Goal: Task Accomplishment & Management: Complete application form

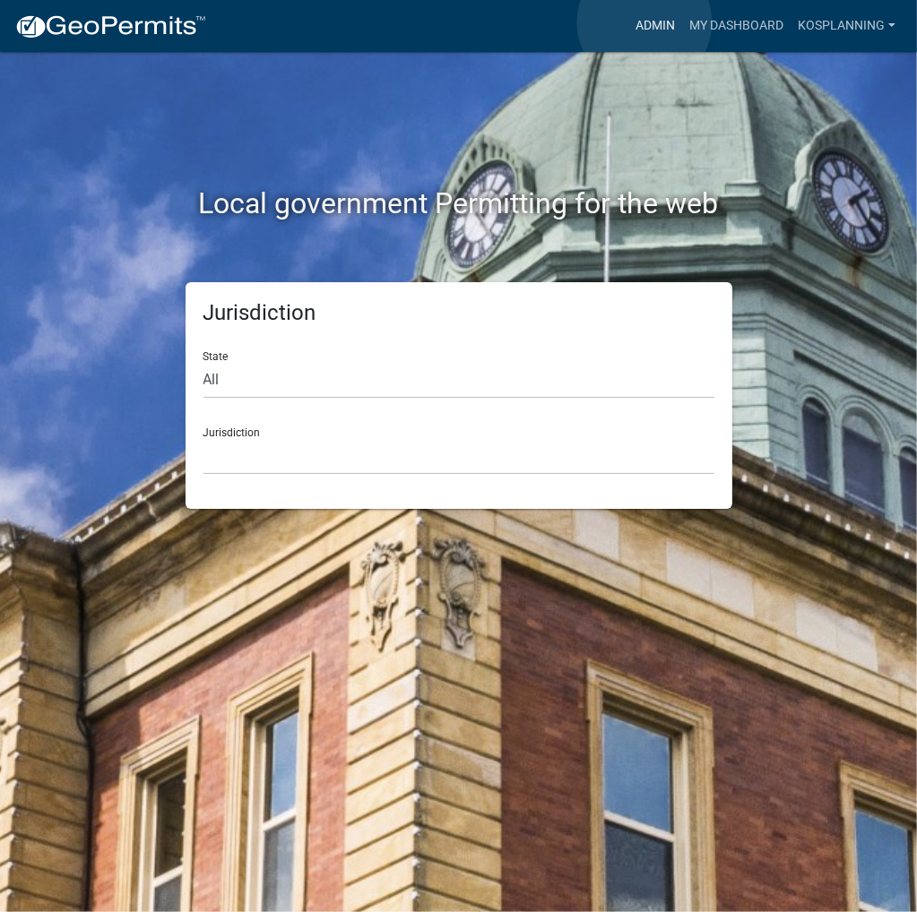
click at [644, 22] on link "Admin" at bounding box center [655, 26] width 54 height 34
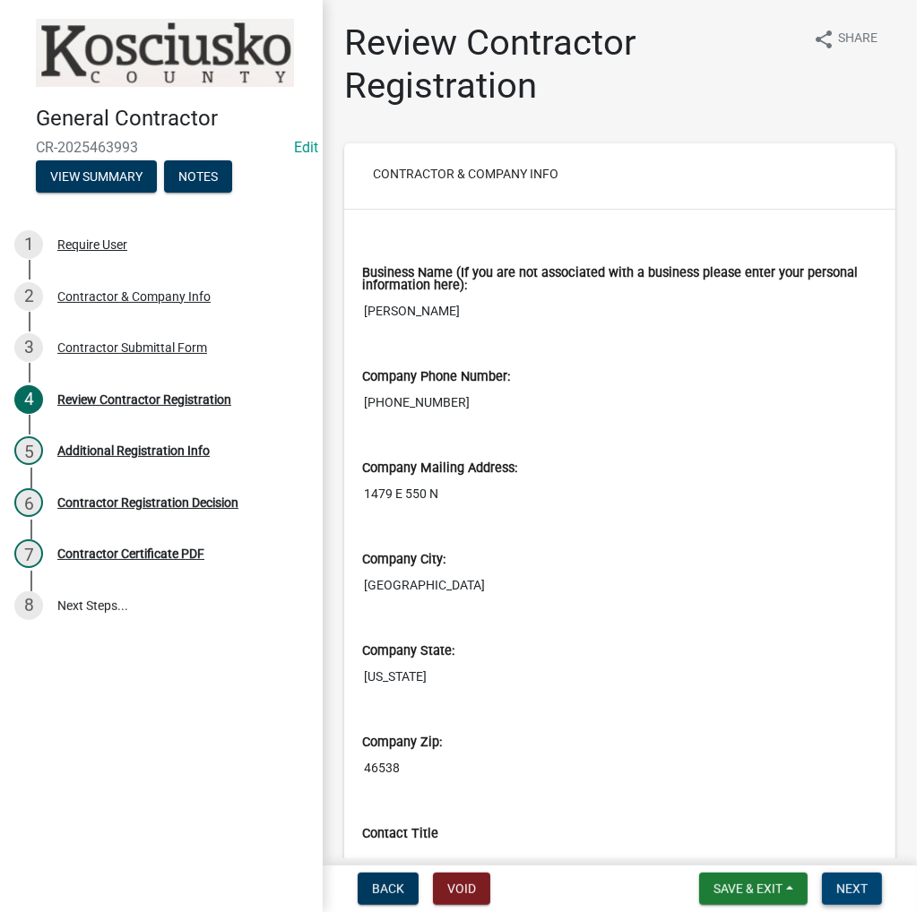
click at [841, 888] on span "Next" at bounding box center [851, 889] width 31 height 14
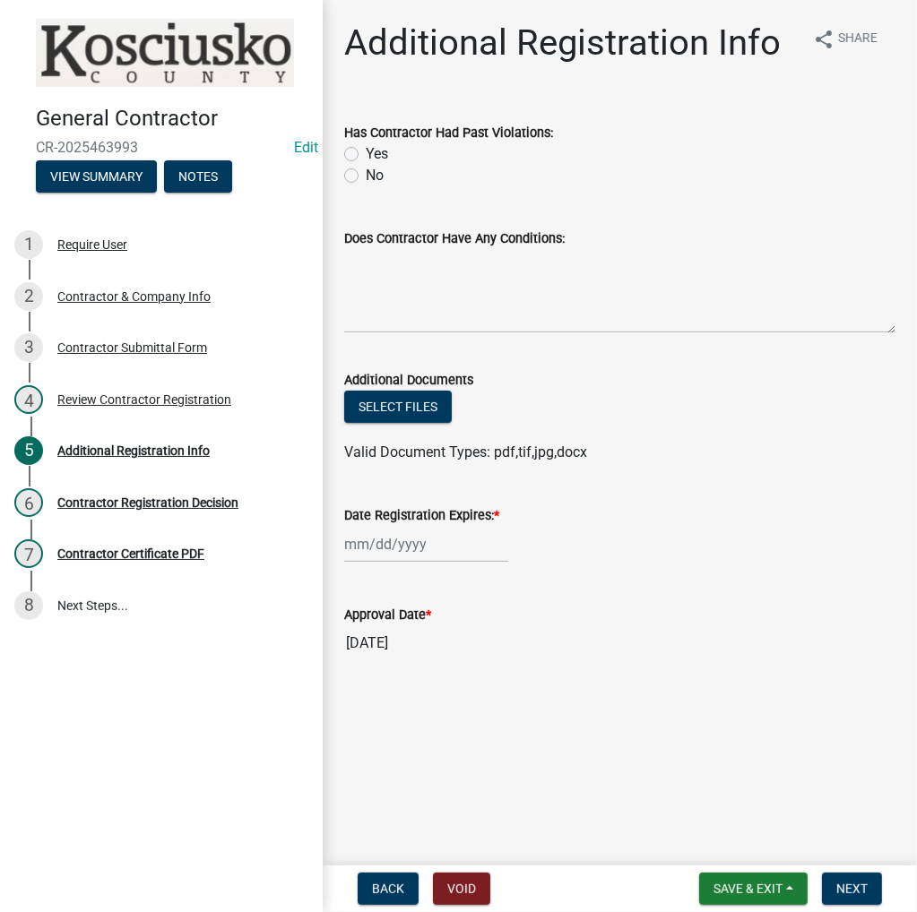
click at [366, 175] on label "No" at bounding box center [375, 176] width 18 height 22
click at [366, 175] on input "No" at bounding box center [372, 171] width 12 height 12
radio input "true"
click at [403, 545] on div at bounding box center [426, 544] width 164 height 37
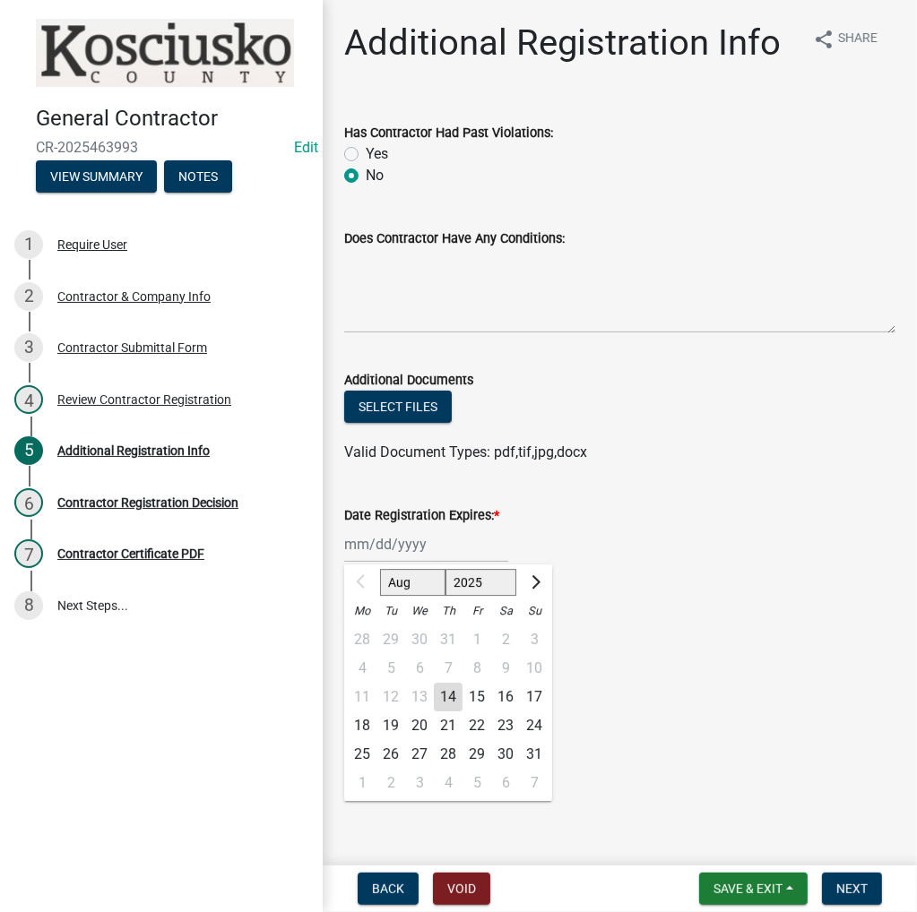
click at [487, 585] on select "2025 2026 2027 2028 2029 2030 2031 2032 2033 2034 2035 2036 2037 2038 2039 2040…" at bounding box center [481, 582] width 72 height 27
select select "2026"
click at [445, 569] on select "2025 2026 2027 2028 2029 2030 2031 2032 2033 2034 2035 2036 2037 2038 2039 2040…" at bounding box center [481, 582] width 72 height 27
click at [477, 702] on div "14" at bounding box center [476, 697] width 29 height 29
type input "[DATE]"
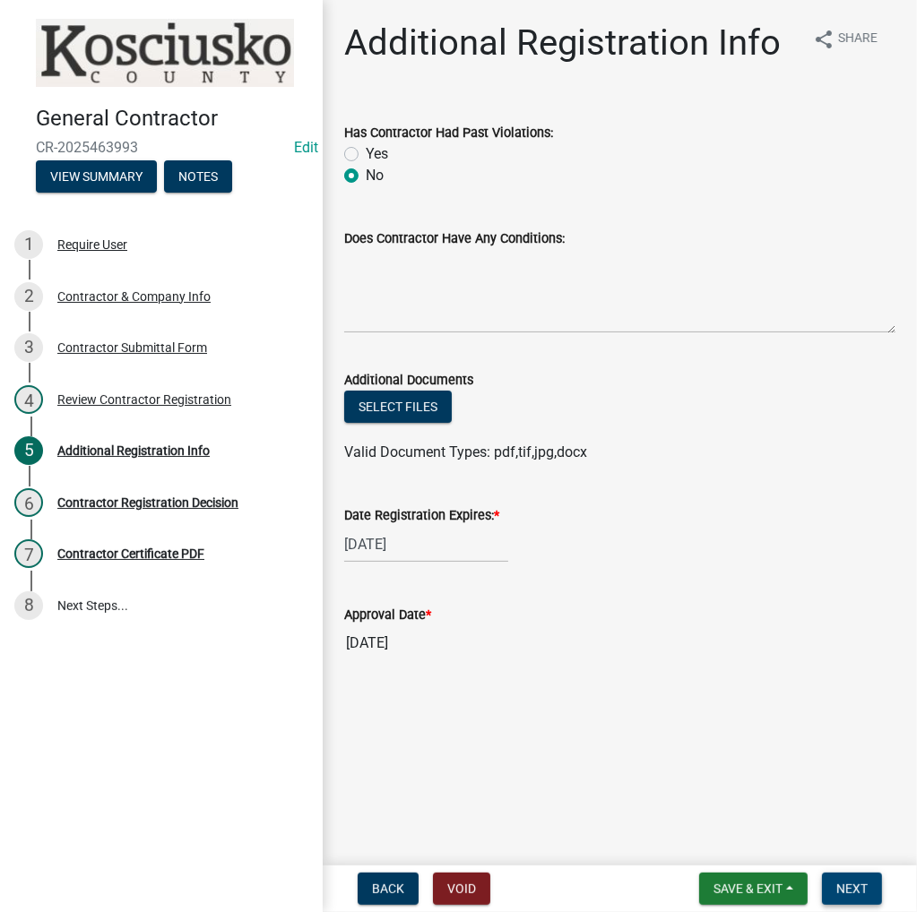
click at [841, 885] on span "Next" at bounding box center [851, 889] width 31 height 14
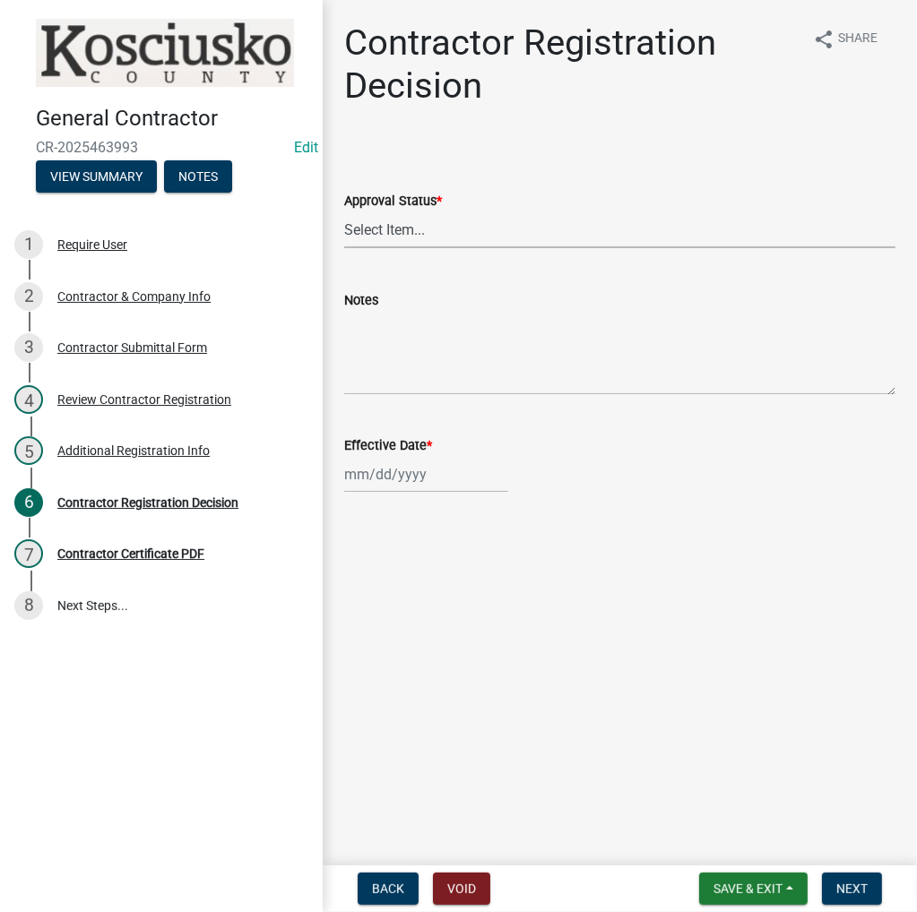
click at [434, 228] on select "Select Item... Approved Denied" at bounding box center [619, 229] width 551 height 37
click at [344, 211] on select "Select Item... Approved Denied" at bounding box center [619, 229] width 551 height 37
select select "8e4351d7-4ebf-4714-a7c9-c8187f00e083"
click at [405, 479] on div at bounding box center [426, 474] width 164 height 37
select select "8"
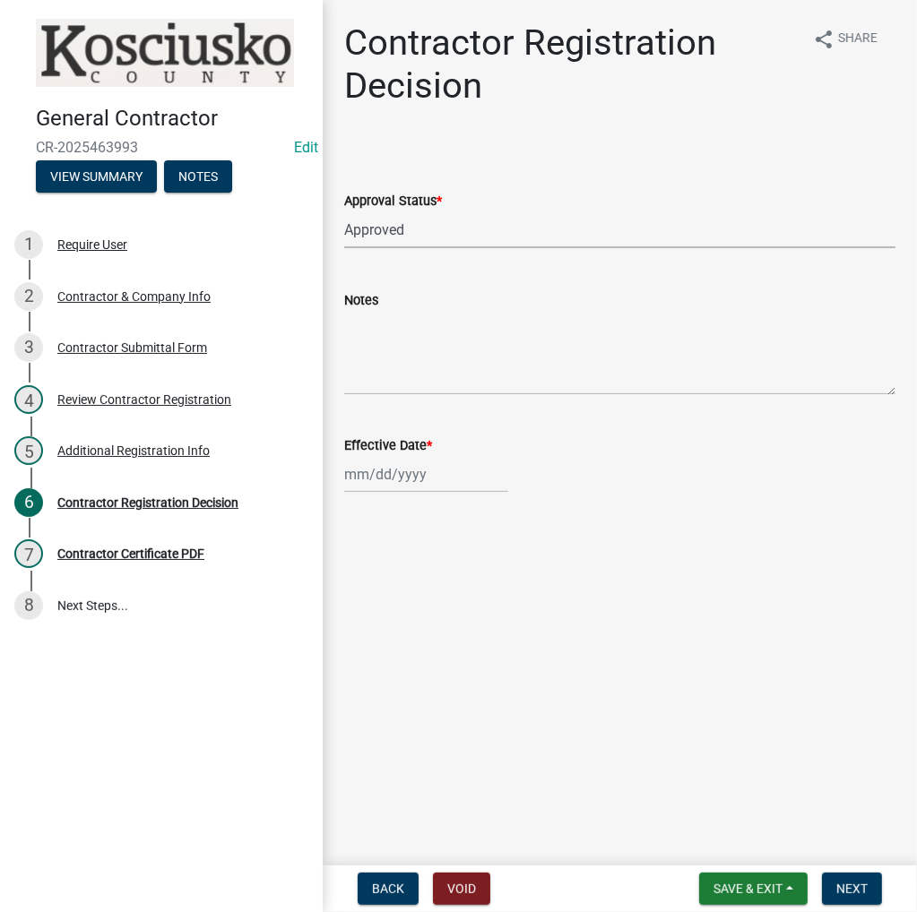
select select "2025"
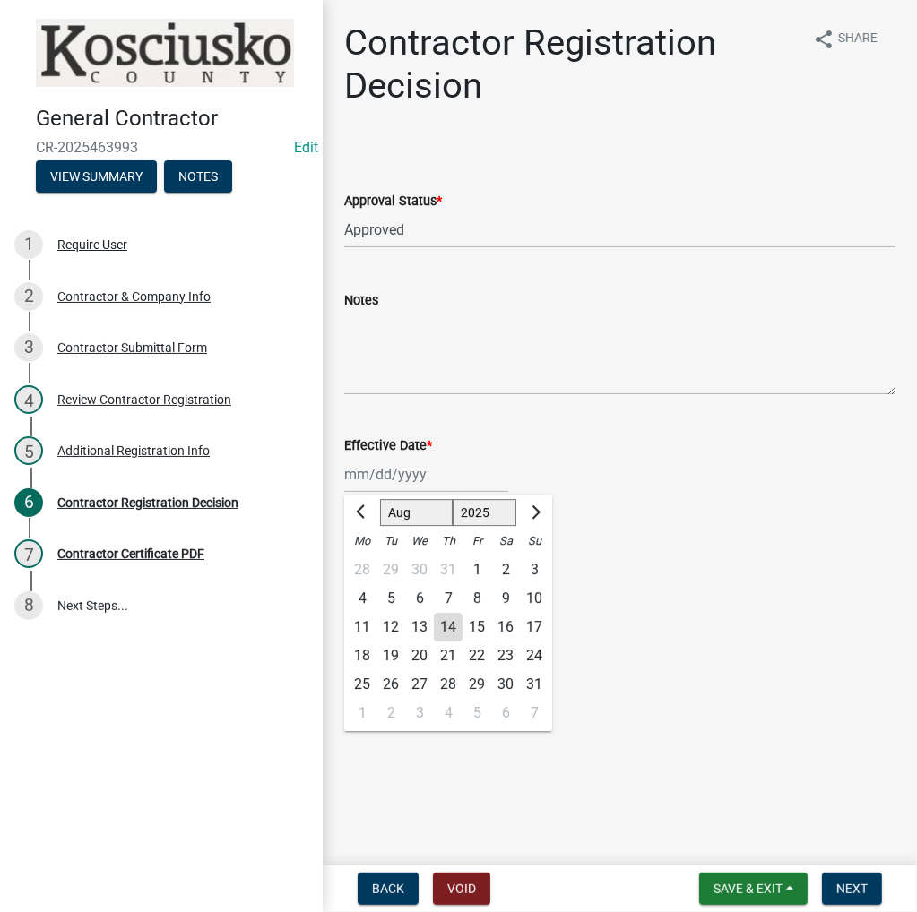
drag, startPoint x: 452, startPoint y: 577, endPoint x: 449, endPoint y: 617, distance: 40.4
click at [451, 595] on ngb-datepicker-month "Mo Tu We Th Fr Sa Su 28 29 30 31 1 2 3 4 5 6 7 8 9 10 11 12 13 14 15 16 17 18 1…" at bounding box center [448, 629] width 208 height 204
click at [450, 631] on div "14" at bounding box center [448, 627] width 29 height 29
type input "[DATE]"
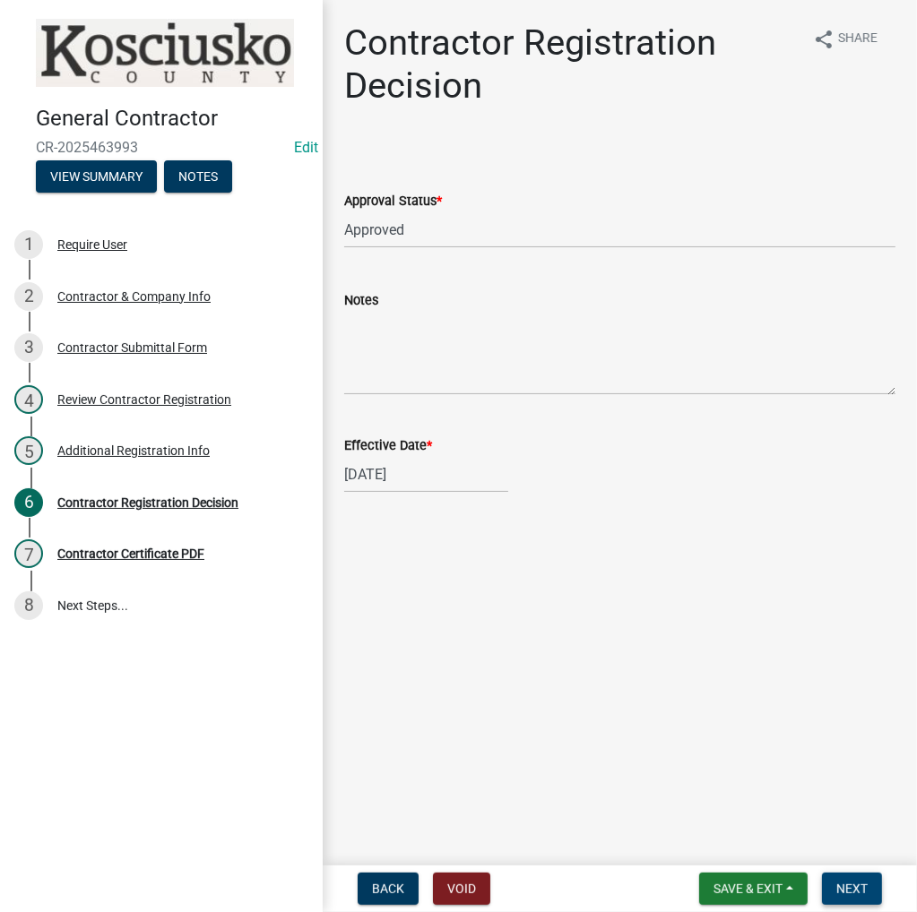
click at [839, 895] on span "Next" at bounding box center [851, 889] width 31 height 14
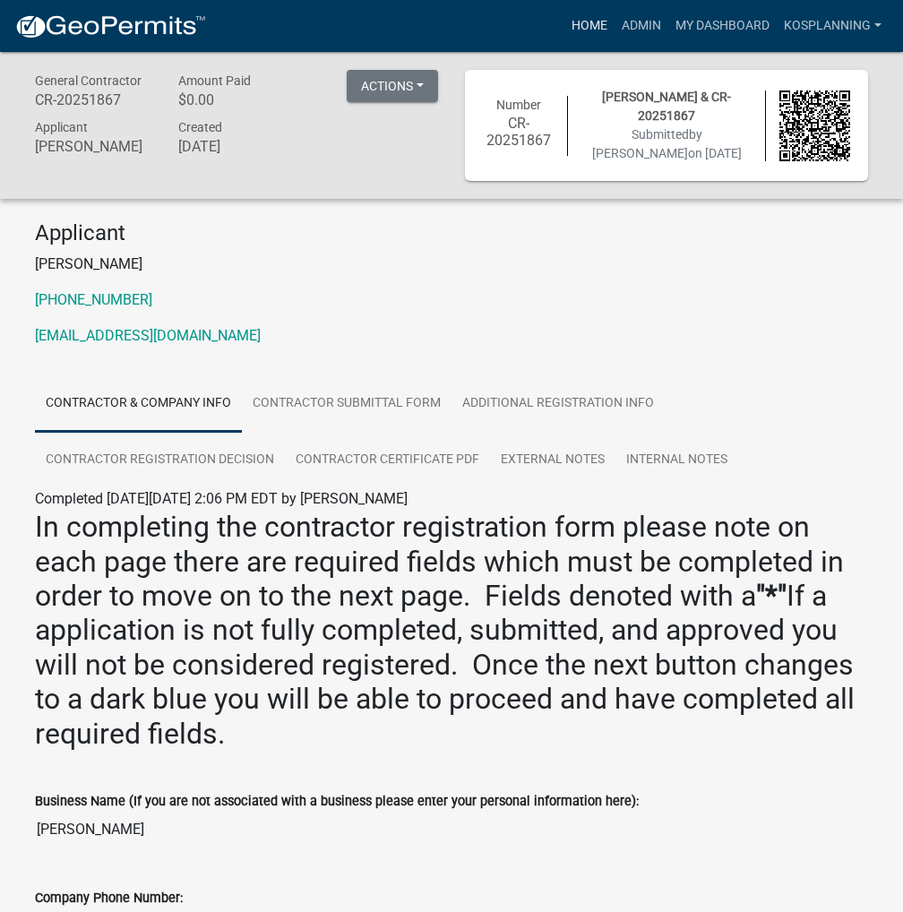
click at [581, 26] on link "Home" at bounding box center [590, 26] width 50 height 34
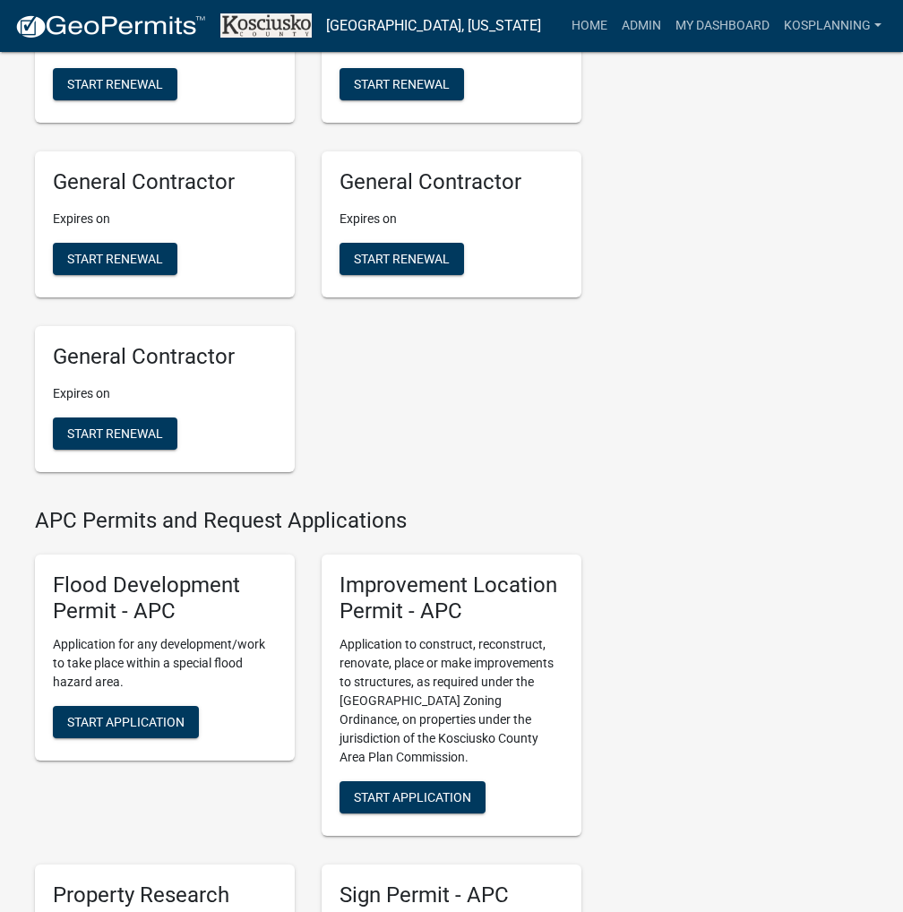
scroll to position [1792, 0]
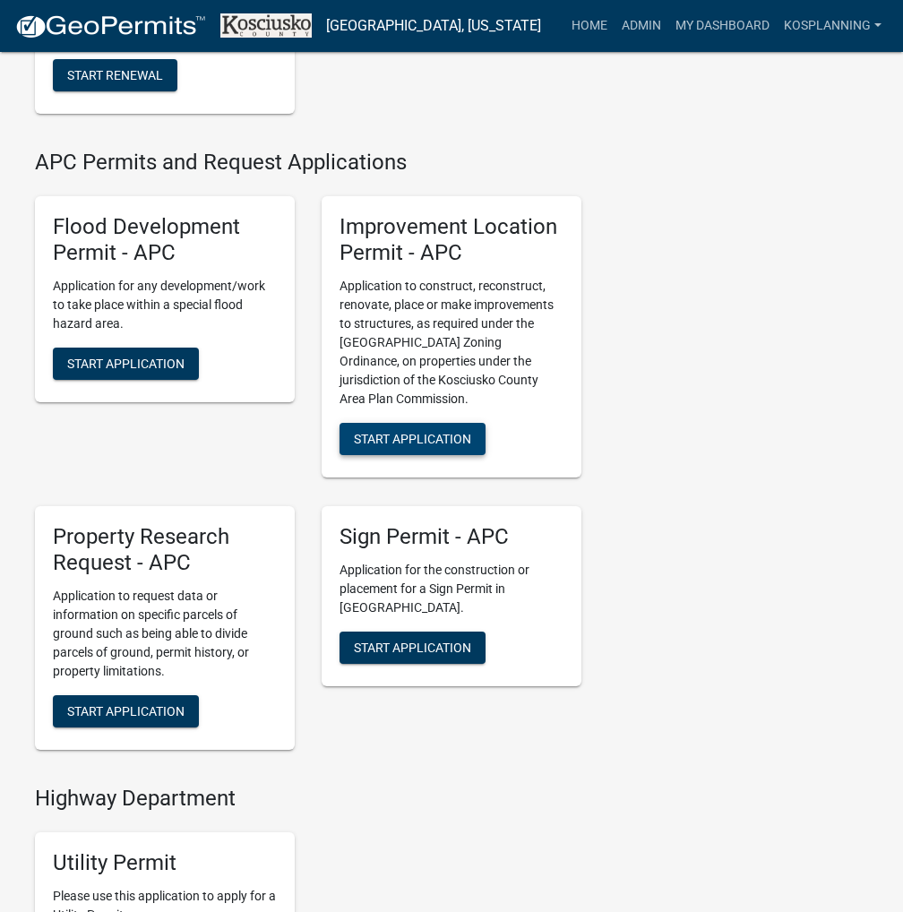
click at [416, 446] on span "Start Application" at bounding box center [412, 439] width 117 height 14
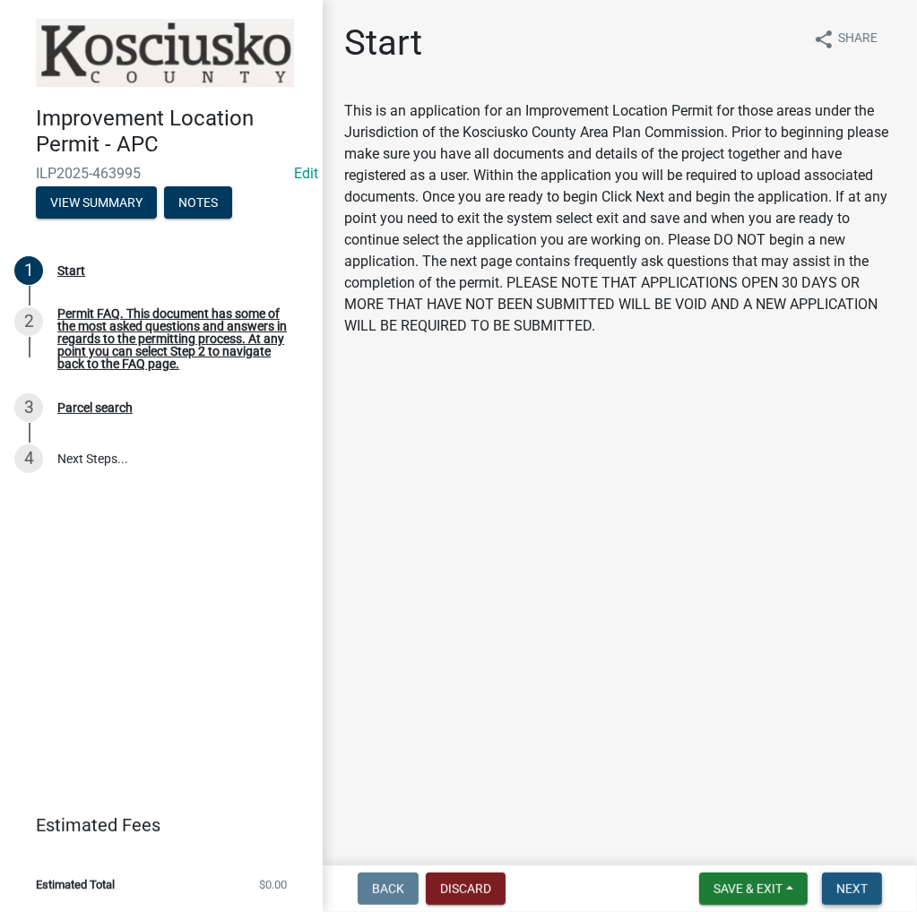
click at [858, 882] on span "Next" at bounding box center [851, 889] width 31 height 14
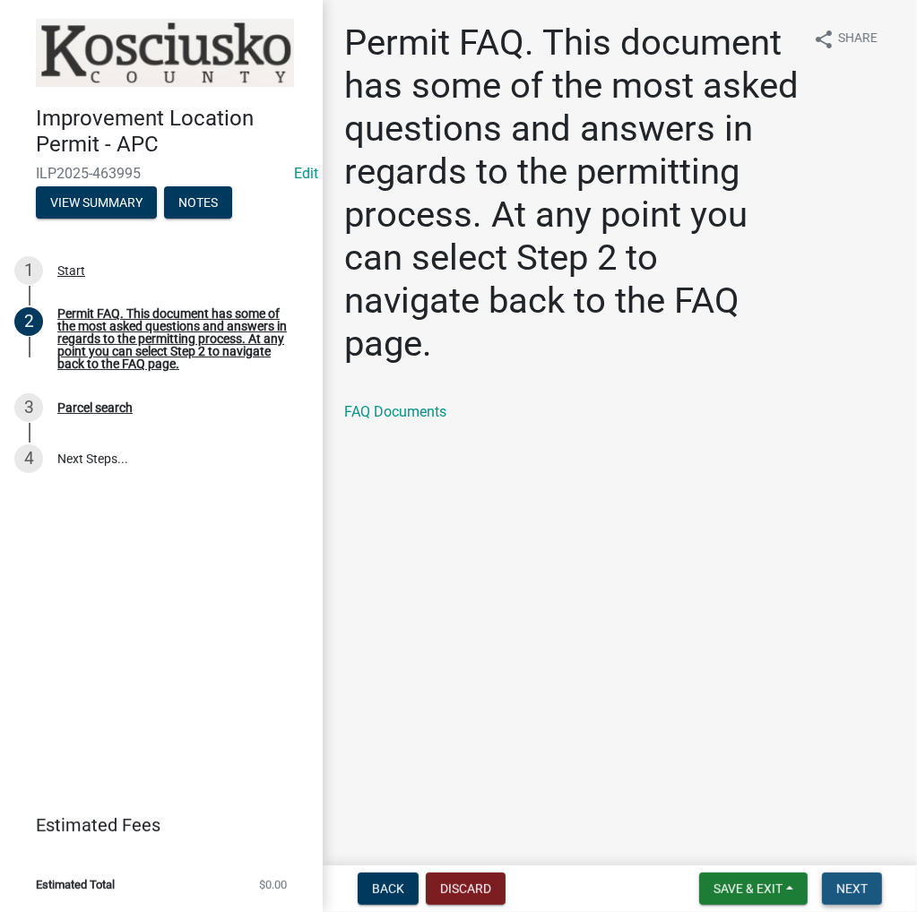
click at [858, 890] on span "Next" at bounding box center [851, 889] width 31 height 14
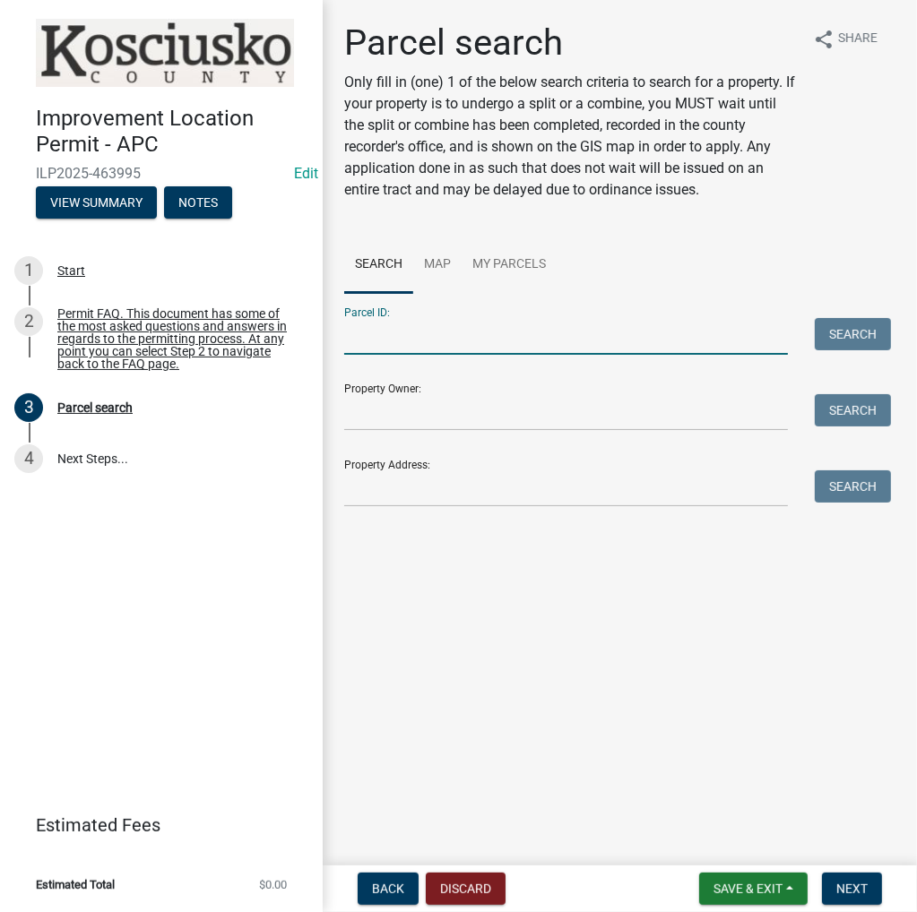
click at [448, 330] on input "Parcel ID:" at bounding box center [566, 336] width 444 height 37
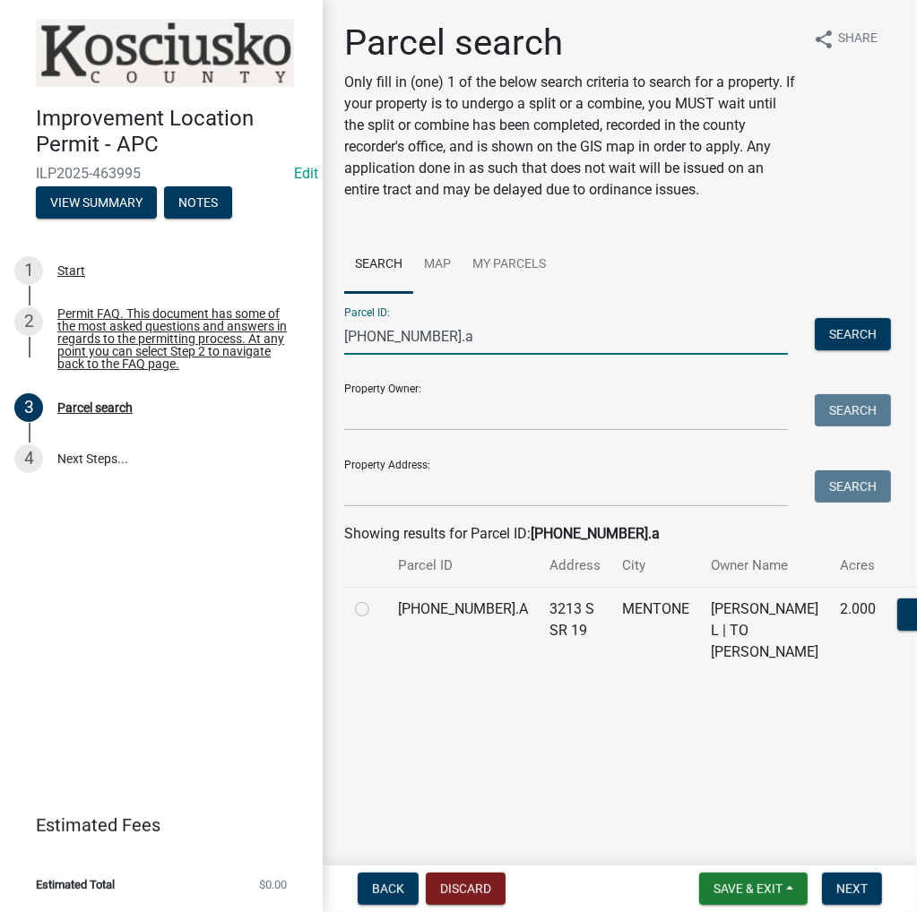
type input "[PHONE_NUMBER].a"
click at [376, 599] on label at bounding box center [376, 599] width 0 height 0
click at [376, 610] on input "radio" at bounding box center [382, 605] width 12 height 12
radio input "true"
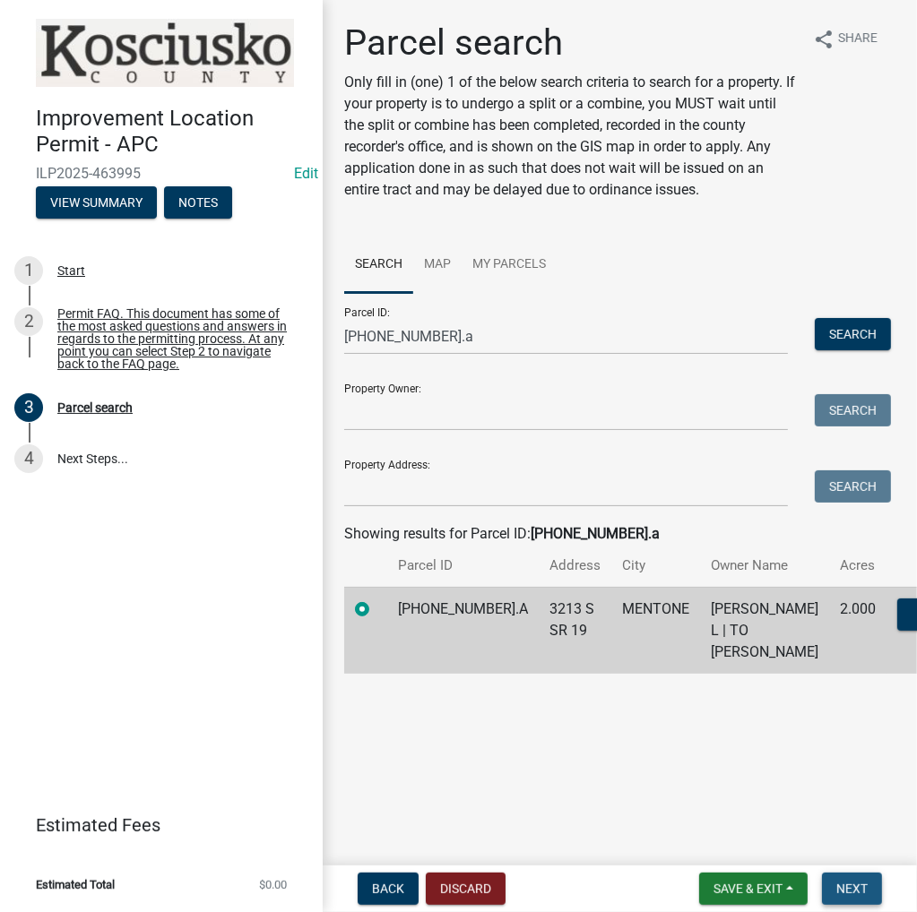
click at [870, 890] on button "Next" at bounding box center [852, 889] width 60 height 32
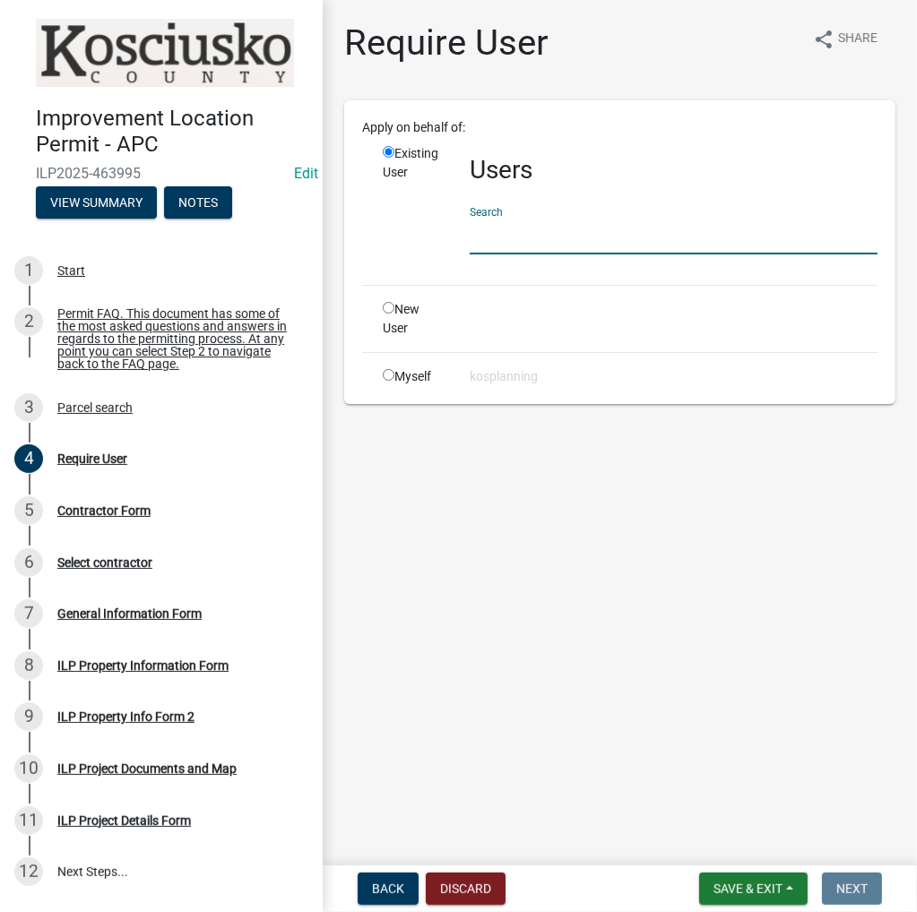
drag, startPoint x: 497, startPoint y: 234, endPoint x: 498, endPoint y: 209, distance: 25.1
click at [497, 232] on input "text" at bounding box center [674, 236] width 408 height 37
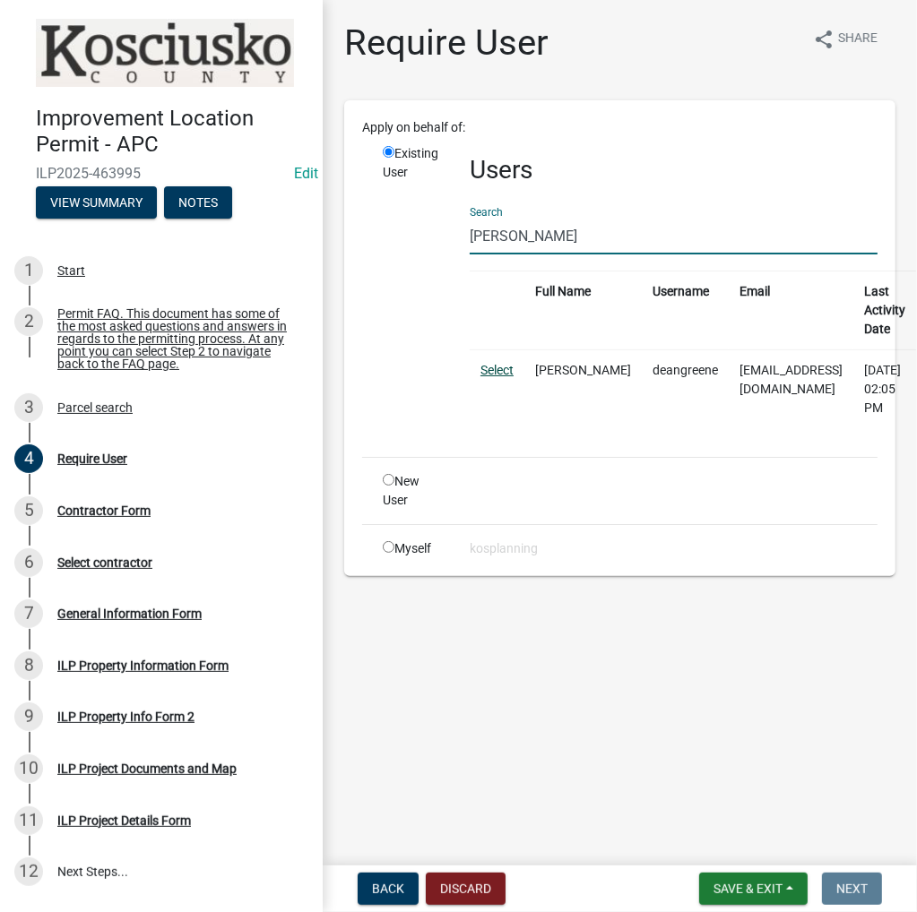
type input "[PERSON_NAME]"
click at [501, 371] on link "Select" at bounding box center [496, 370] width 33 height 14
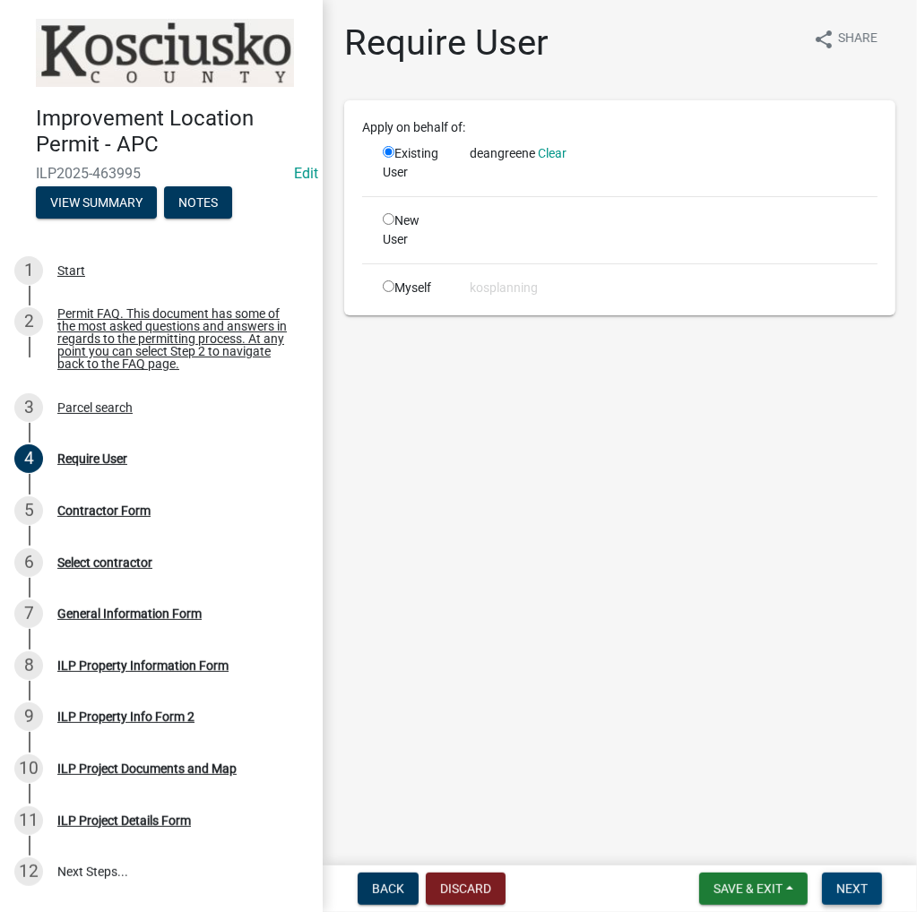
click at [850, 890] on span "Next" at bounding box center [851, 889] width 31 height 14
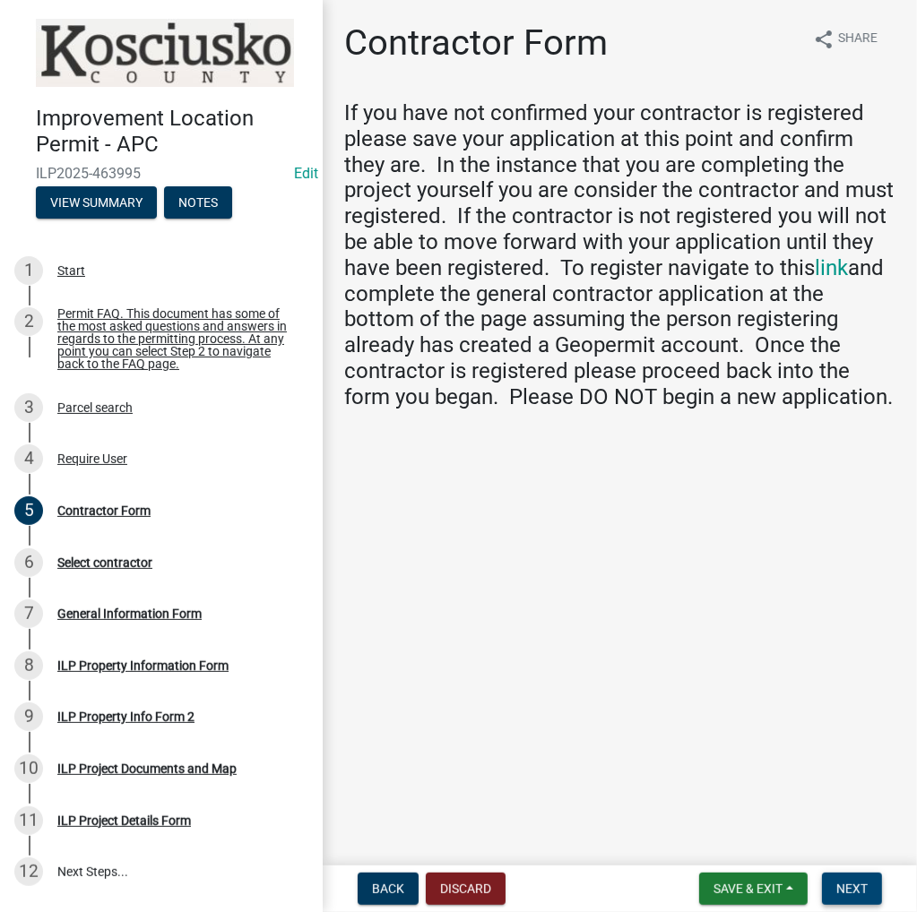
click at [848, 898] on button "Next" at bounding box center [852, 889] width 60 height 32
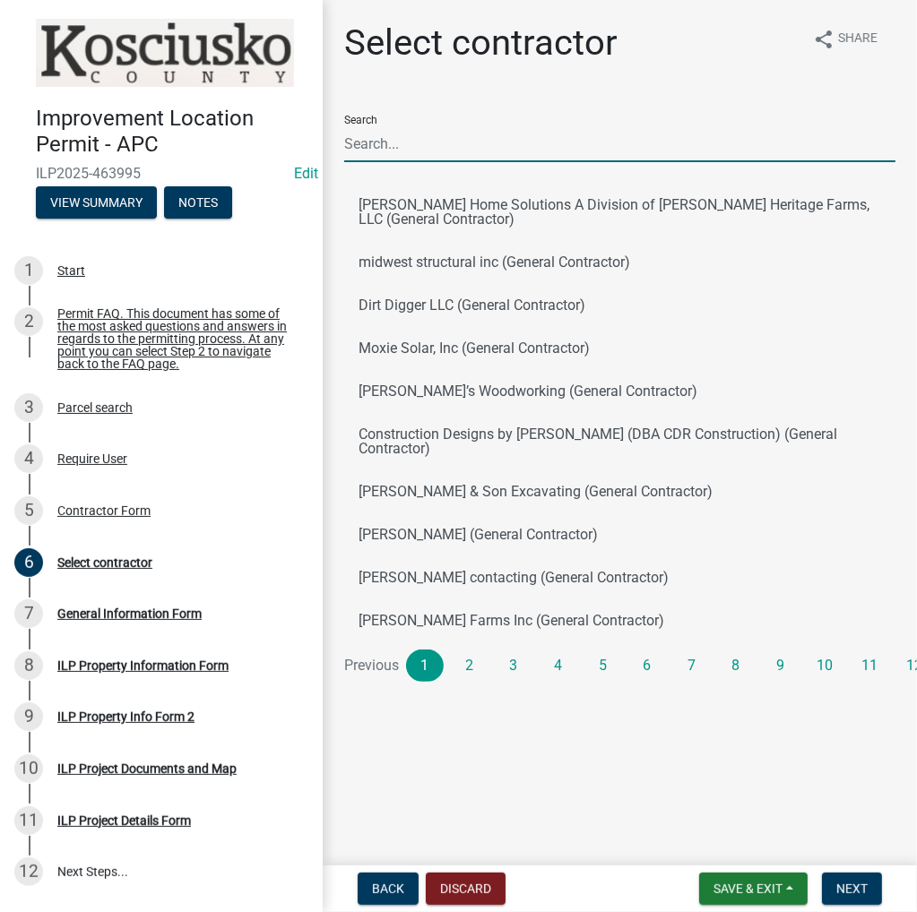
click at [425, 152] on input "Search" at bounding box center [619, 143] width 551 height 37
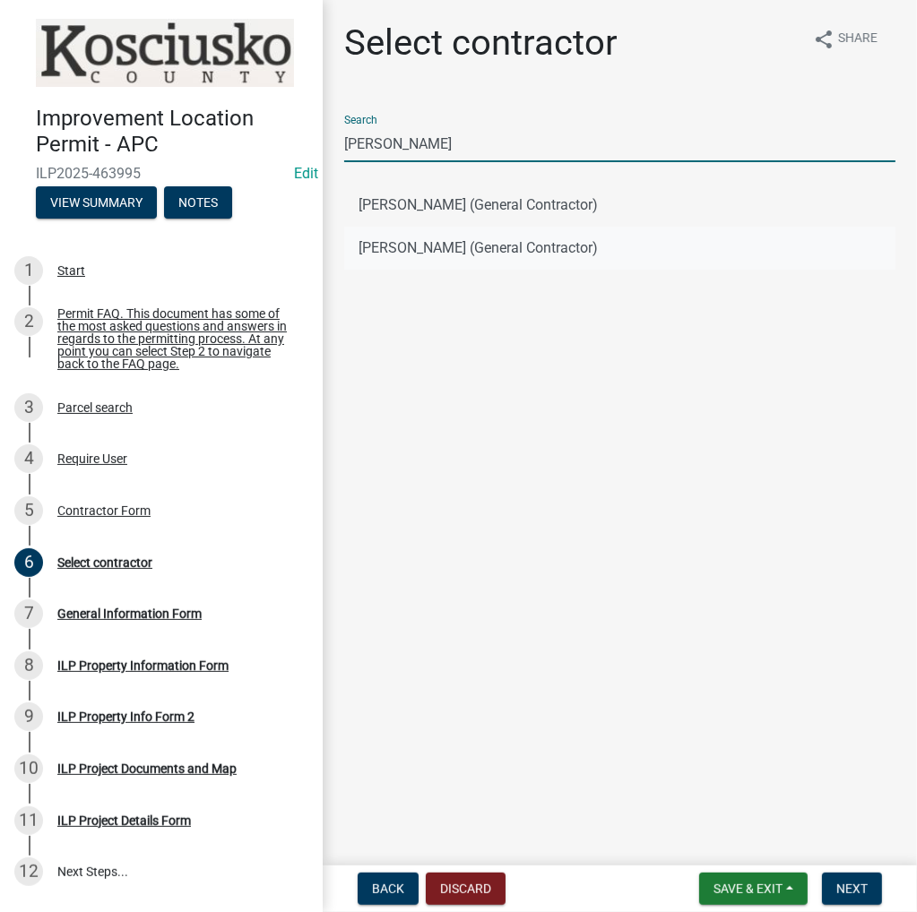
type input "[PERSON_NAME]"
click at [458, 246] on button "[PERSON_NAME] (General Contractor)" at bounding box center [619, 248] width 551 height 43
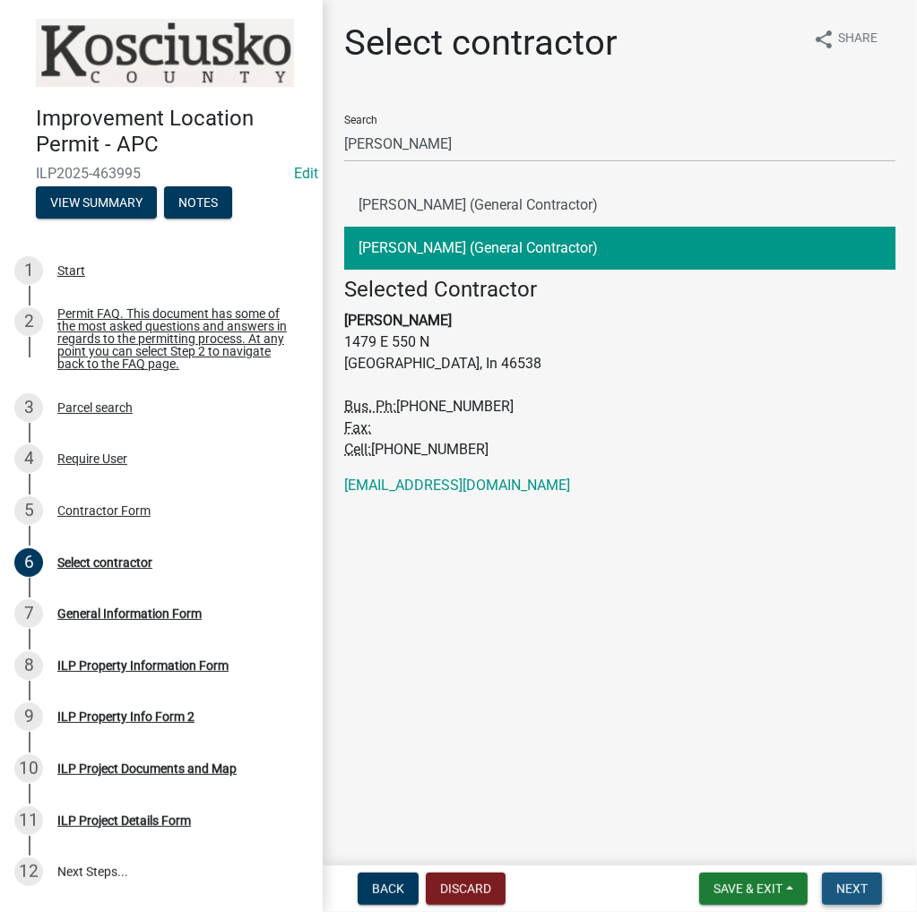
click at [850, 891] on span "Next" at bounding box center [851, 889] width 31 height 14
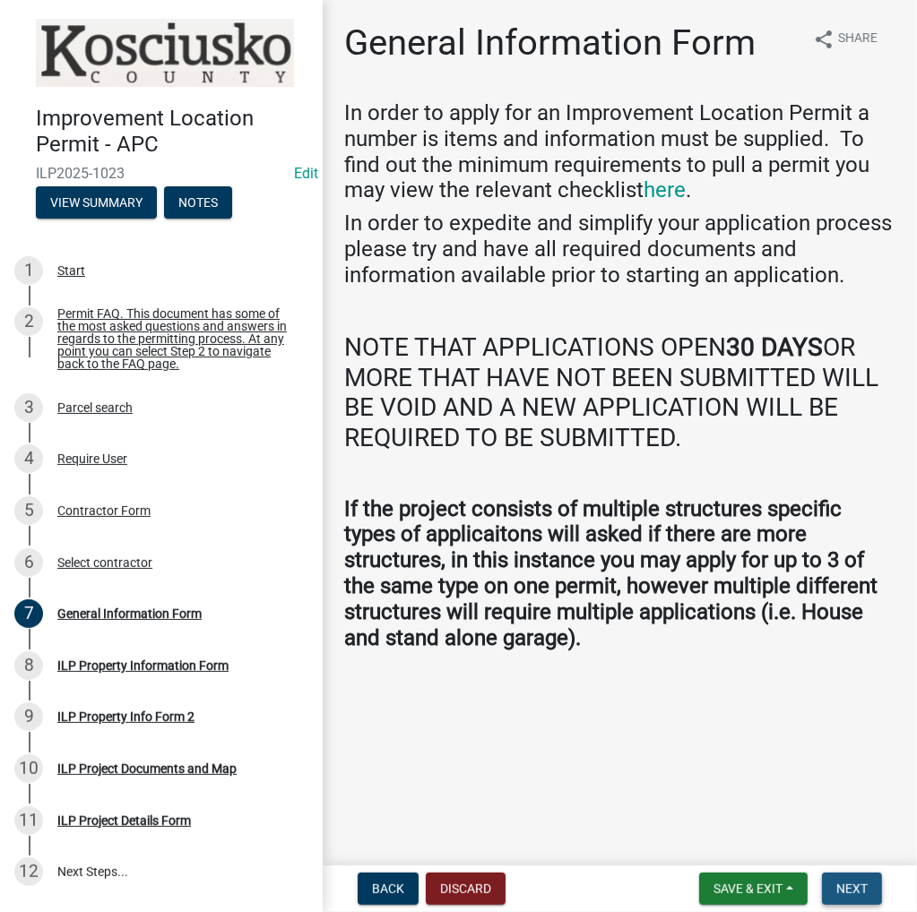
click at [841, 888] on span "Next" at bounding box center [851, 889] width 31 height 14
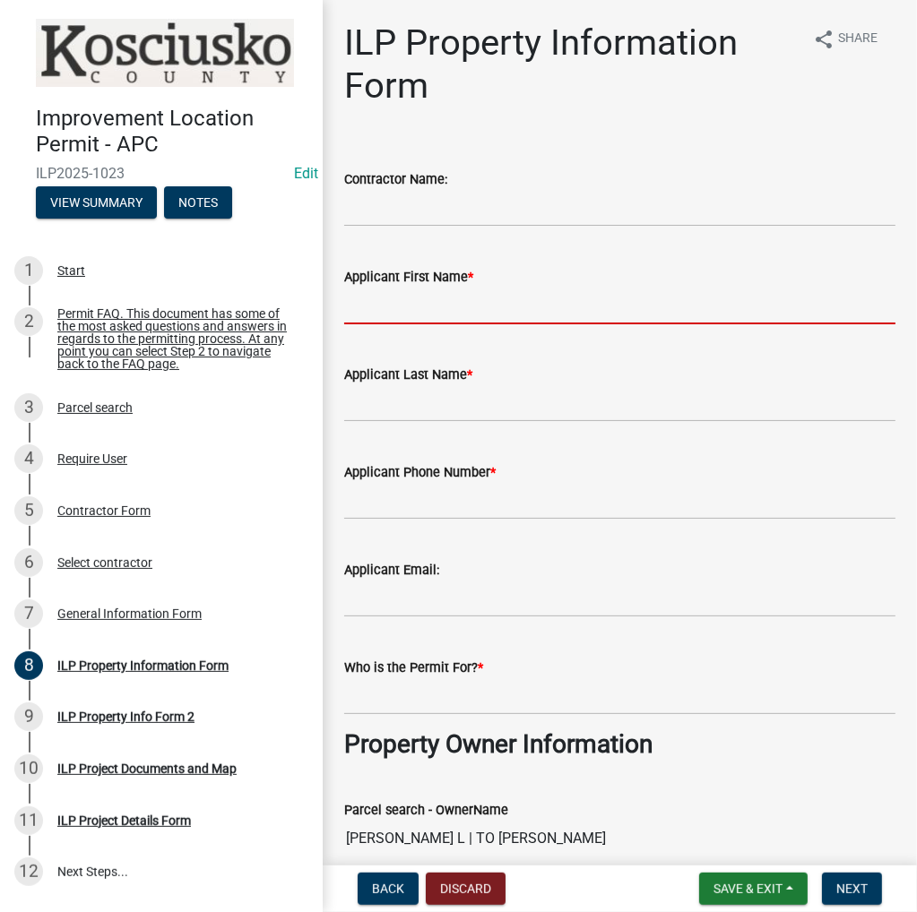
click at [421, 302] on input "Applicant First Name *" at bounding box center [619, 306] width 551 height 37
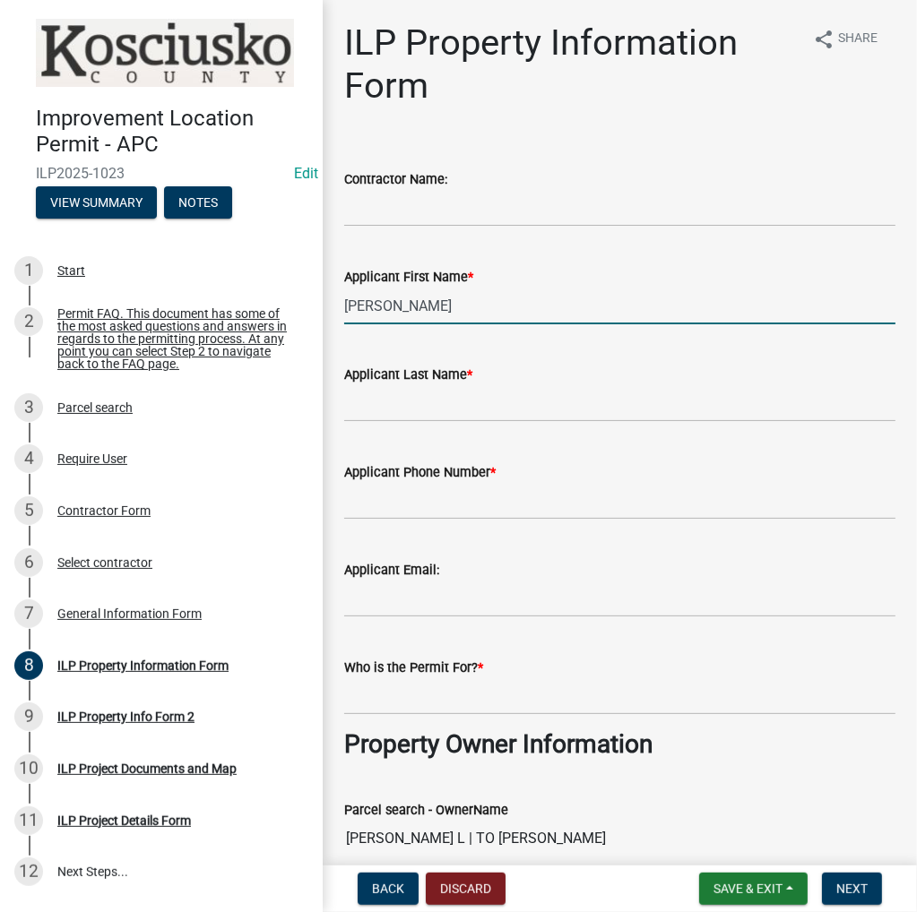
type input "[PERSON_NAME]"
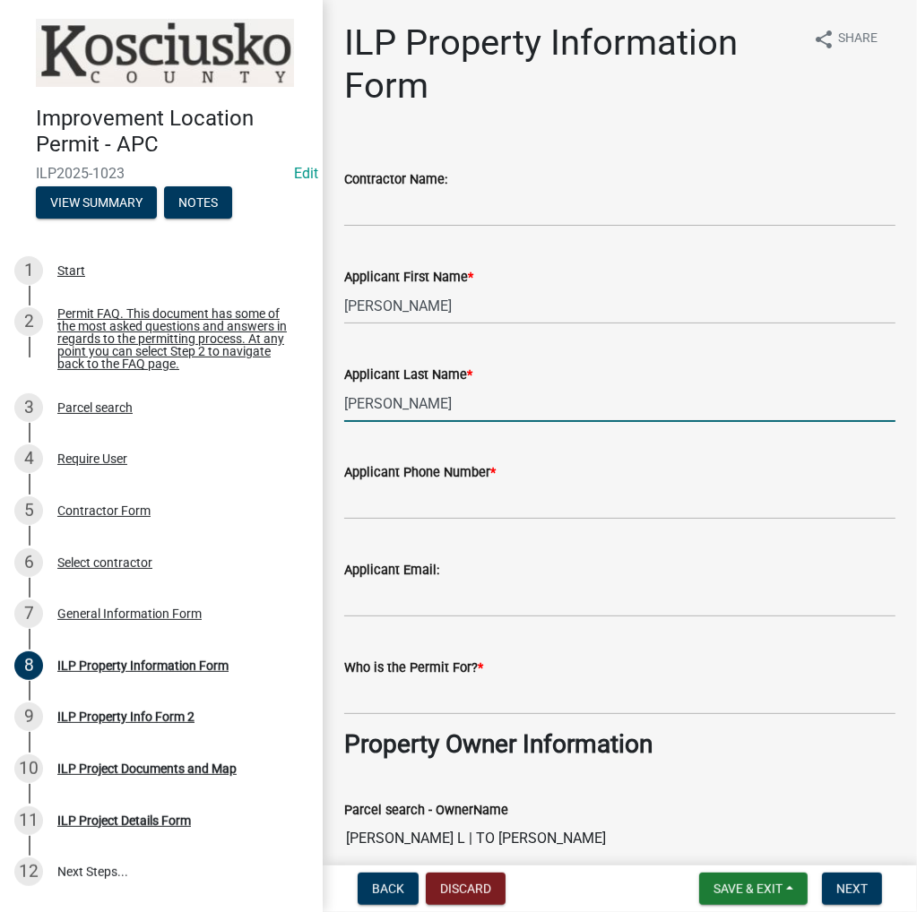
type input "[PERSON_NAME]"
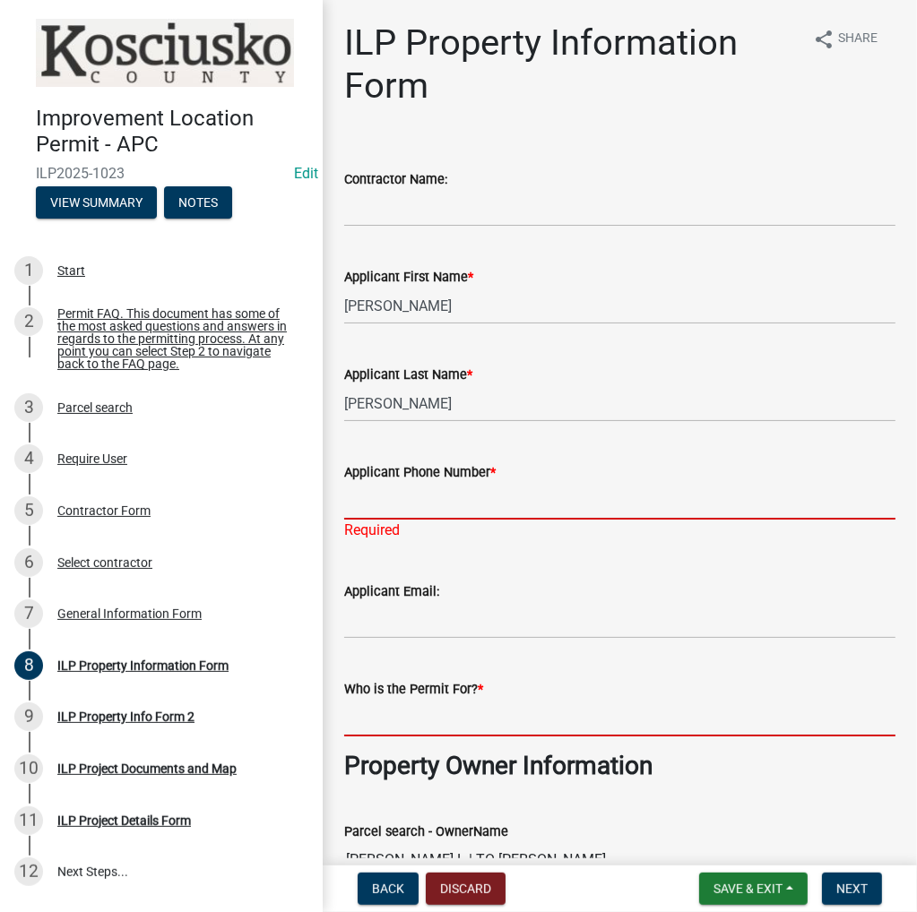
click at [366, 505] on input "Applicant Phone Number *" at bounding box center [619, 501] width 551 height 37
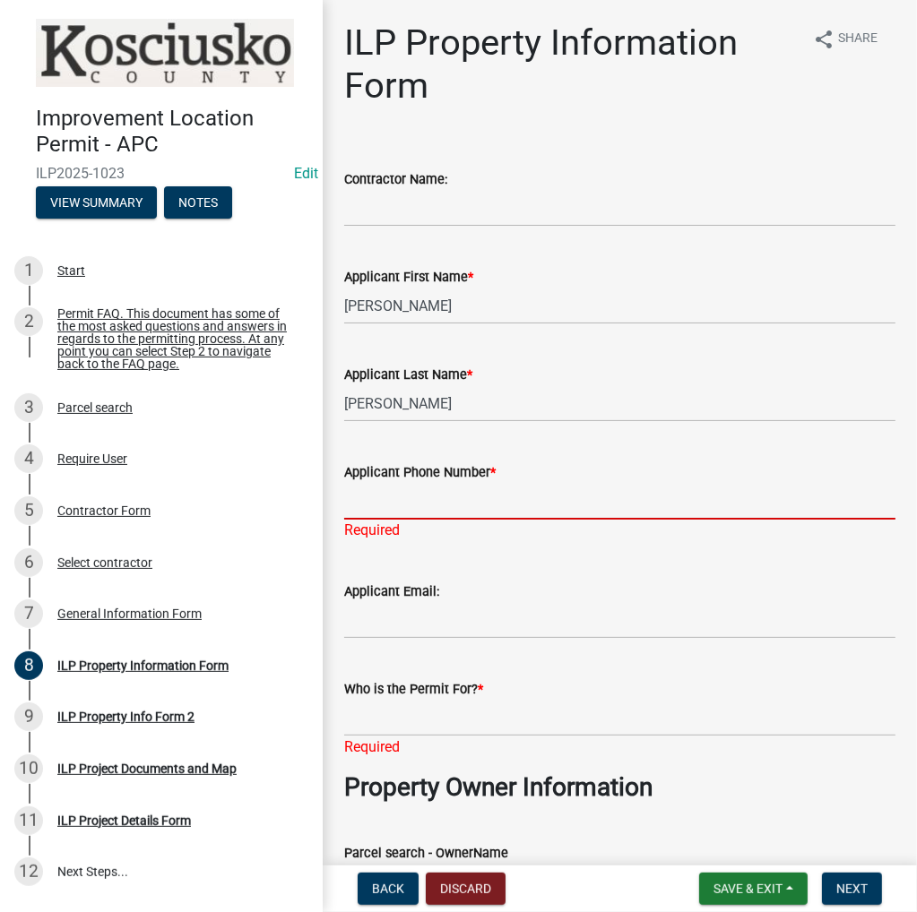
paste input "[PHONE_NUMBER]"
type input "[PHONE_NUMBER]"
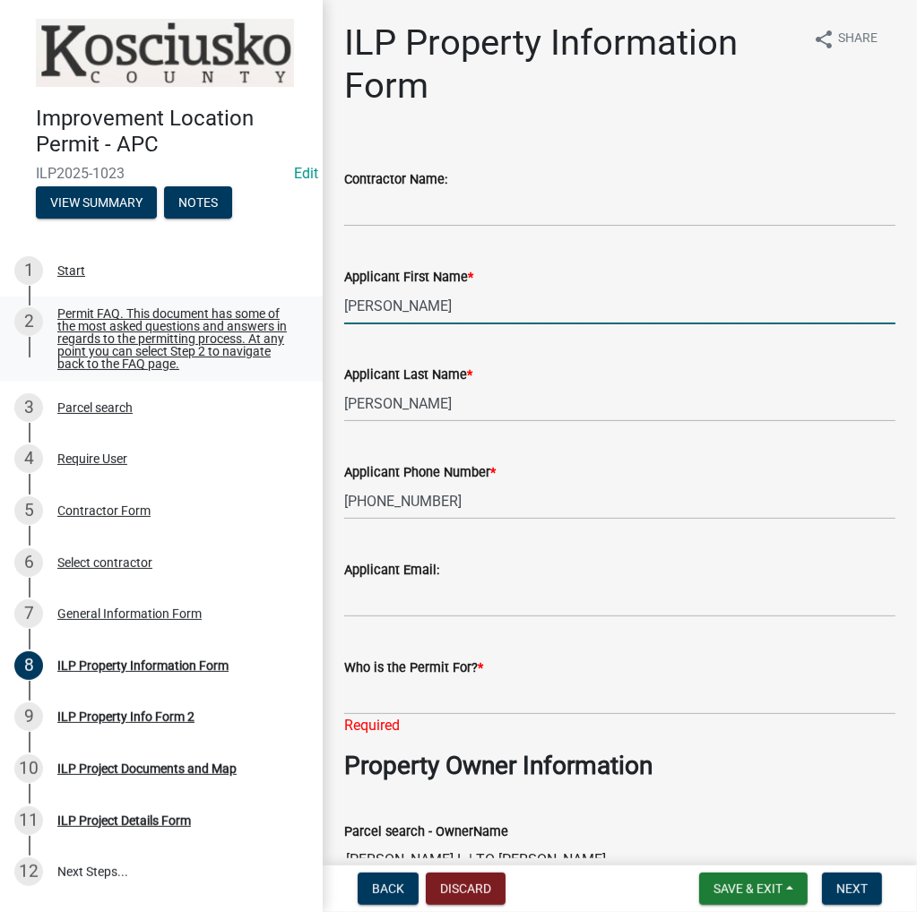
drag, startPoint x: 427, startPoint y: 306, endPoint x: 252, endPoint y: 322, distance: 175.5
click at [252, 322] on div "Improvement Location Permit - APC ILP2025-1023 Edit View Summary Notes 1 Start …" at bounding box center [458, 456] width 917 height 912
type input "[PERSON_NAME]"
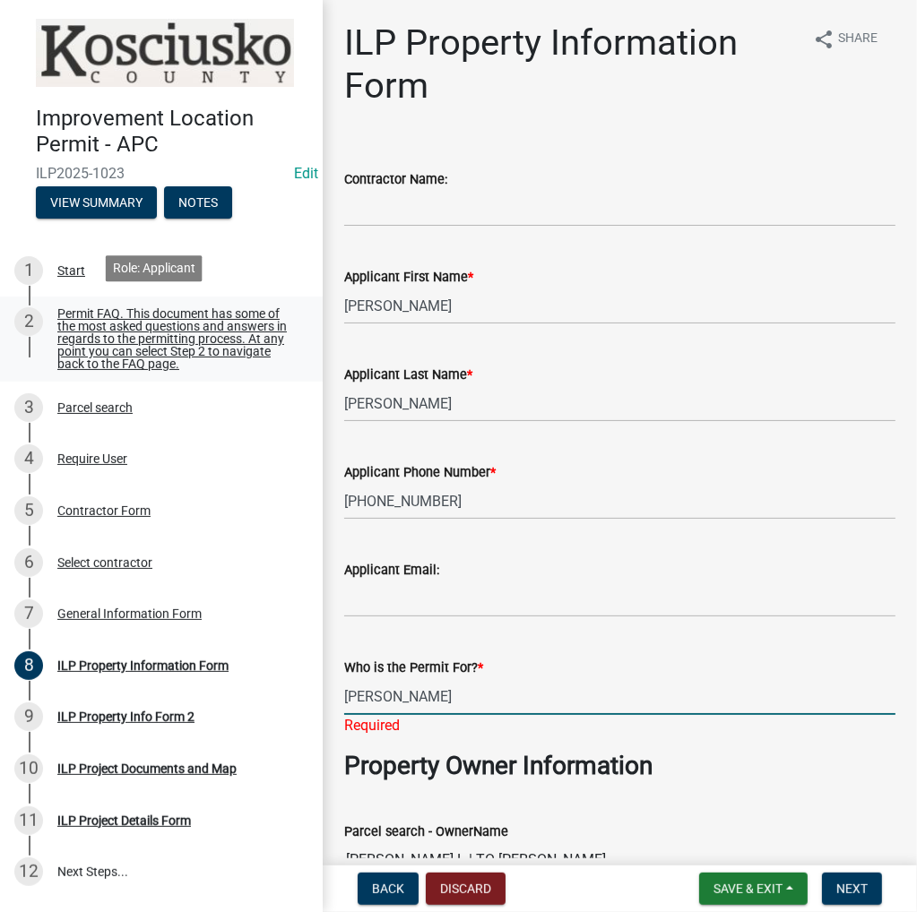
type input "[PERSON_NAME]"
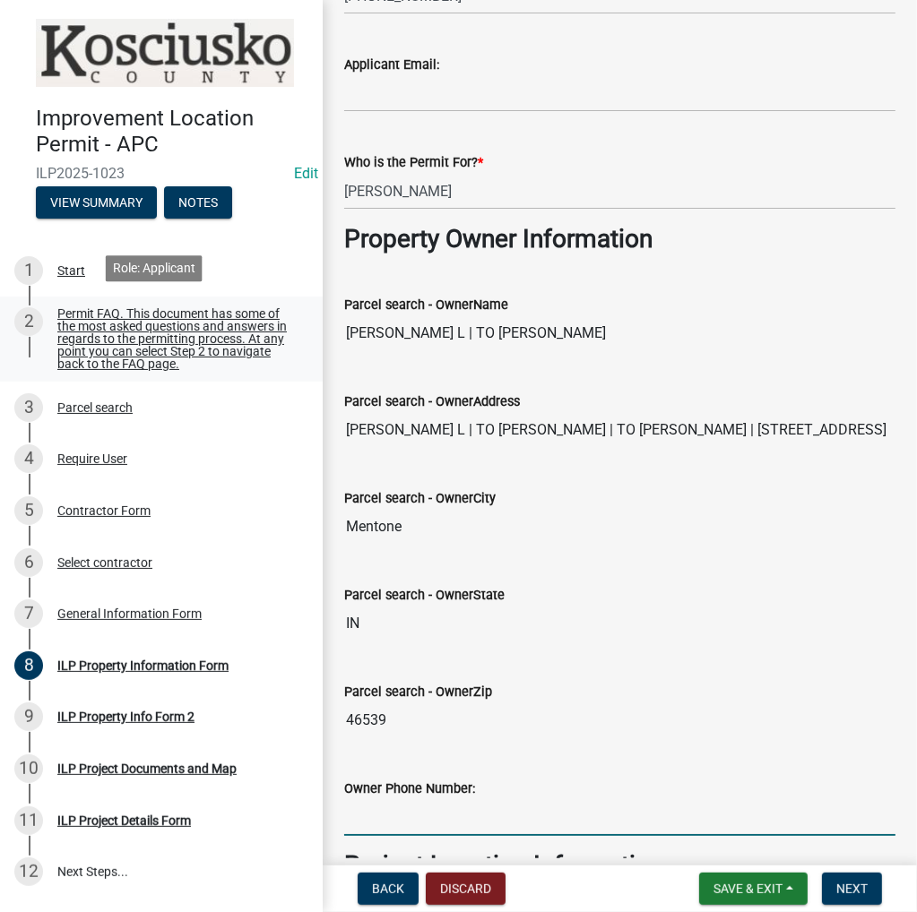
scroll to position [1055, 0]
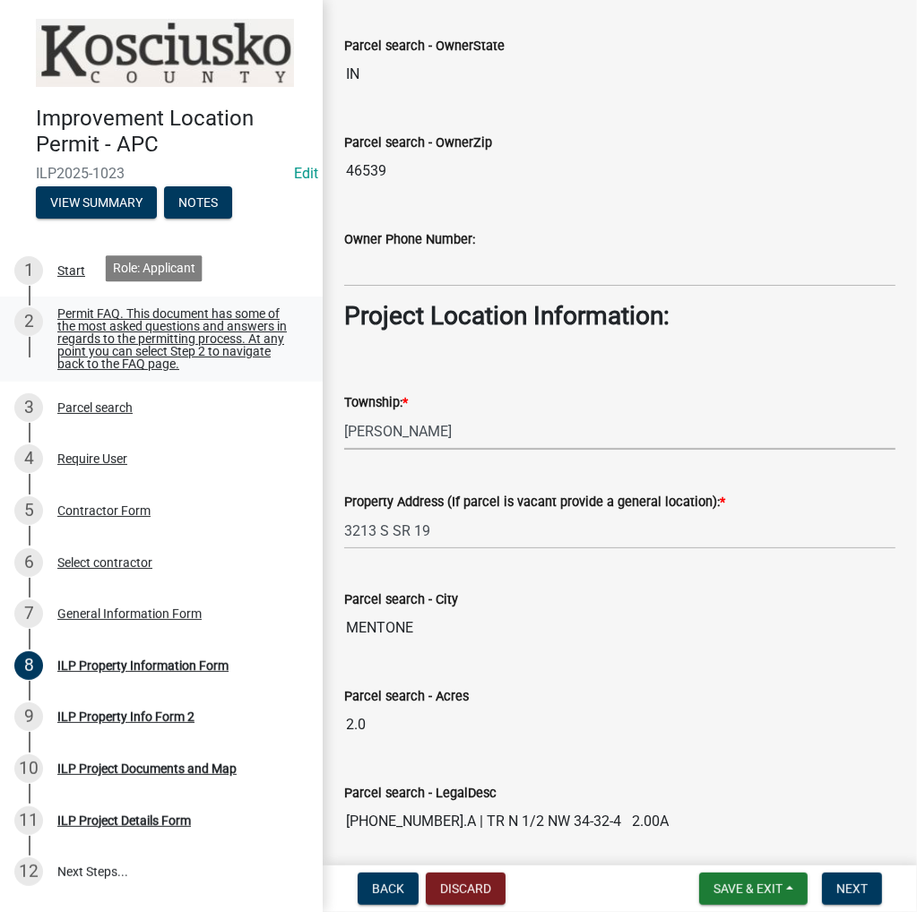
select select "64828b0b-a73a-4b16-bea5-02223c020af0"
click at [427, 427] on select "Select Item... [PERSON_NAME] - Elkhart Co Clay Etna [GEOGRAPHIC_DATA][PERSON_NA…" at bounding box center [619, 431] width 551 height 37
click at [863, 890] on span "Next" at bounding box center [851, 889] width 31 height 14
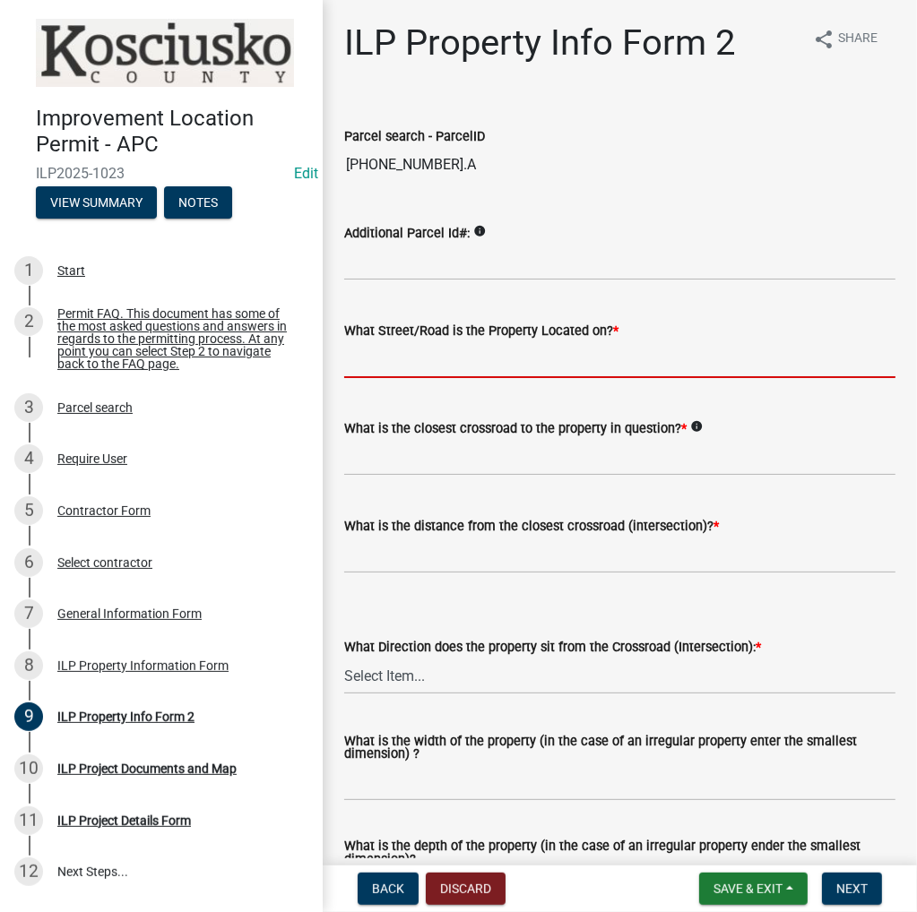
click at [420, 351] on input "What Street/Road is the Property Located on? *" at bounding box center [619, 359] width 551 height 37
type input "SR 19"
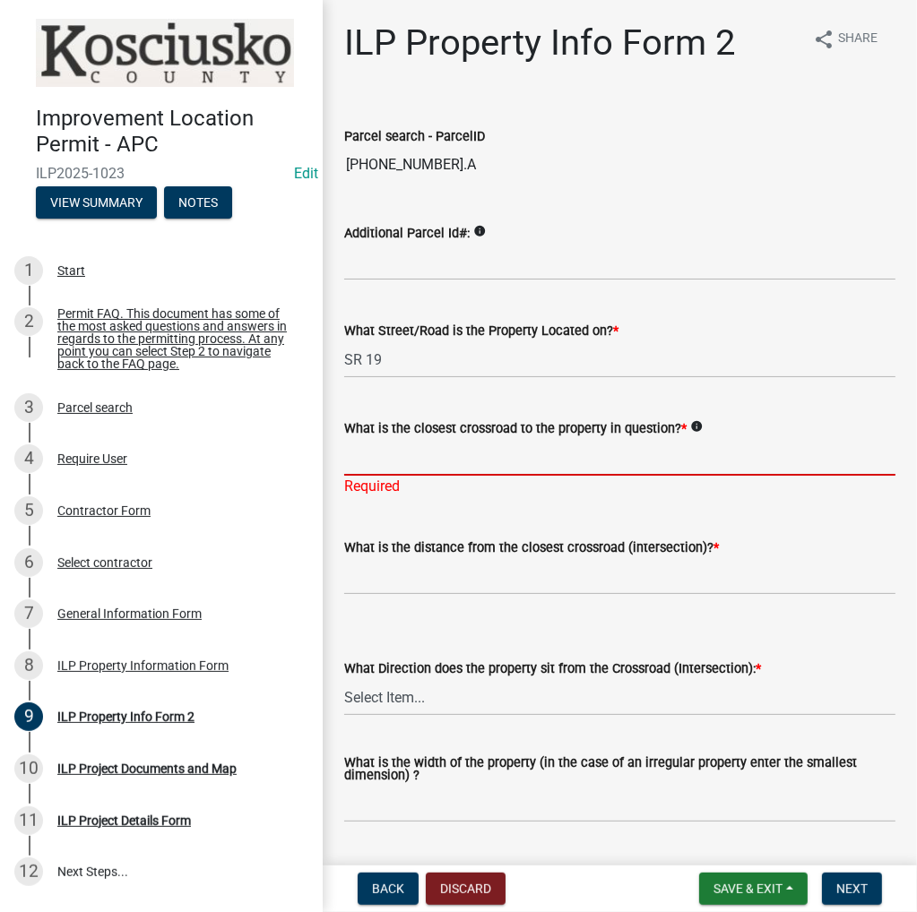
click at [479, 453] on input "What is the closest crossroad to the property in question? *" at bounding box center [619, 457] width 551 height 37
type input "3100"
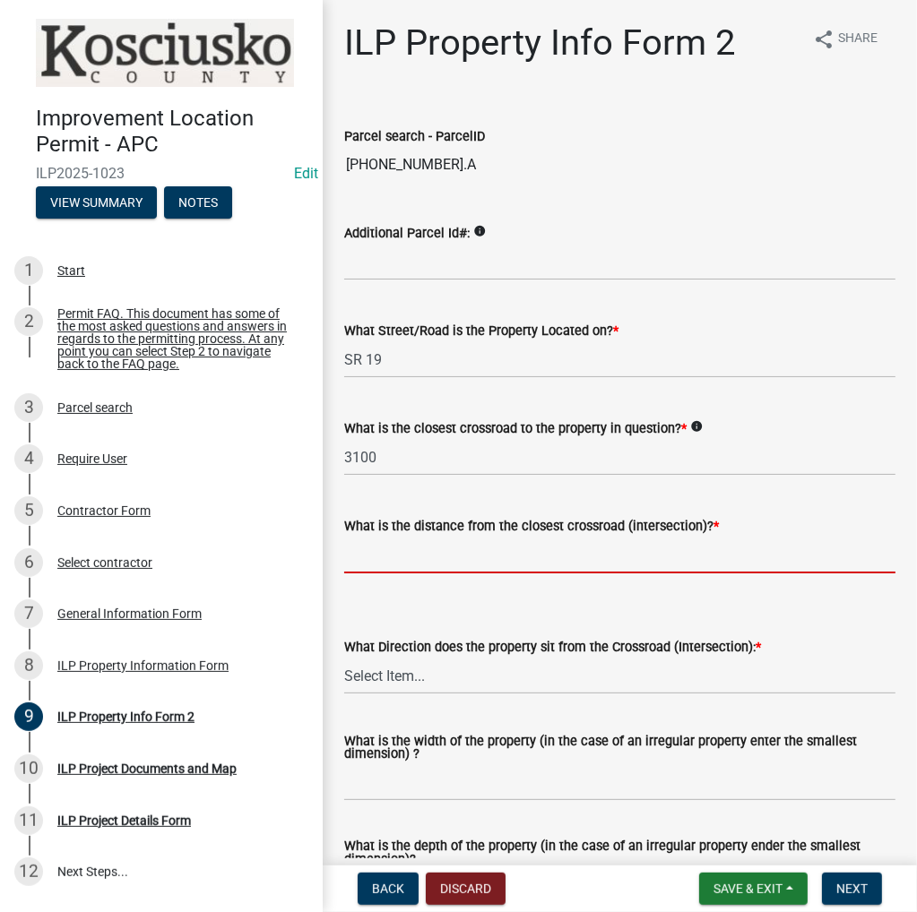
type input "n"
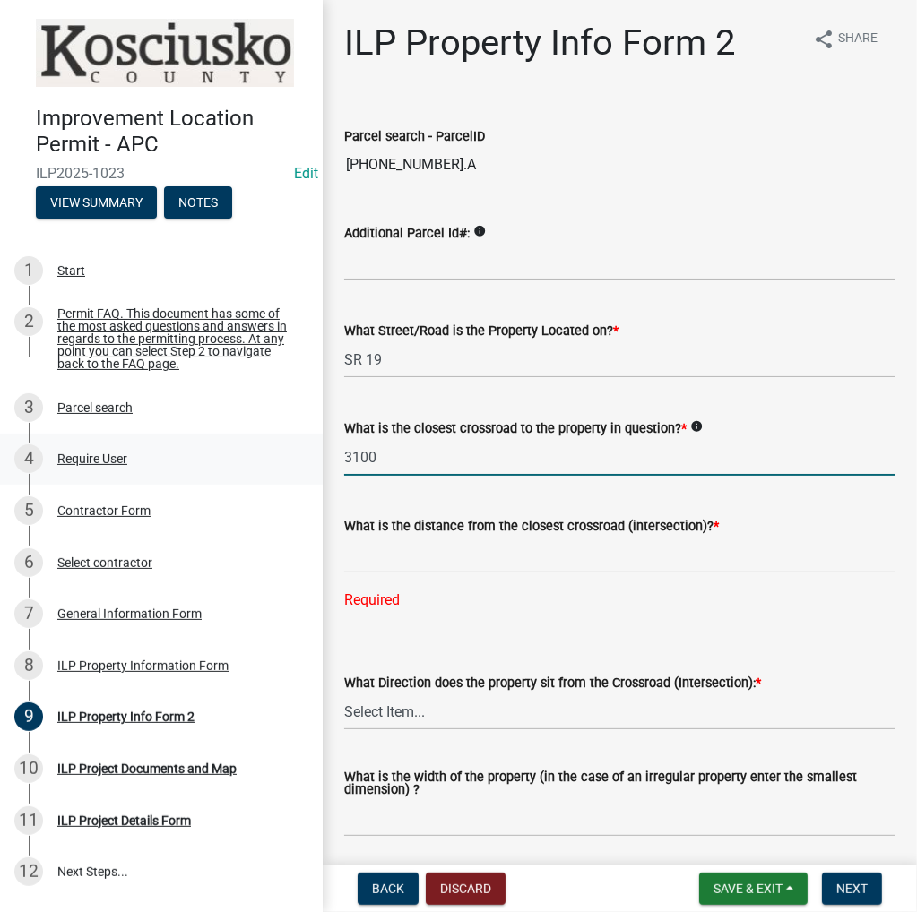
drag, startPoint x: 476, startPoint y: 460, endPoint x: 254, endPoint y: 461, distance: 221.3
click at [254, 461] on div "Improvement Location Permit - APC ILP2025-1023 Edit View Summary Notes 1 Start …" at bounding box center [458, 456] width 917 height 912
type input "[PERSON_NAME] St"
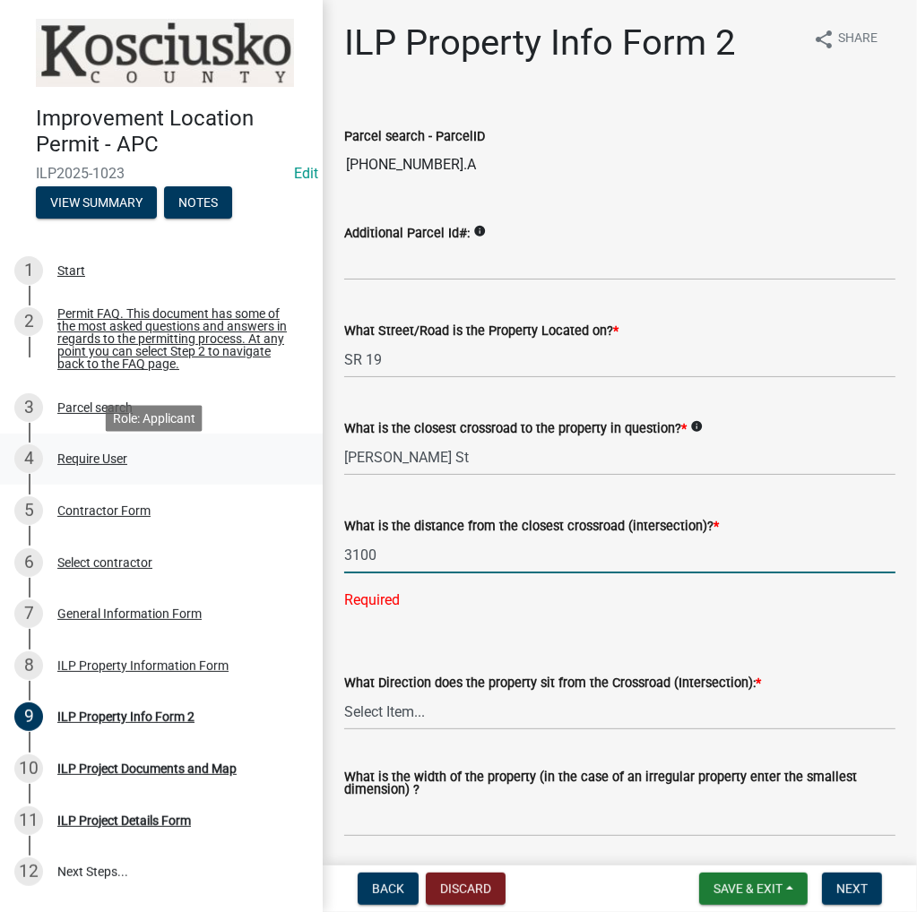
type input "3100"
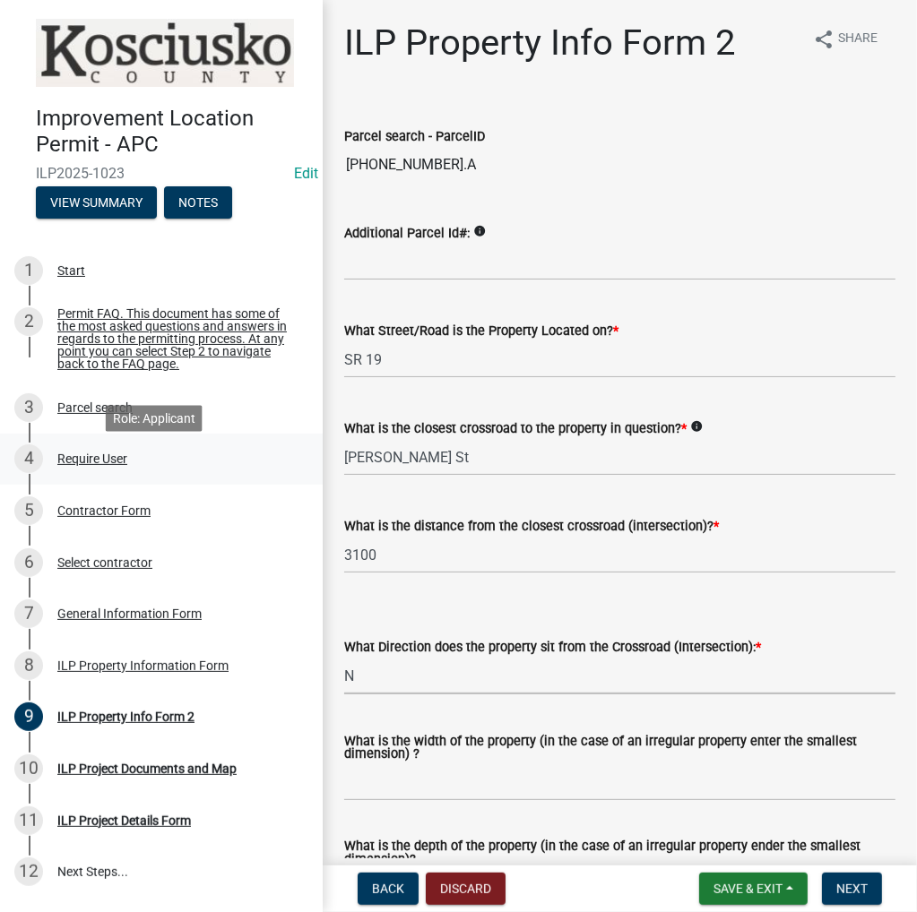
select select "0609af41-fe40-4fa2-880d-6f54f567ae8e"
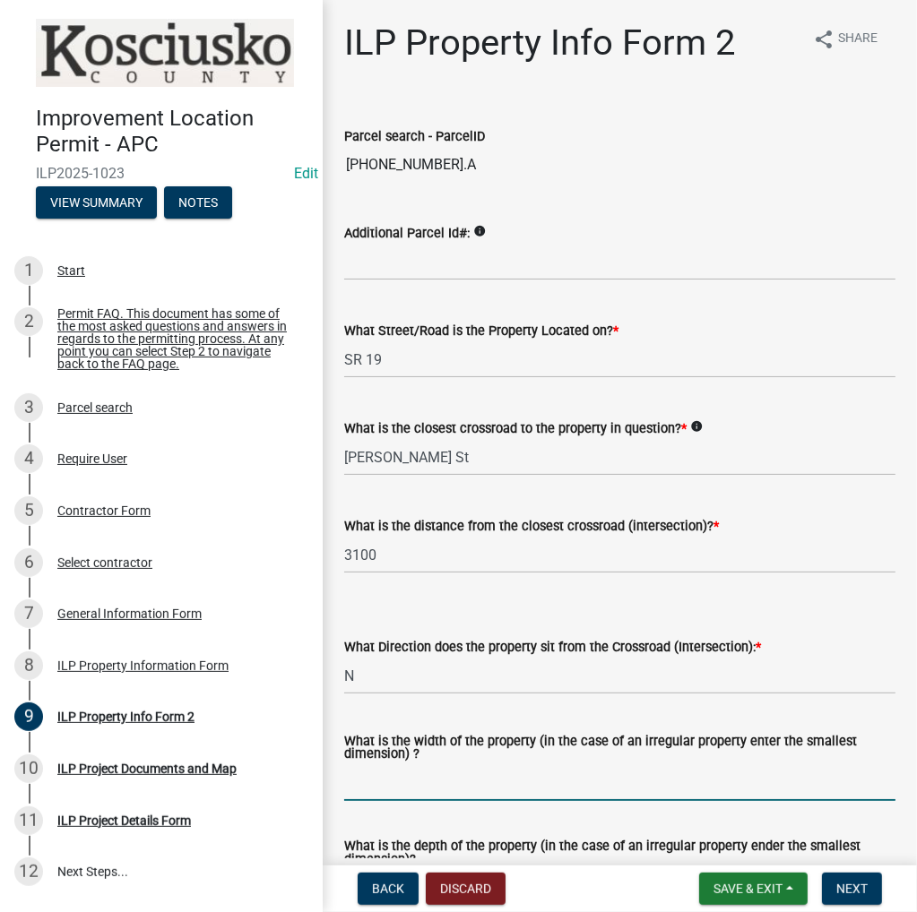
click at [462, 798] on input "What is the width of the property (in the case of an irregular property enter t…" at bounding box center [619, 782] width 551 height 37
type input "396"
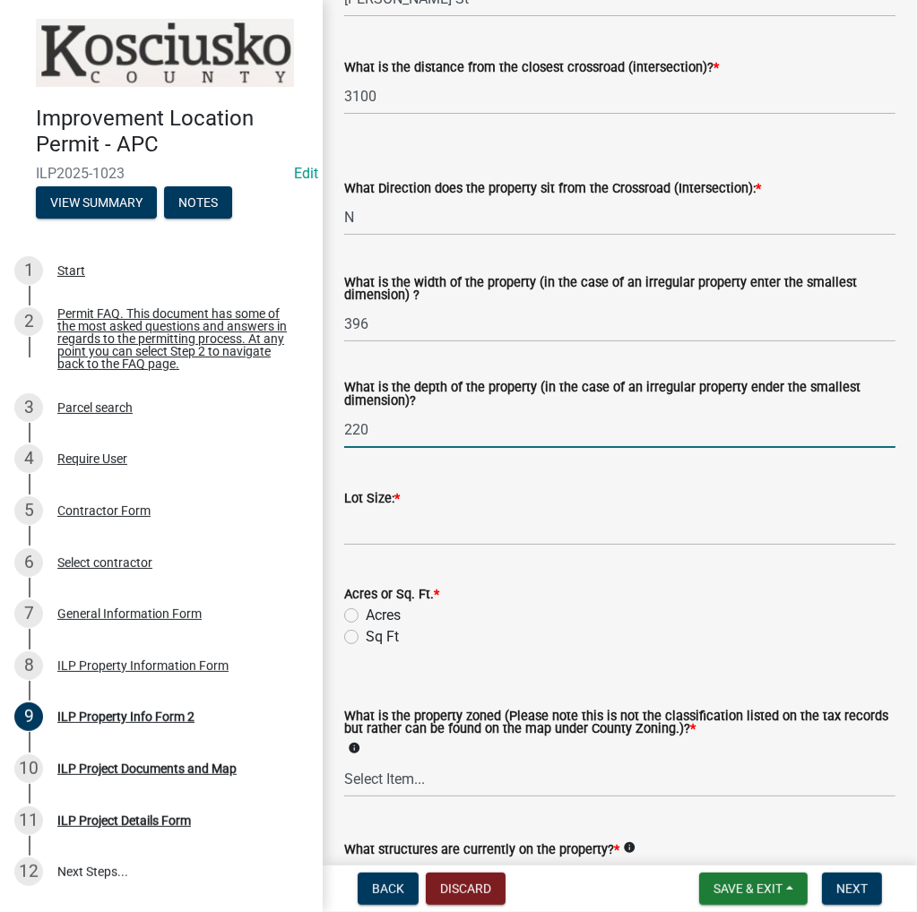
type input "220"
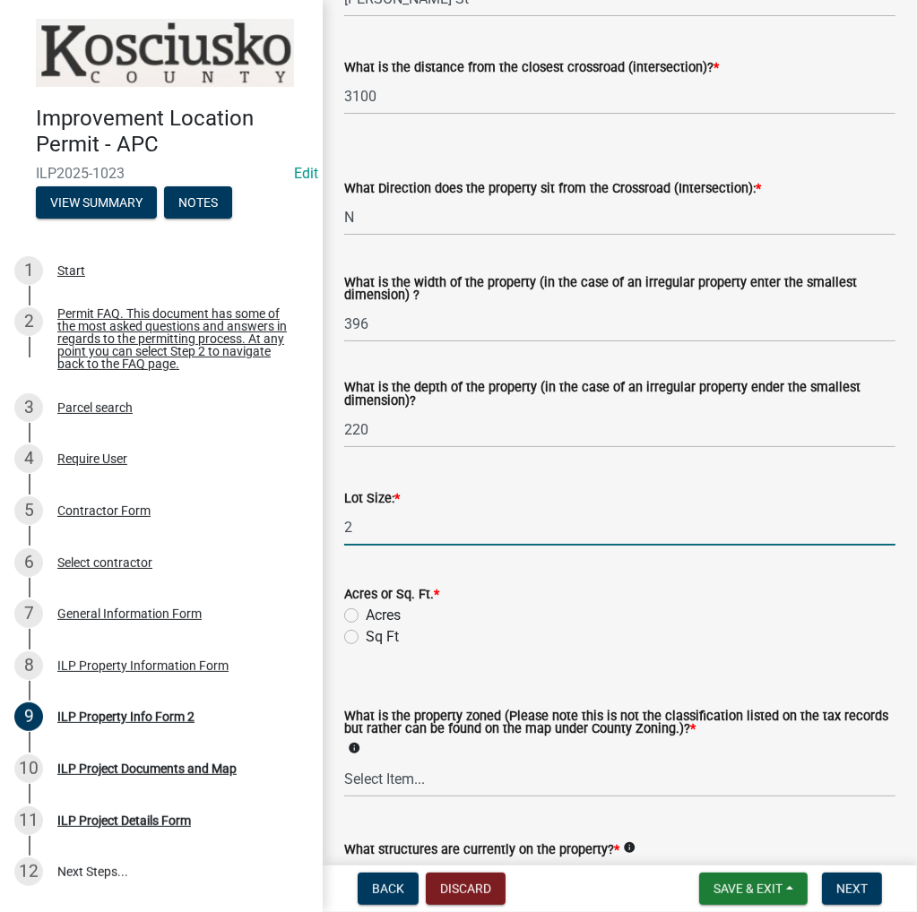
type input "2"
click at [366, 610] on label "Acres" at bounding box center [383, 616] width 35 height 22
click at [366, 610] on input "Acres" at bounding box center [372, 611] width 12 height 12
radio input "true"
click at [485, 781] on select "Select Item... Agricultural Agricultural 2 Commercial Environmental Industrial …" at bounding box center [619, 779] width 551 height 37
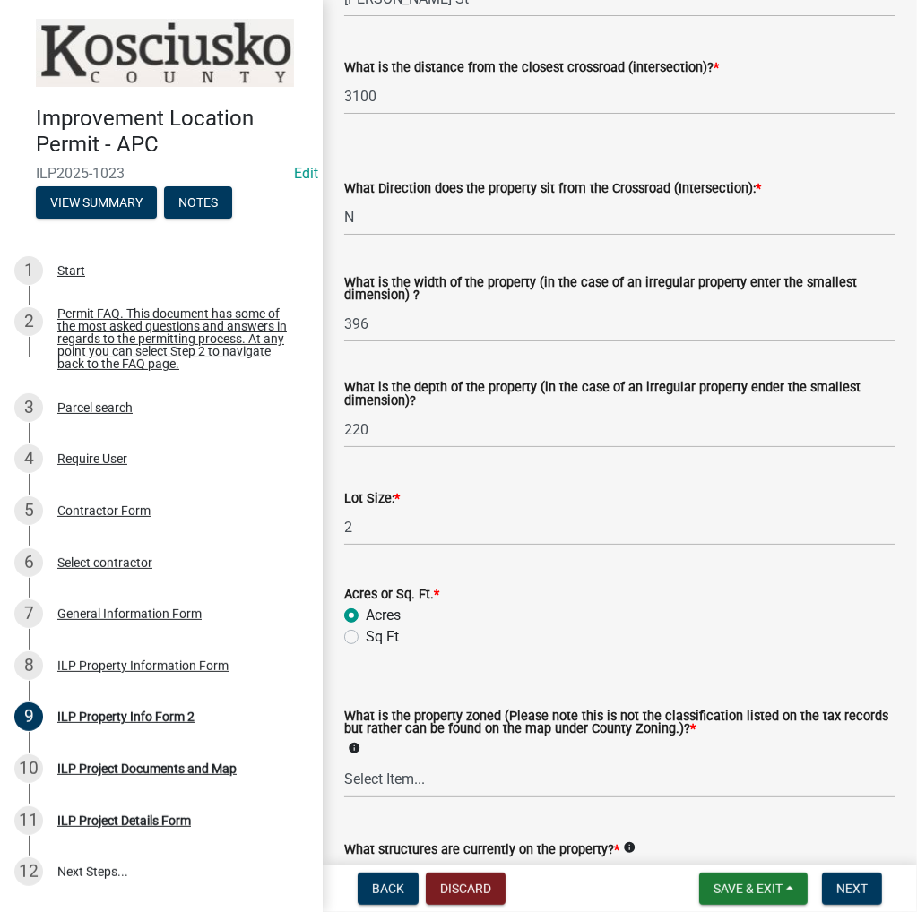
click at [344, 761] on select "Select Item... Agricultural Agricultural 2 Commercial Environmental Industrial …" at bounding box center [619, 779] width 551 height 37
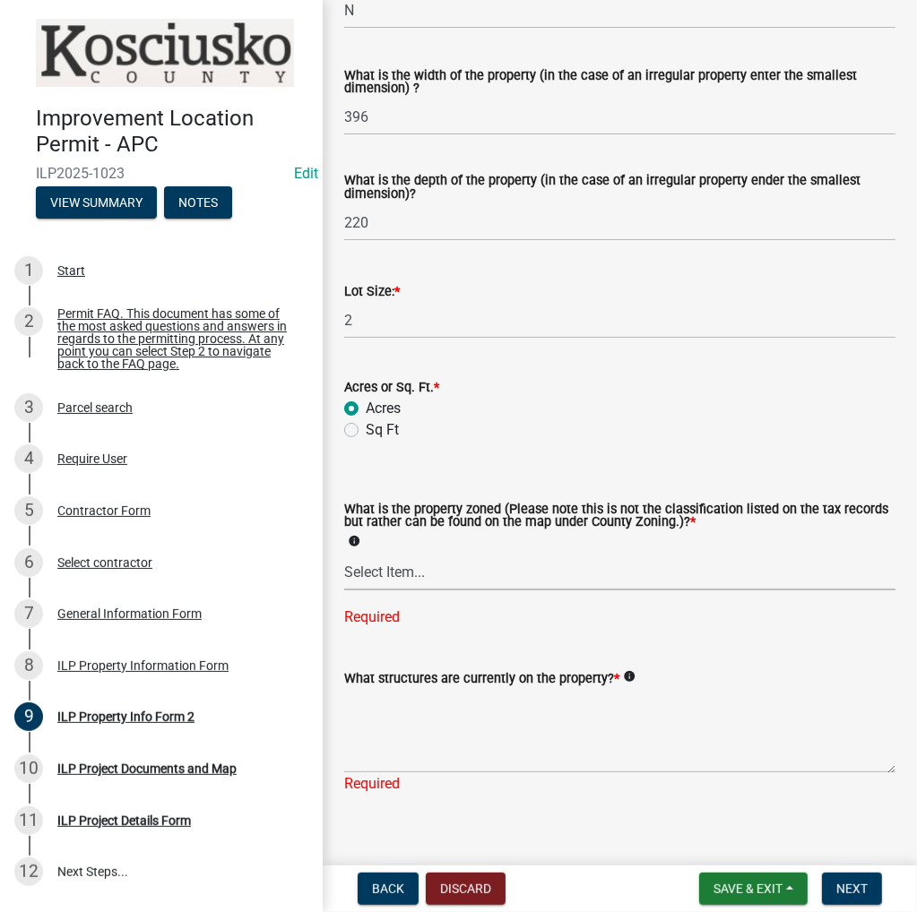
click at [391, 559] on select "Select Item... Agricultural Agricultural 2 Commercial Environmental Industrial …" at bounding box center [619, 572] width 551 height 37
click at [344, 568] on select "Select Item... Agricultural Agricultural 2 Commercial Environmental Industrial …" at bounding box center [619, 572] width 551 height 37
select select "ea119d11-e52e-4559-b746-af06211fe819"
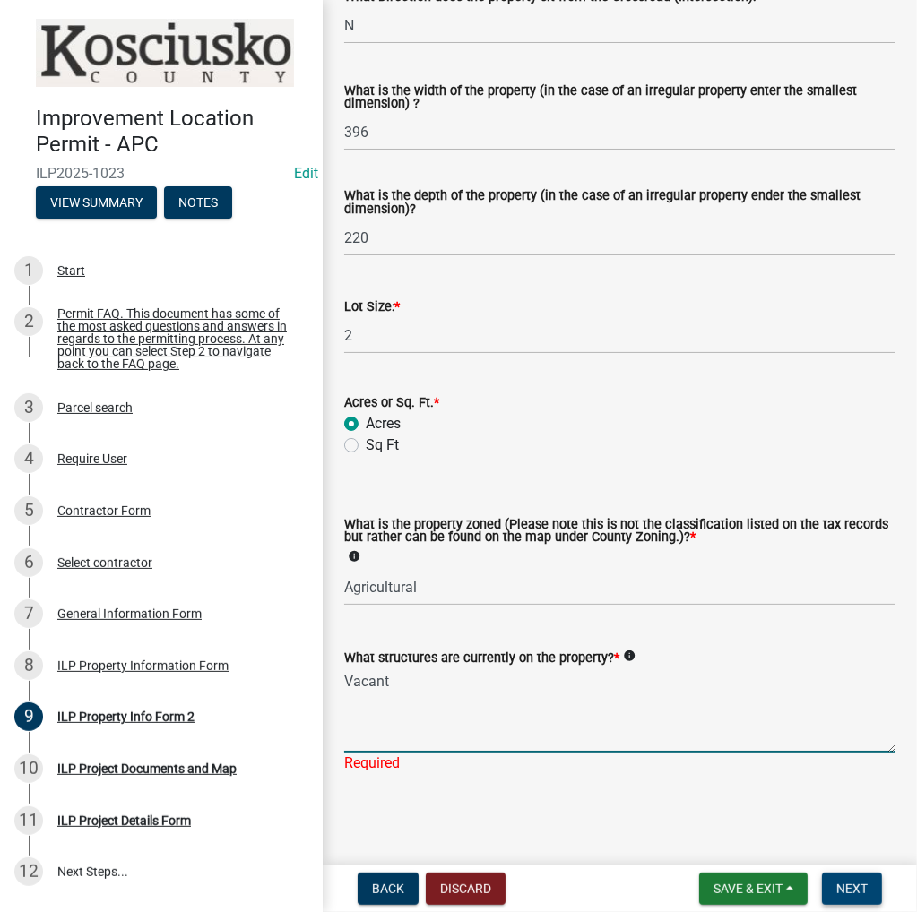
type textarea "Vacant"
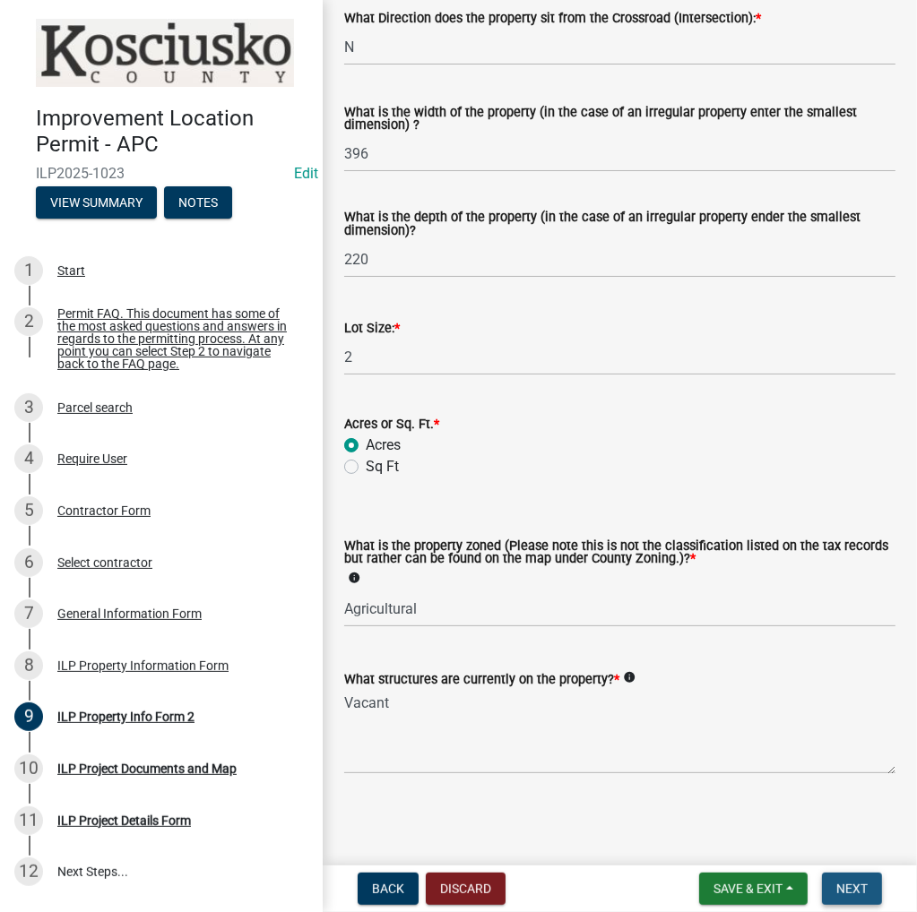
click at [861, 886] on span "Next" at bounding box center [851, 889] width 31 height 14
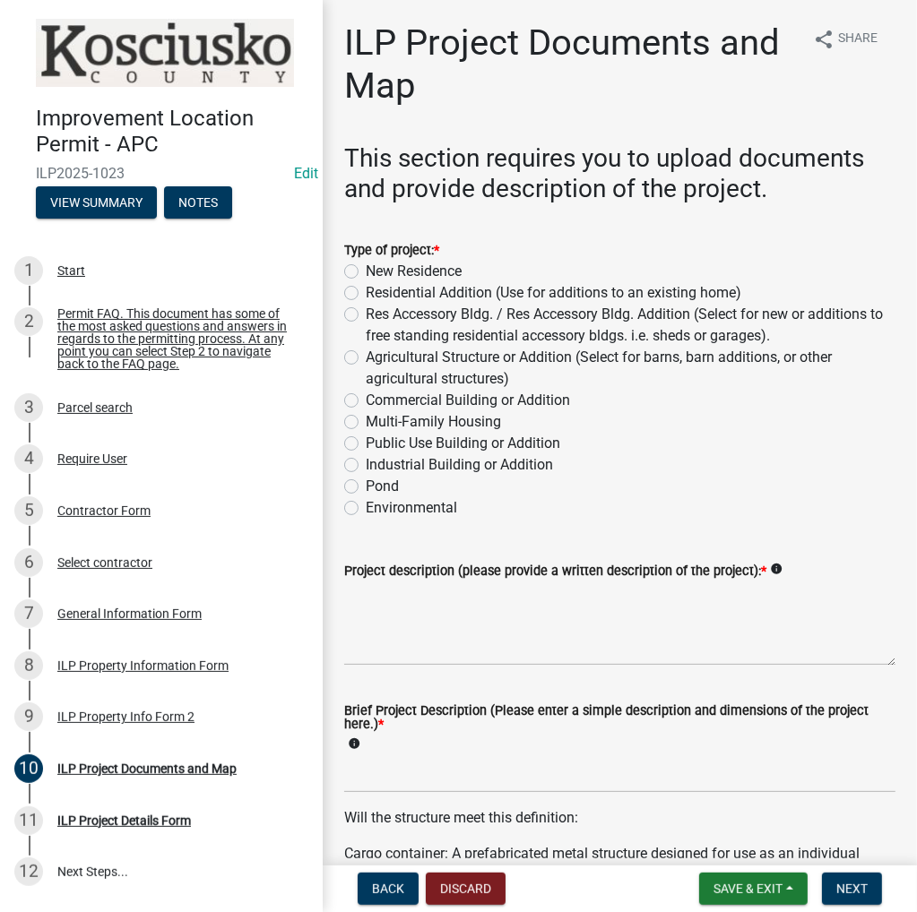
click at [366, 270] on label "New Residence" at bounding box center [414, 272] width 96 height 22
click at [366, 270] on input "New Residence" at bounding box center [372, 267] width 12 height 12
radio input "true"
click at [416, 596] on textarea "Project description (please provide a written description of the project): *" at bounding box center [619, 624] width 551 height 84
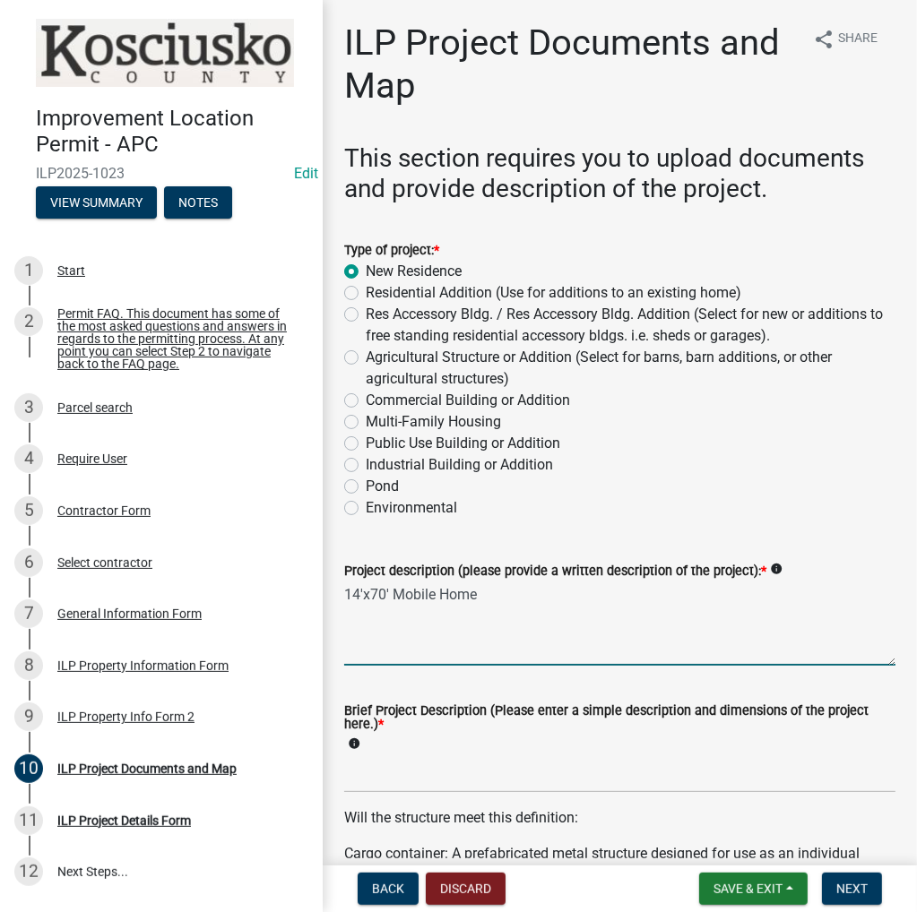
type textarea "14'x70' Mobile Home"
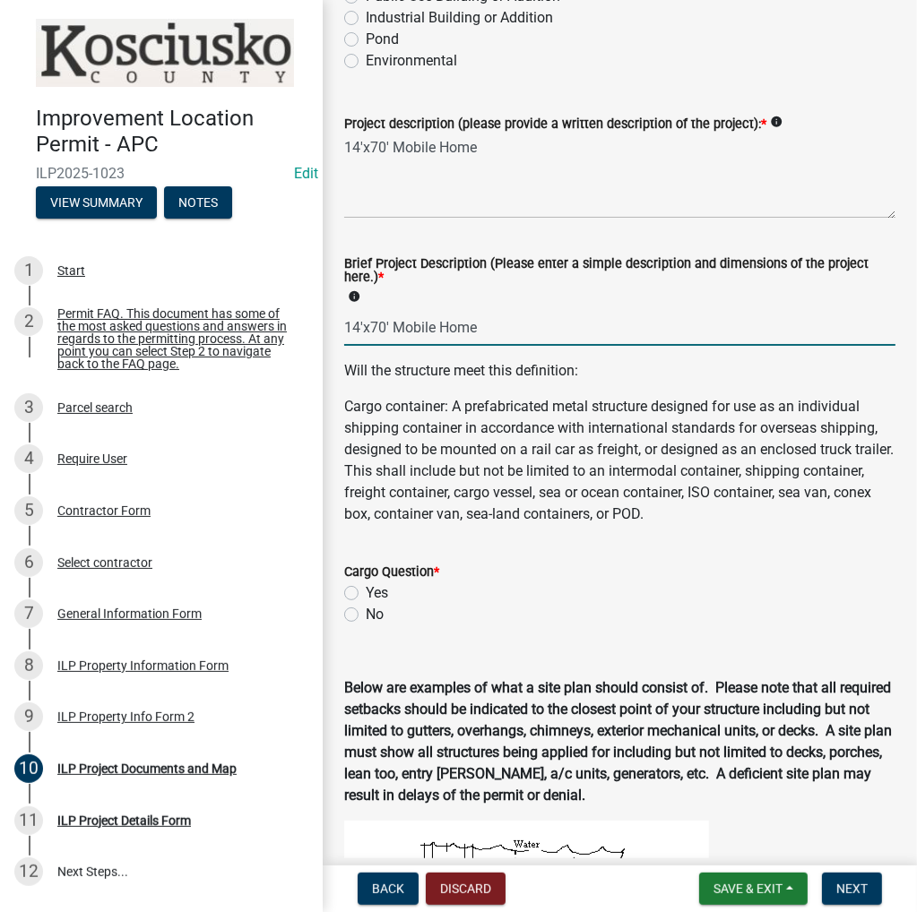
scroll to position [448, 0]
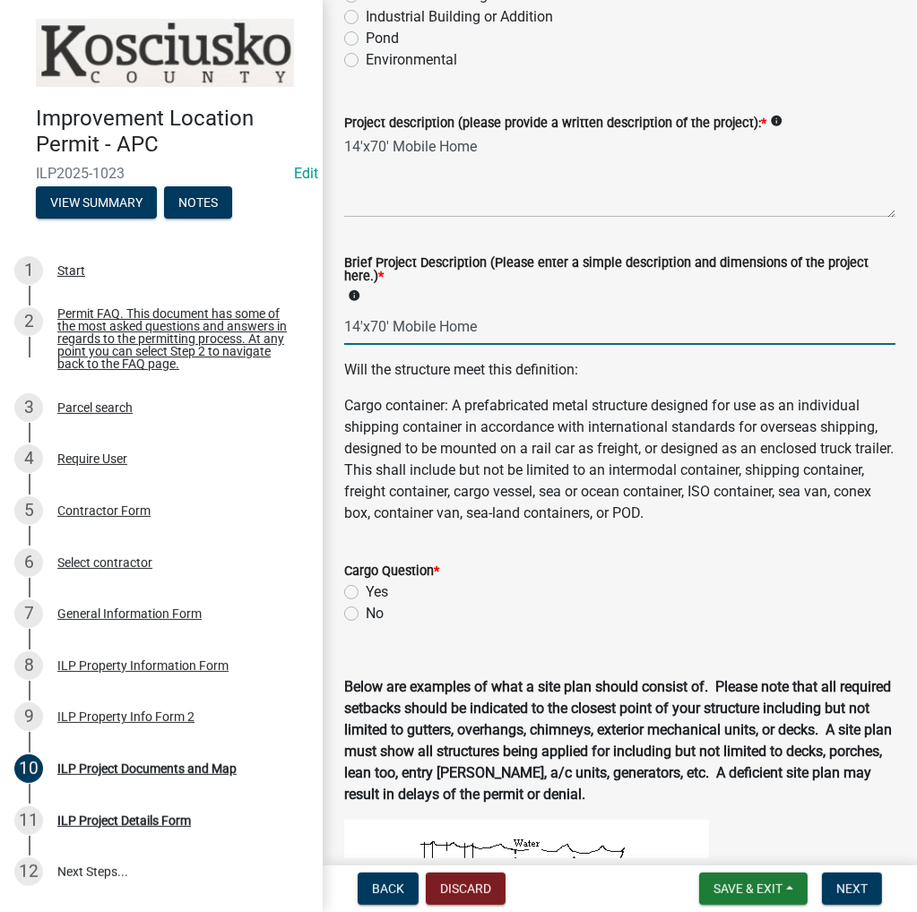
type input "14'x70' Mobile Home"
click at [366, 613] on label "No" at bounding box center [375, 614] width 18 height 22
click at [366, 613] on input "No" at bounding box center [372, 609] width 12 height 12
radio input "true"
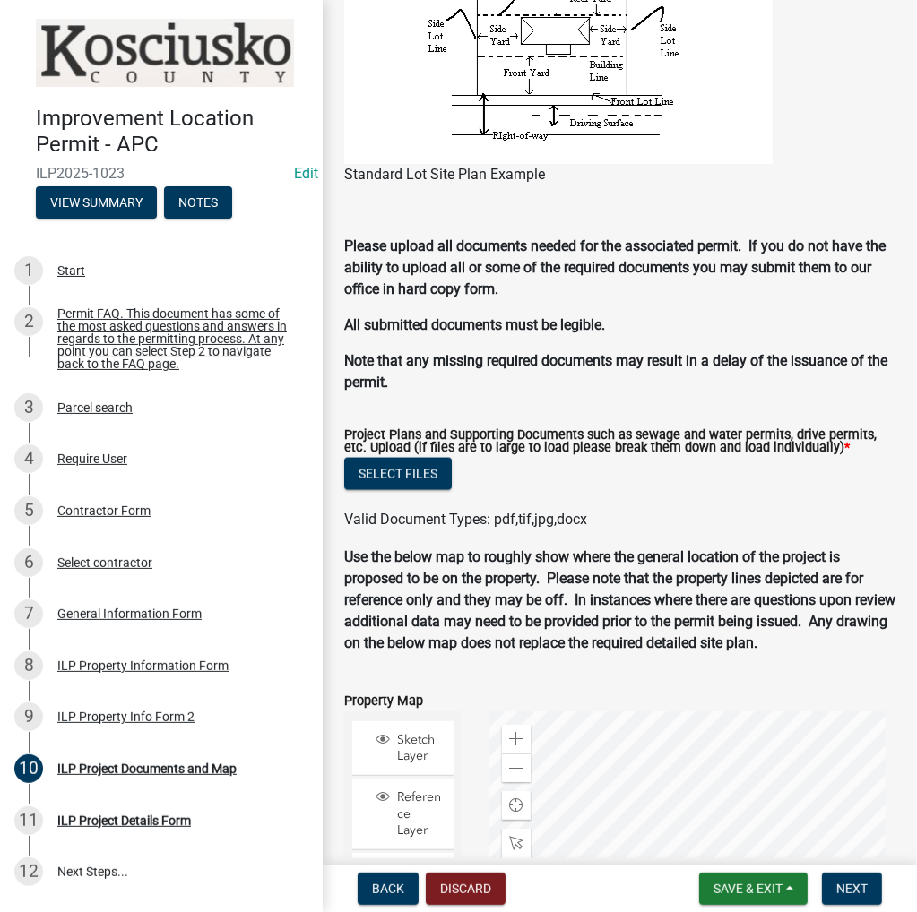
scroll to position [1671, 0]
click at [399, 476] on button "Select files" at bounding box center [398, 474] width 108 height 32
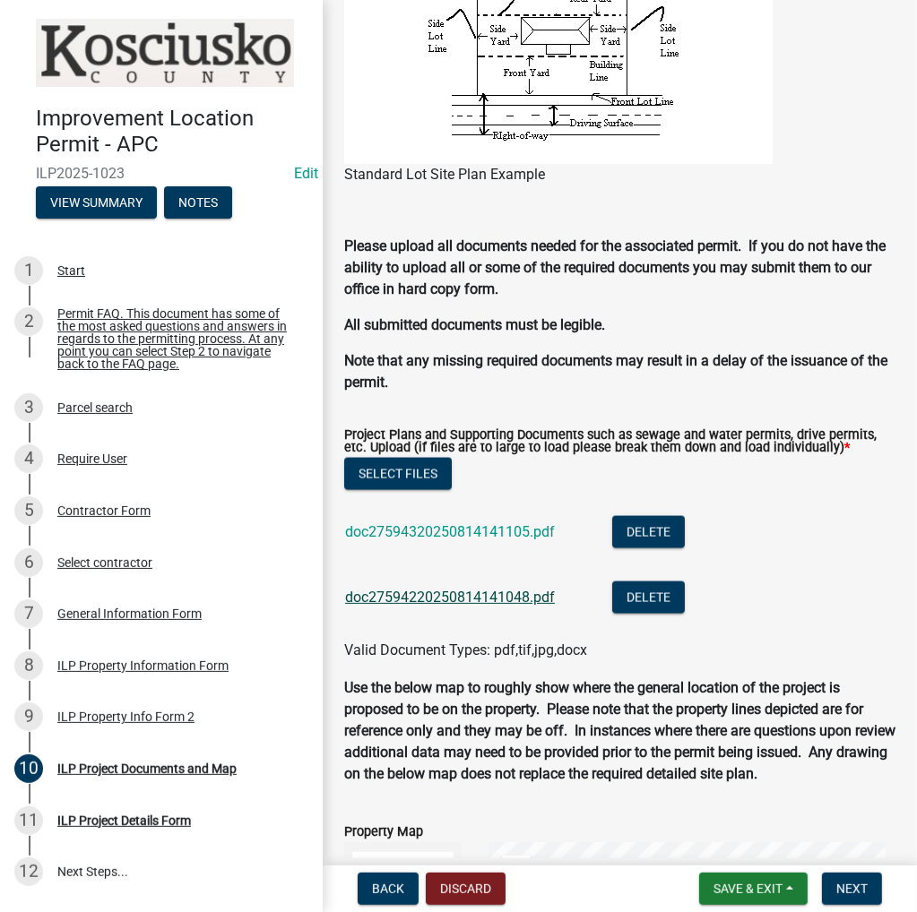
click at [492, 596] on link "doc27594220250814141048.pdf" at bounding box center [450, 597] width 210 height 17
click at [455, 538] on link "doc27594320250814141105.pdf" at bounding box center [450, 531] width 210 height 17
click at [849, 886] on span "Next" at bounding box center [851, 889] width 31 height 14
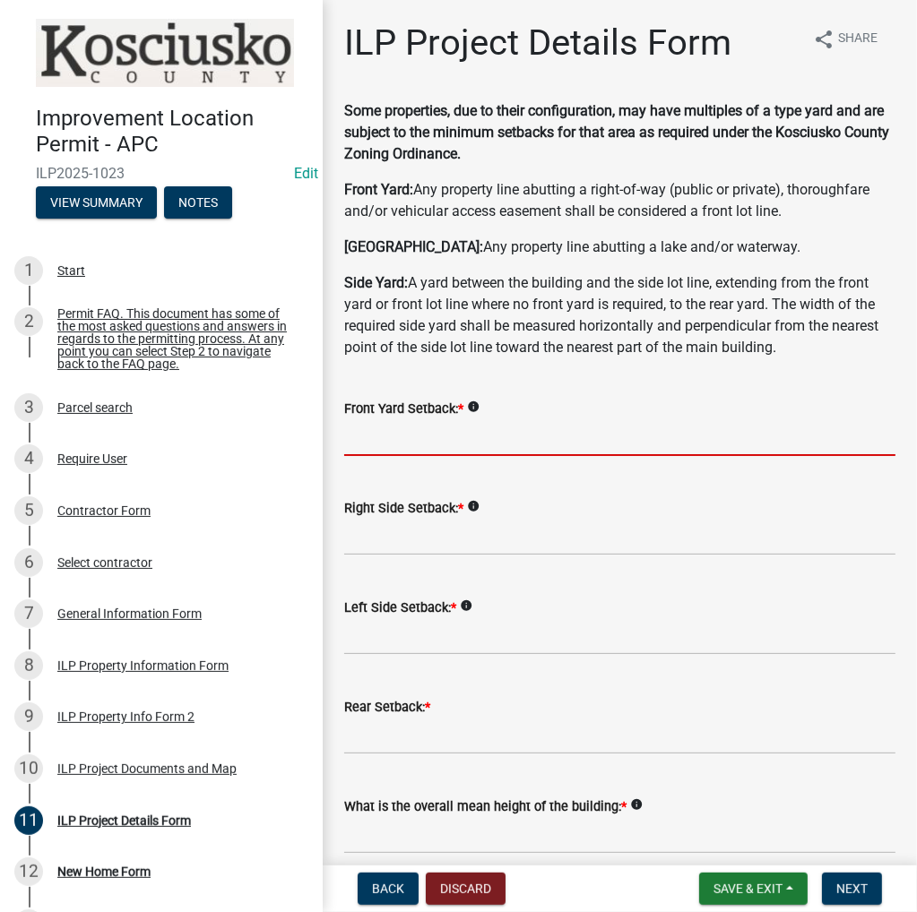
click at [420, 437] on input "text" at bounding box center [619, 437] width 551 height 37
click at [384, 424] on input "text" at bounding box center [619, 437] width 551 height 37
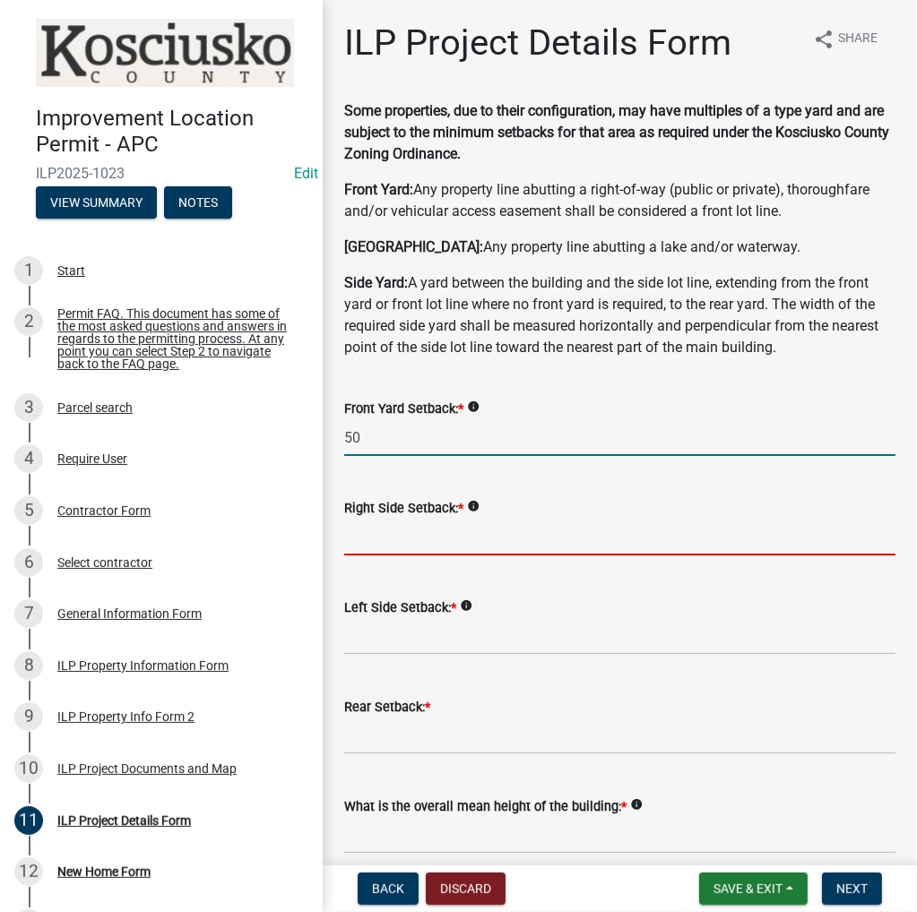
type input "50.0"
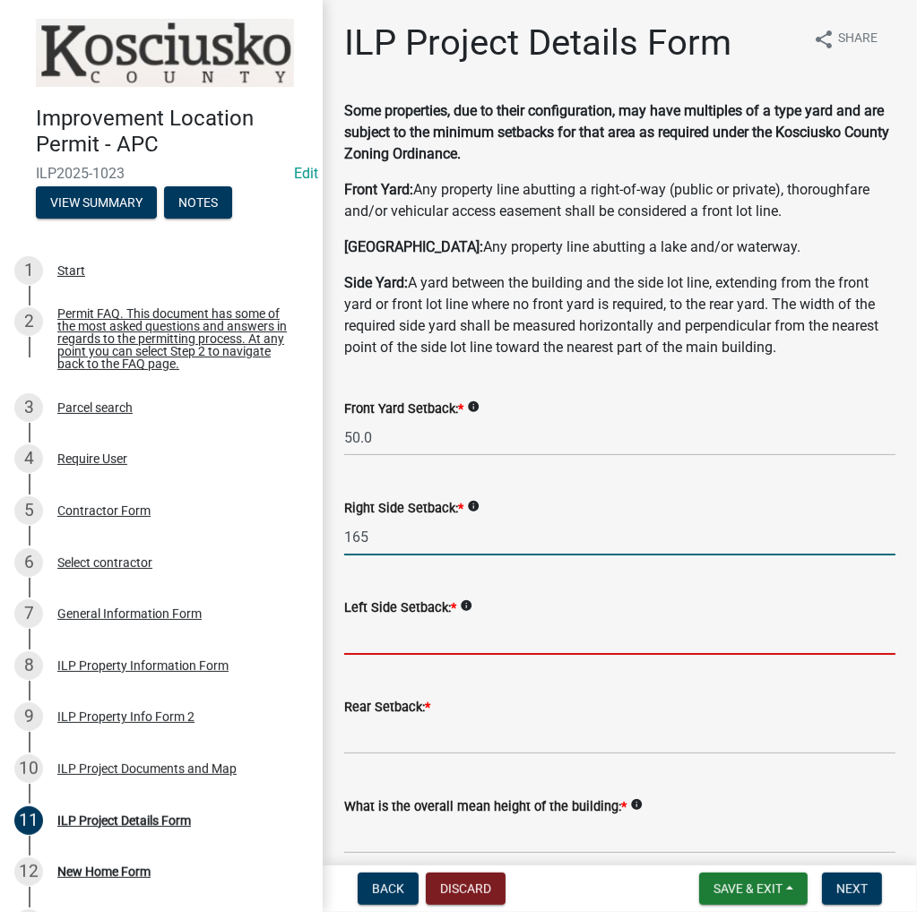
type input "165.0"
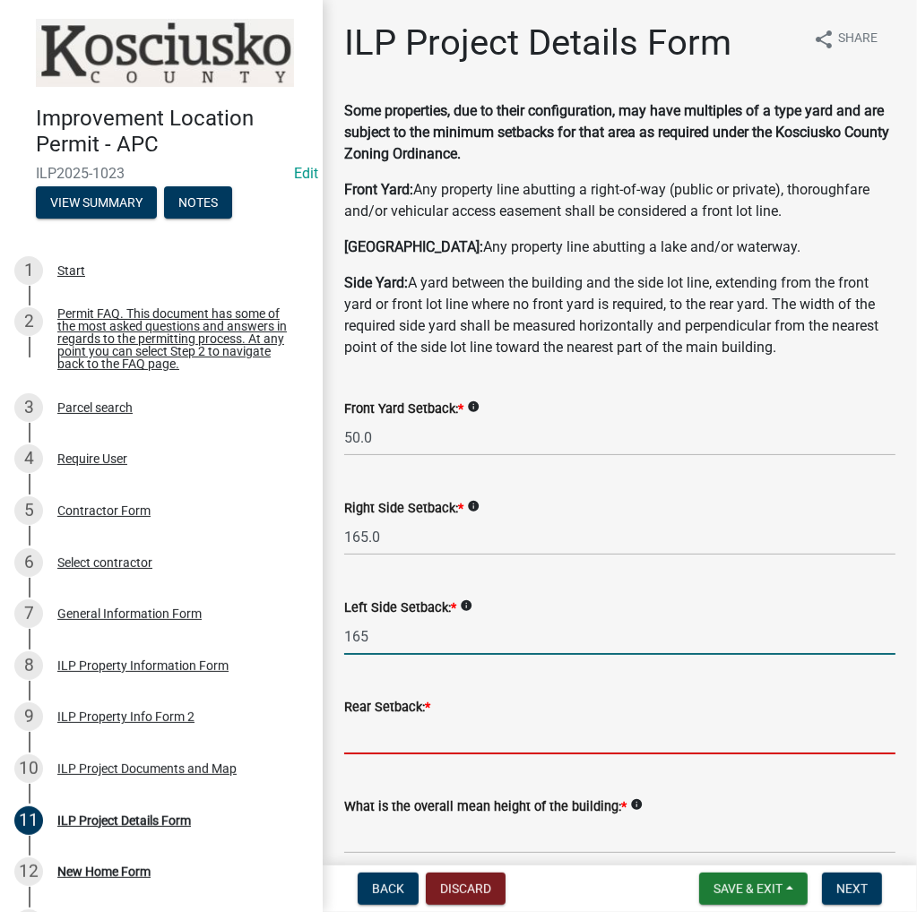
type input "165.0"
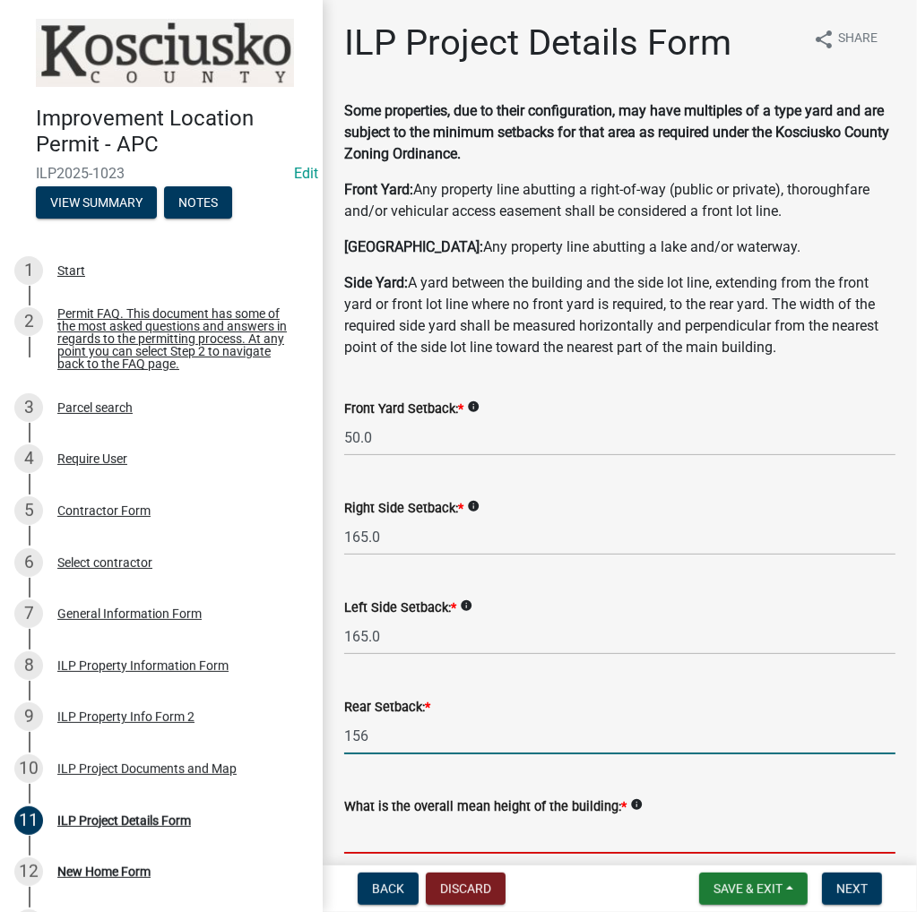
type input "156.0"
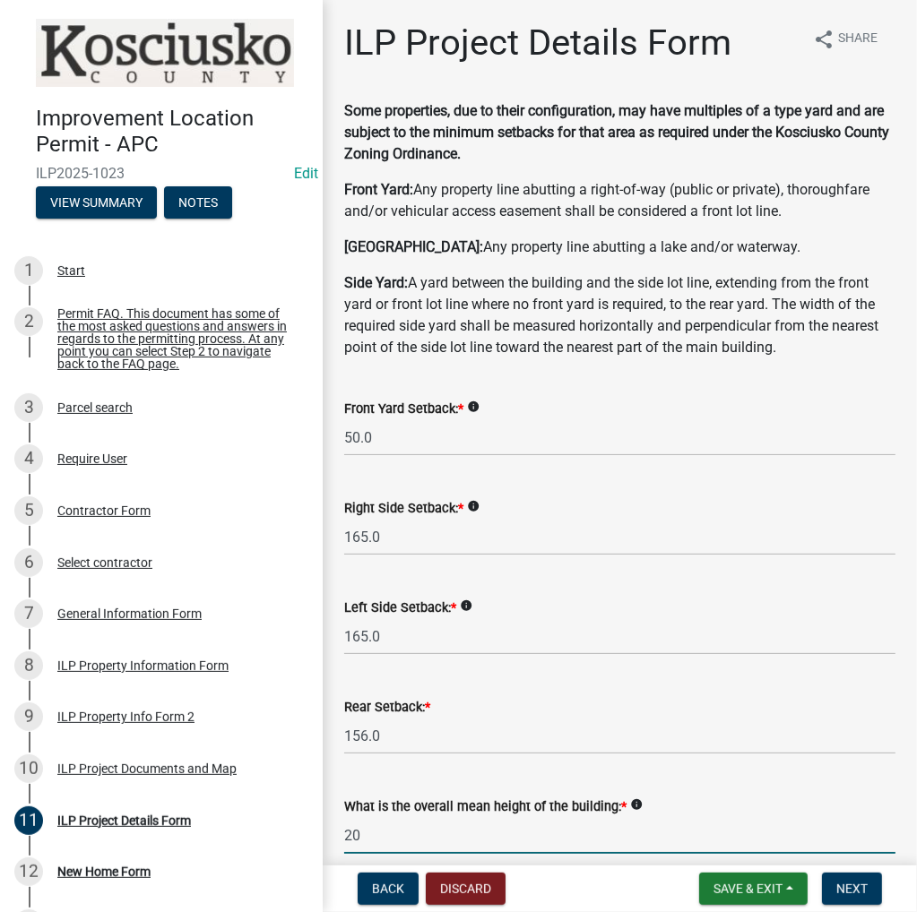
type input "20.0"
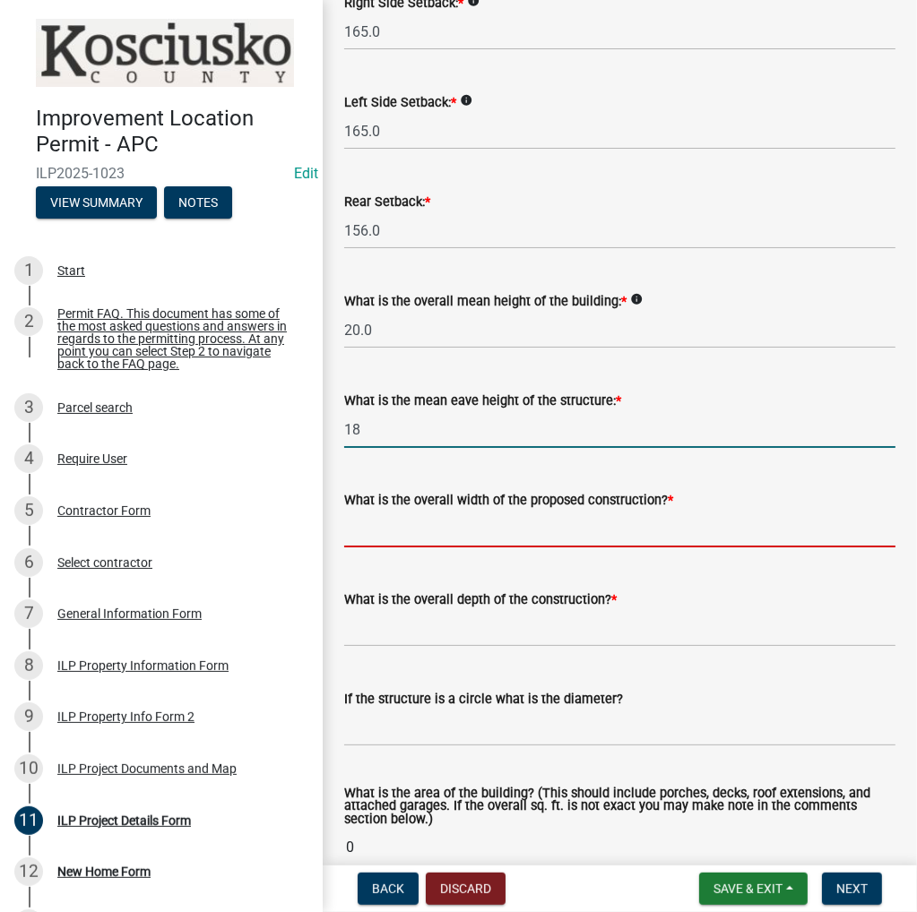
type input "18.0"
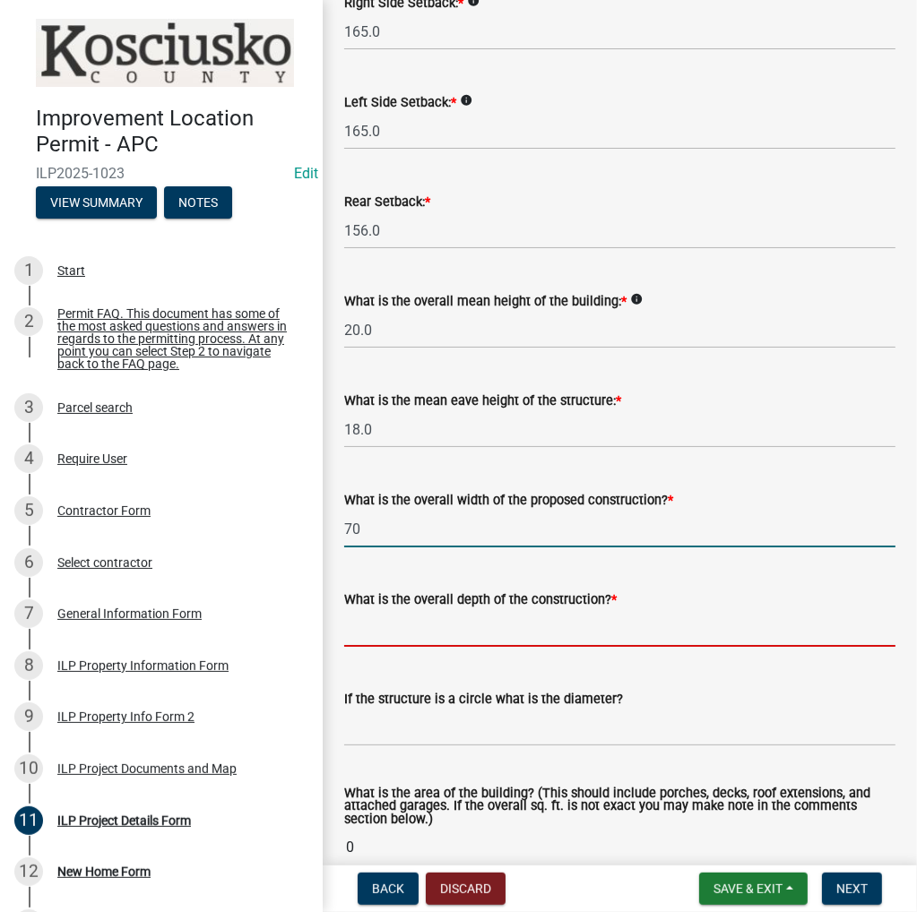
type input "70.00"
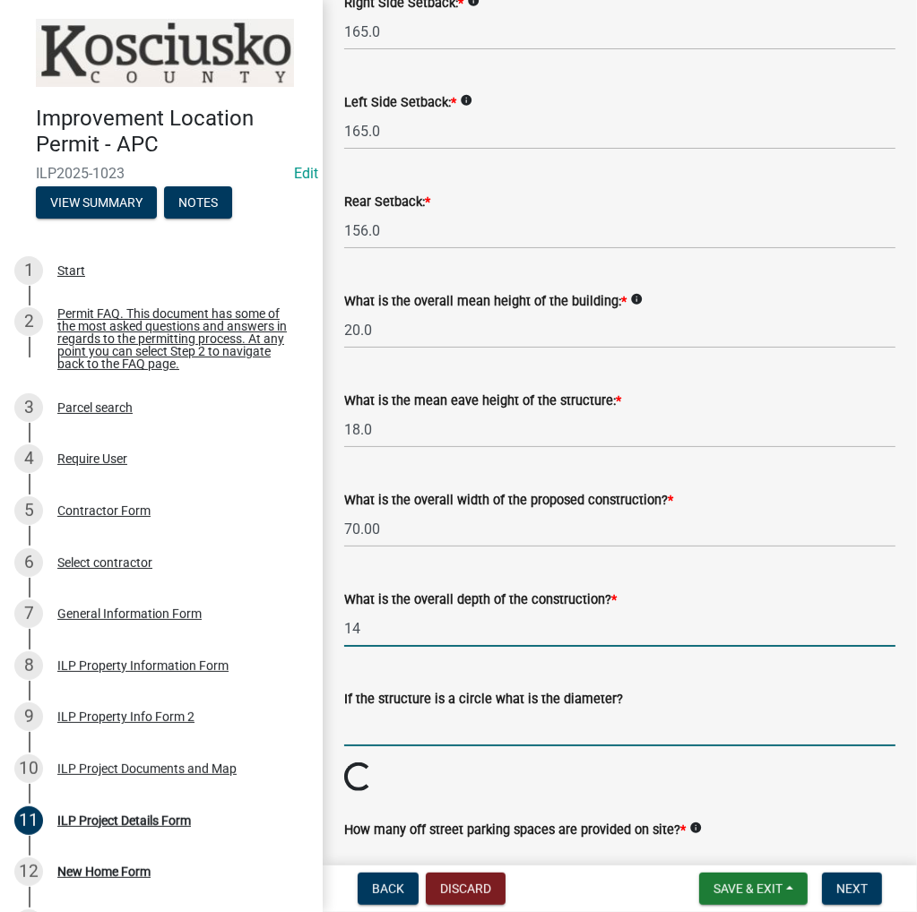
type input "14.00"
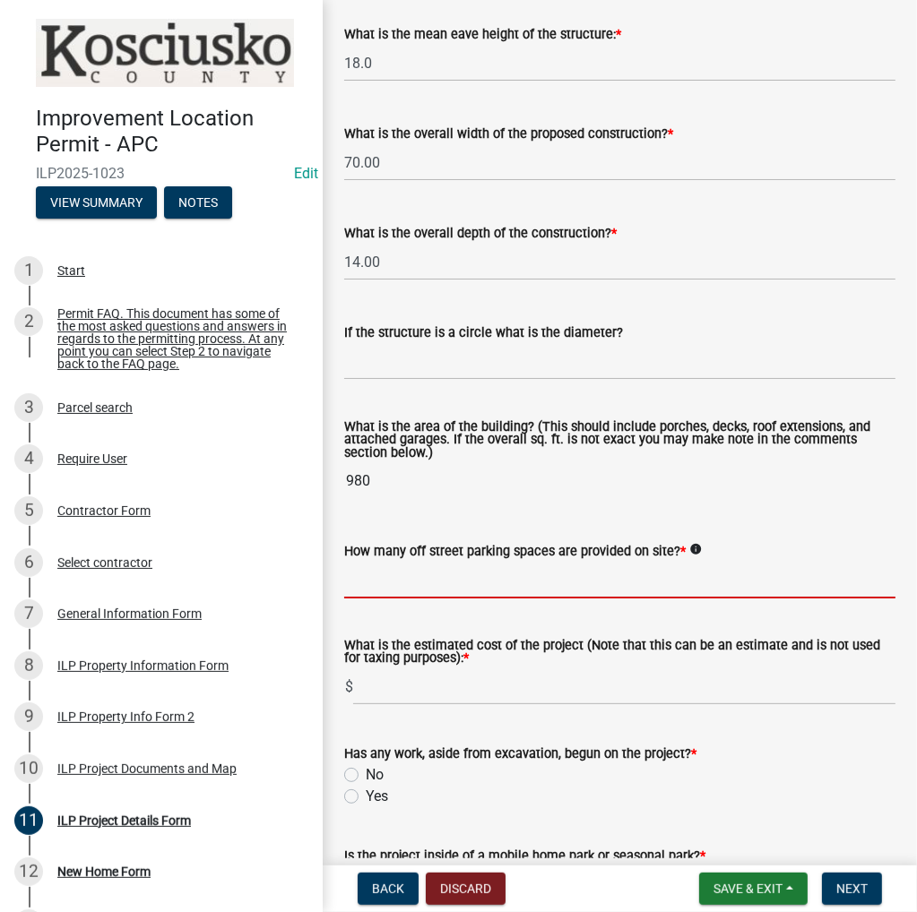
scroll to position [882, 0]
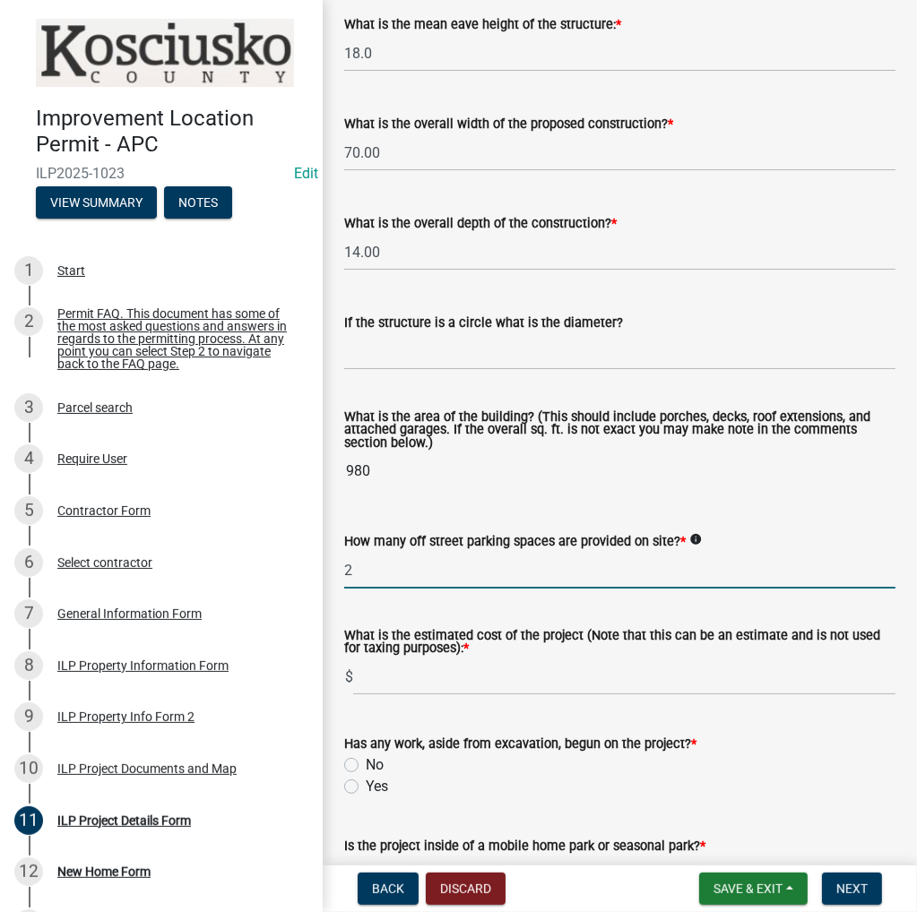
type input "2"
click at [412, 681] on input "text" at bounding box center [624, 677] width 542 height 37
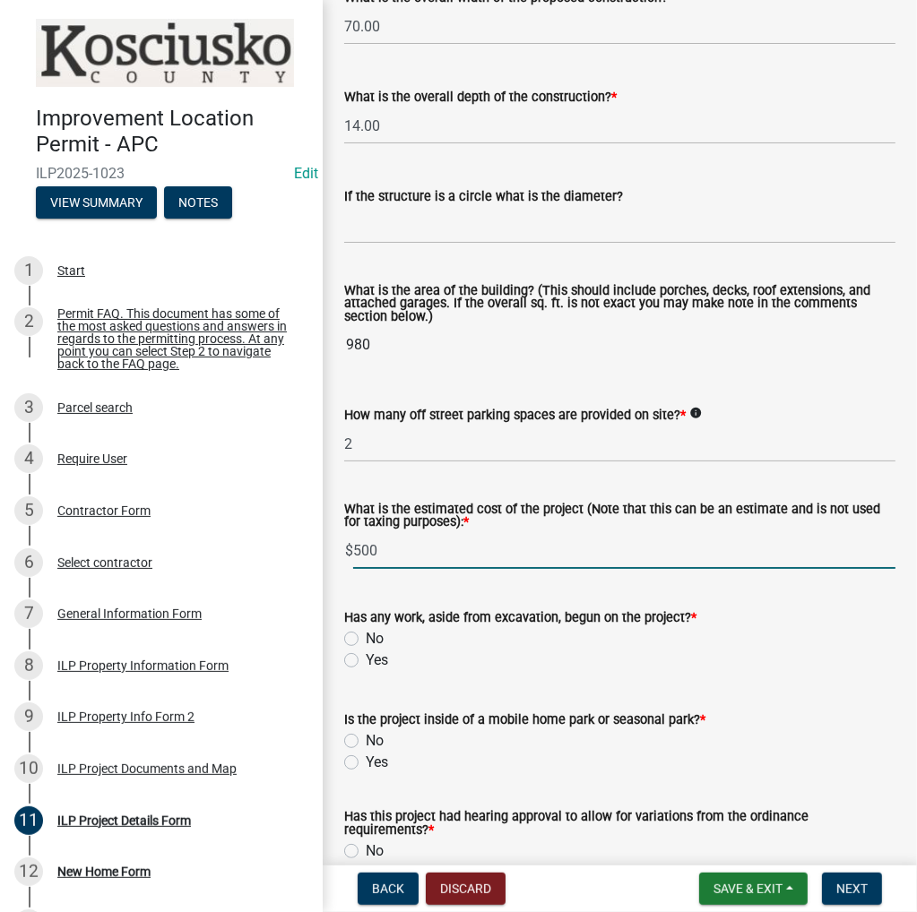
scroll to position [1151, 0]
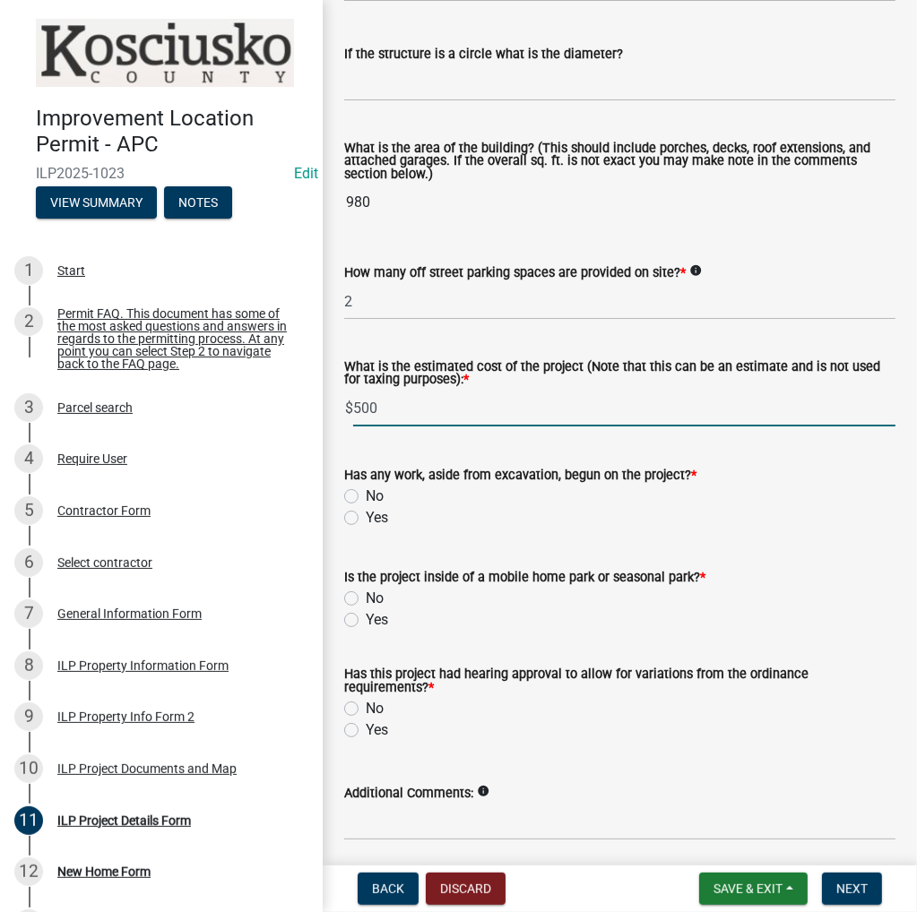
type input "500"
click at [366, 495] on label "No" at bounding box center [375, 497] width 18 height 22
click at [366, 495] on input "No" at bounding box center [372, 492] width 12 height 12
radio input "true"
click at [366, 599] on label "No" at bounding box center [375, 599] width 18 height 22
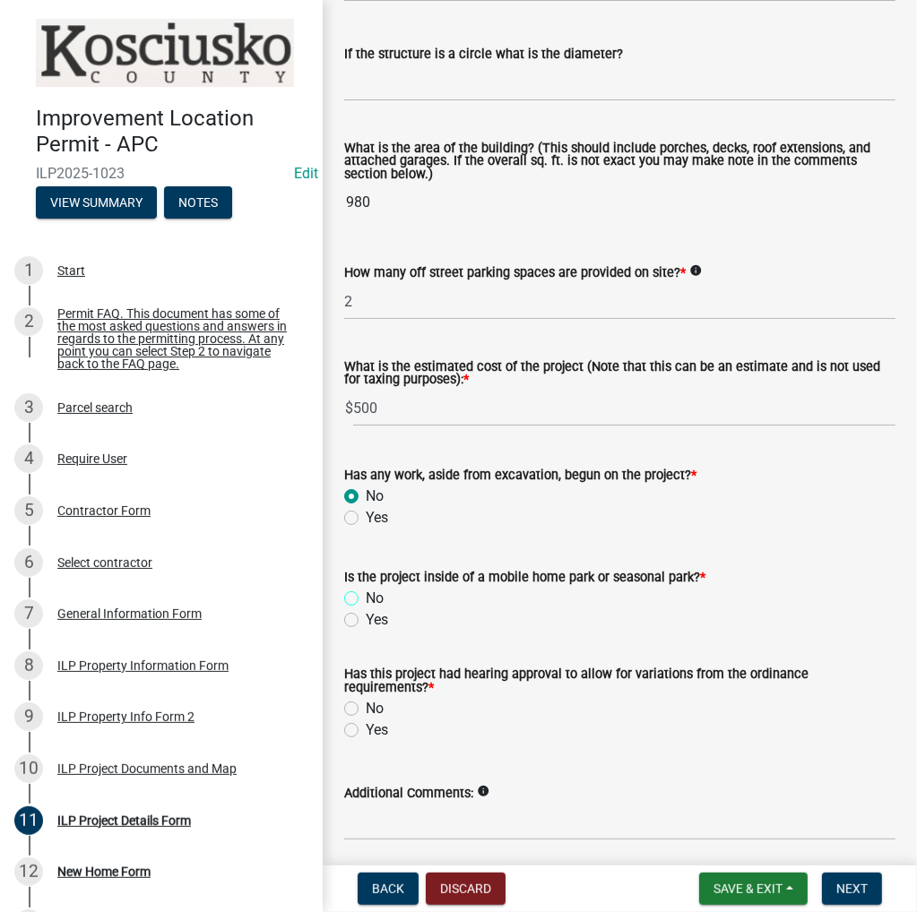
click at [366, 599] on input "No" at bounding box center [372, 594] width 12 height 12
radio input "true"
click at [366, 706] on label "No" at bounding box center [375, 709] width 18 height 22
click at [366, 706] on input "No" at bounding box center [372, 704] width 12 height 12
radio input "true"
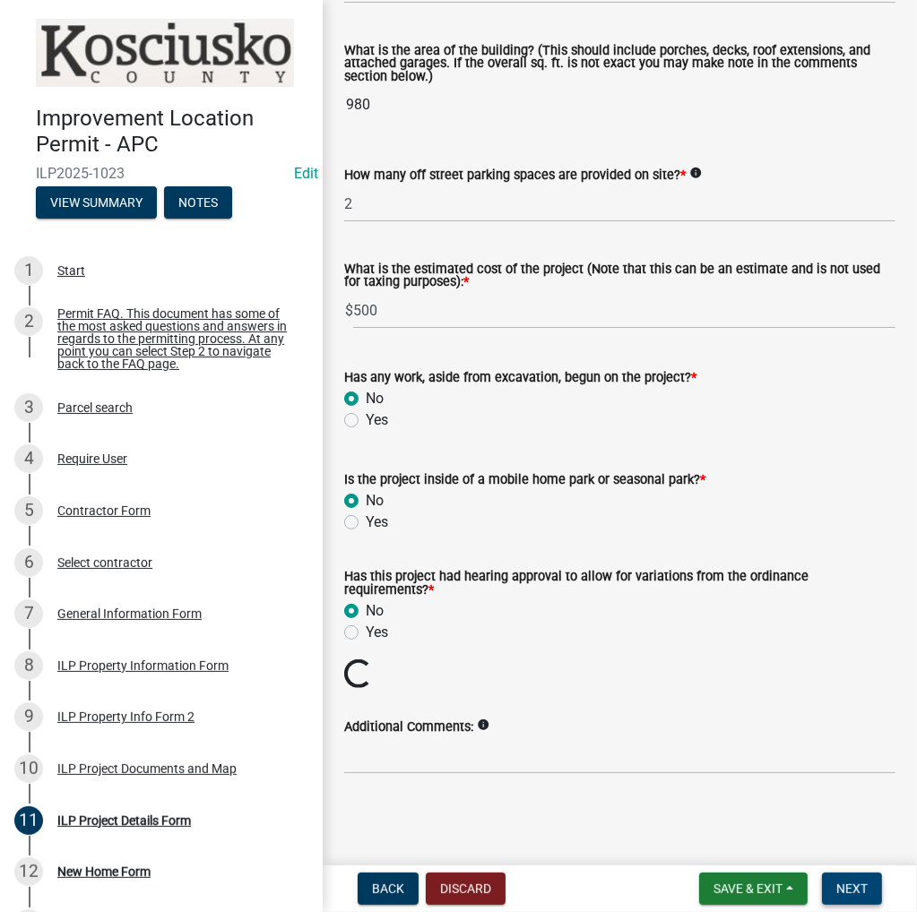
scroll to position [1248, 0]
click at [867, 888] on span "Next" at bounding box center [851, 889] width 31 height 14
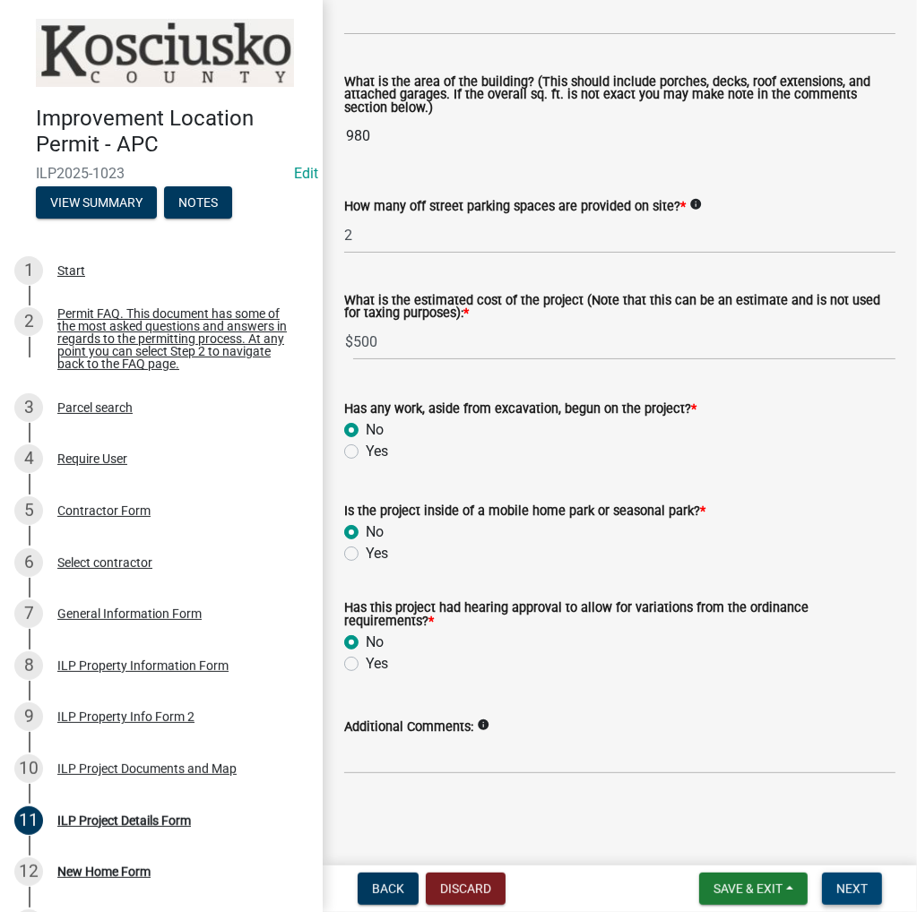
scroll to position [1218, 0]
click at [856, 886] on span "Next" at bounding box center [851, 889] width 31 height 14
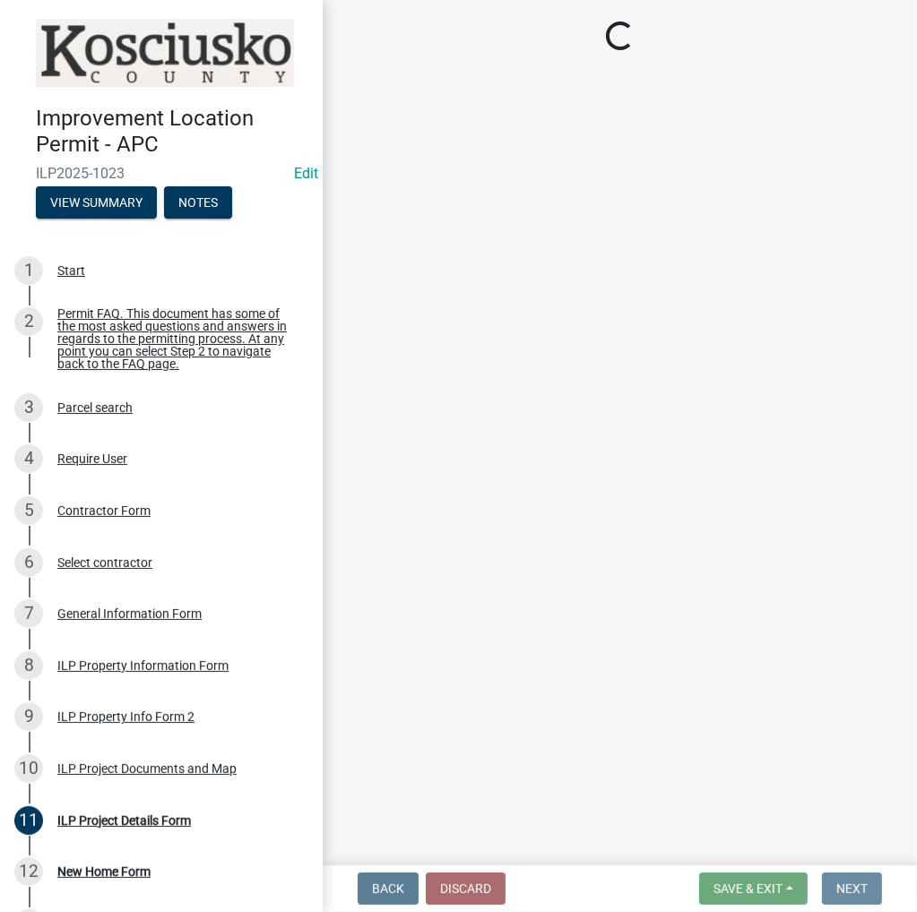
scroll to position [0, 0]
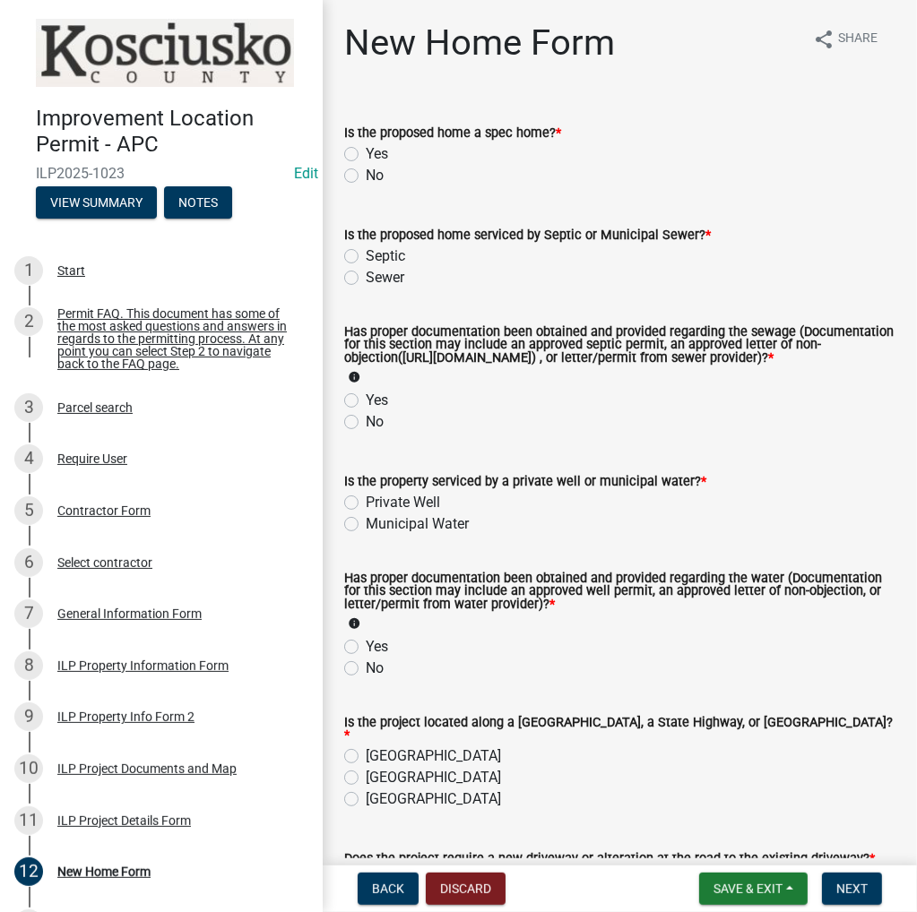
click at [366, 177] on label "No" at bounding box center [375, 176] width 18 height 22
click at [366, 177] on input "No" at bounding box center [372, 171] width 12 height 12
radio input "true"
click at [366, 260] on label "Septic" at bounding box center [385, 257] width 39 height 22
click at [366, 257] on input "Septic" at bounding box center [372, 252] width 12 height 12
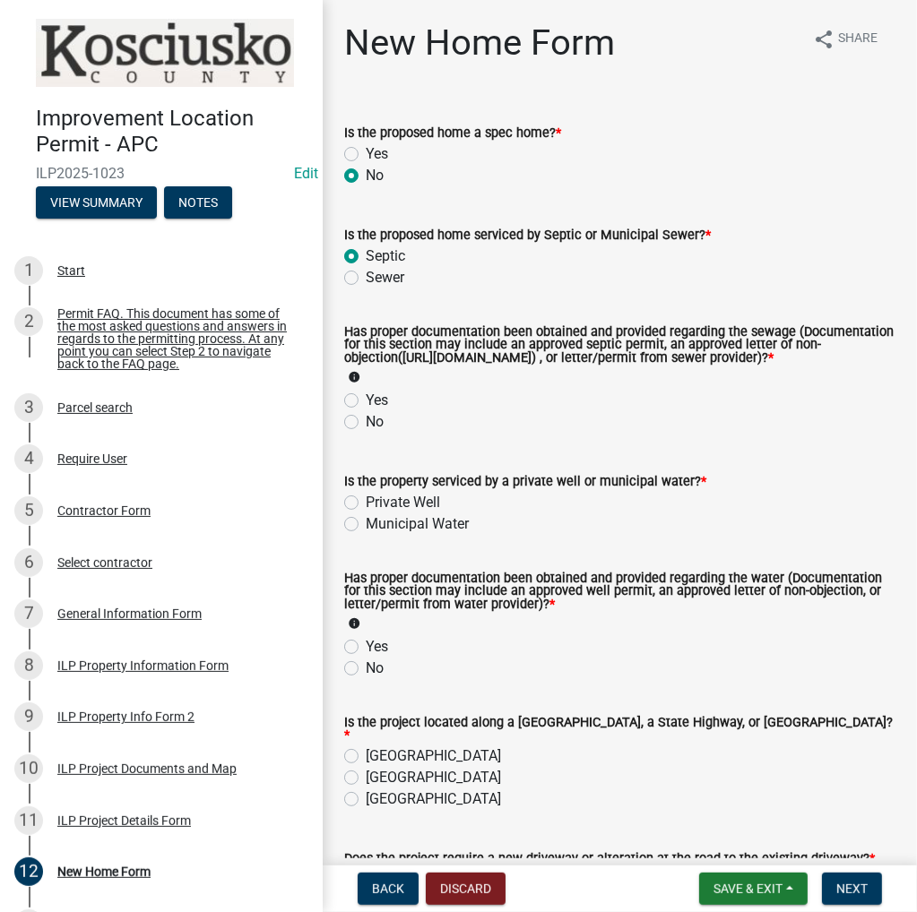
radio input "true"
click at [366, 411] on label "Yes" at bounding box center [377, 401] width 22 height 22
click at [366, 401] on input "Yes" at bounding box center [372, 396] width 12 height 12
radio input "true"
click at [366, 513] on label "Private Well" at bounding box center [403, 503] width 74 height 22
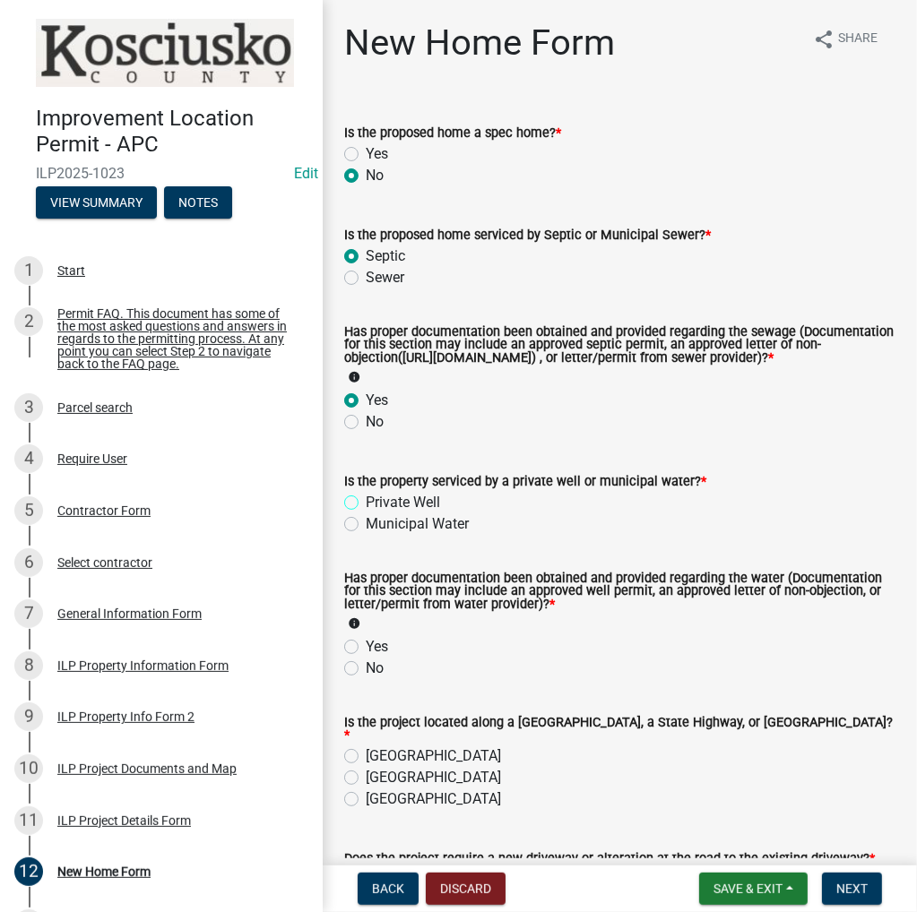
click at [366, 504] on input "Private Well" at bounding box center [372, 498] width 12 height 12
radio input "true"
click at [366, 657] on label "Yes" at bounding box center [377, 647] width 22 height 22
click at [366, 648] on input "Yes" at bounding box center [372, 642] width 12 height 12
radio input "true"
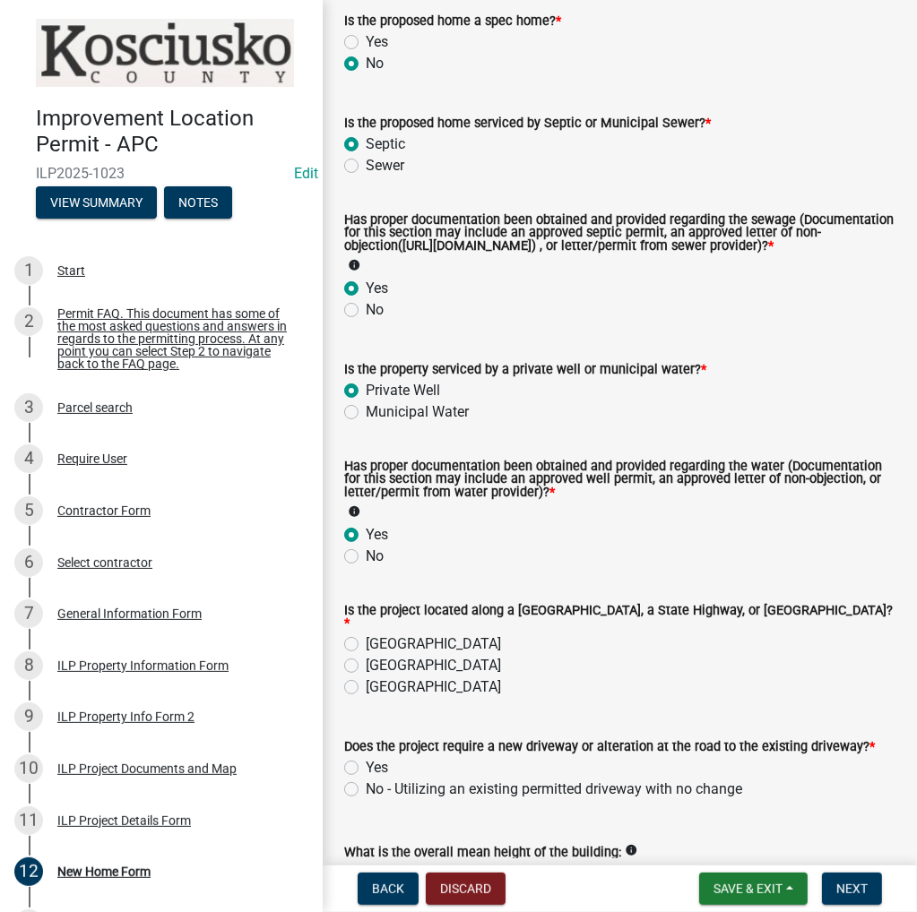
scroll to position [243, 0]
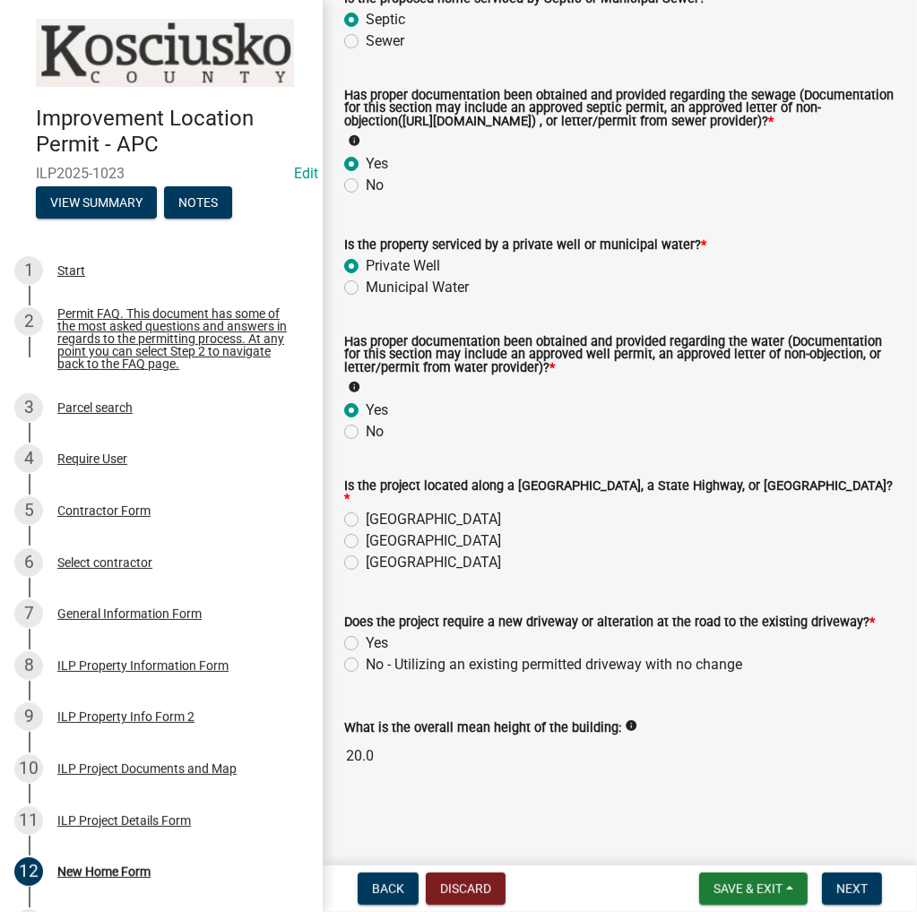
click at [366, 565] on label "[GEOGRAPHIC_DATA]" at bounding box center [433, 563] width 135 height 22
click at [366, 564] on input "[GEOGRAPHIC_DATA]" at bounding box center [372, 558] width 12 height 12
radio input "true"
click at [366, 663] on label "No - Utilizing an existing permitted driveway with no change" at bounding box center [554, 665] width 376 height 22
click at [366, 663] on input "No - Utilizing an existing permitted driveway with no change" at bounding box center [372, 660] width 12 height 12
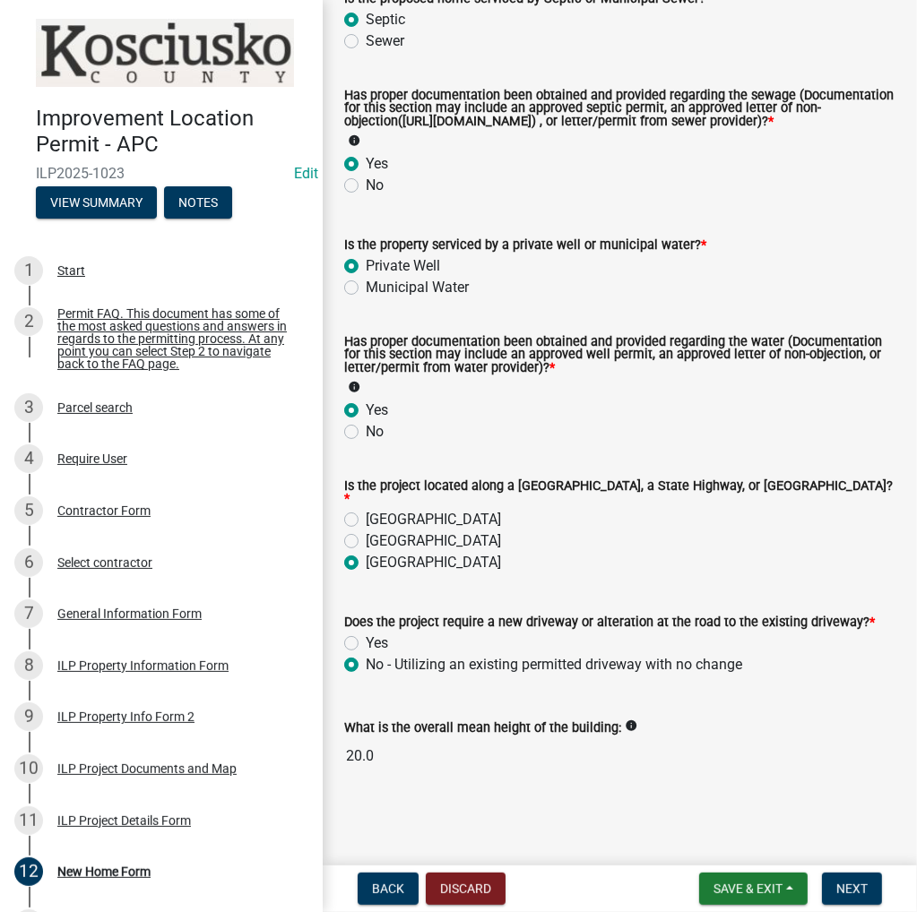
radio input "true"
click at [860, 886] on span "Next" at bounding box center [851, 889] width 31 height 14
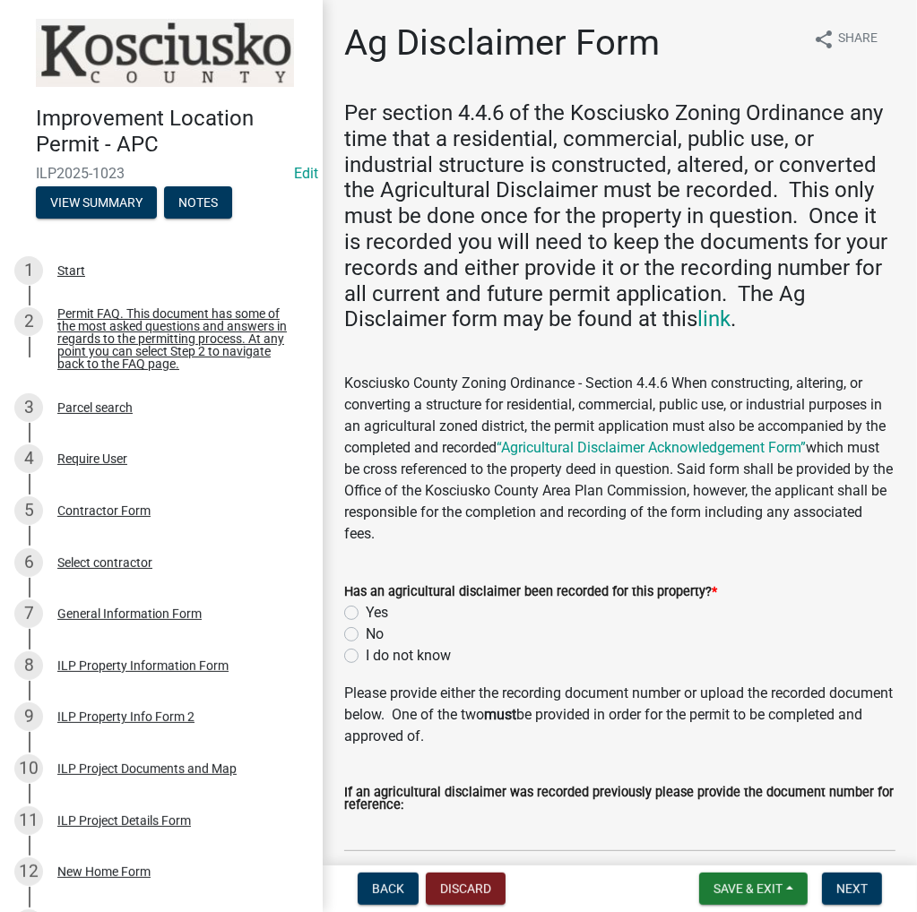
click at [366, 614] on label "Yes" at bounding box center [377, 613] width 22 height 22
click at [366, 614] on input "Yes" at bounding box center [372, 608] width 12 height 12
radio input "true"
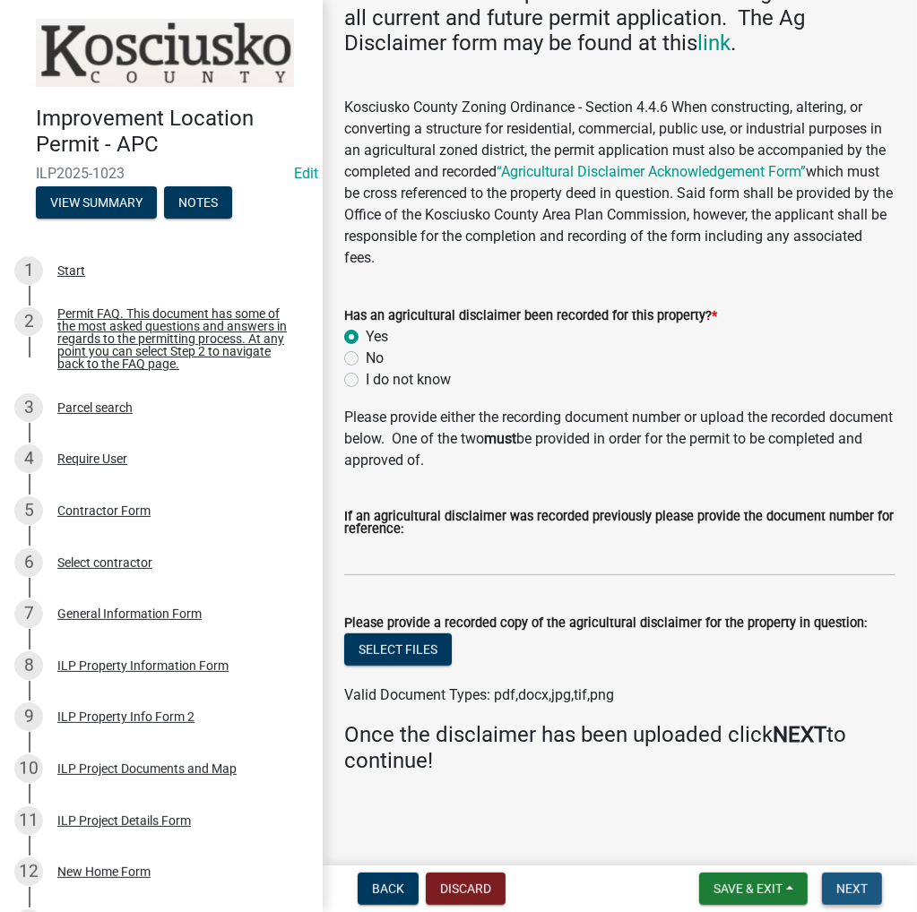
click at [846, 890] on span "Next" at bounding box center [851, 889] width 31 height 14
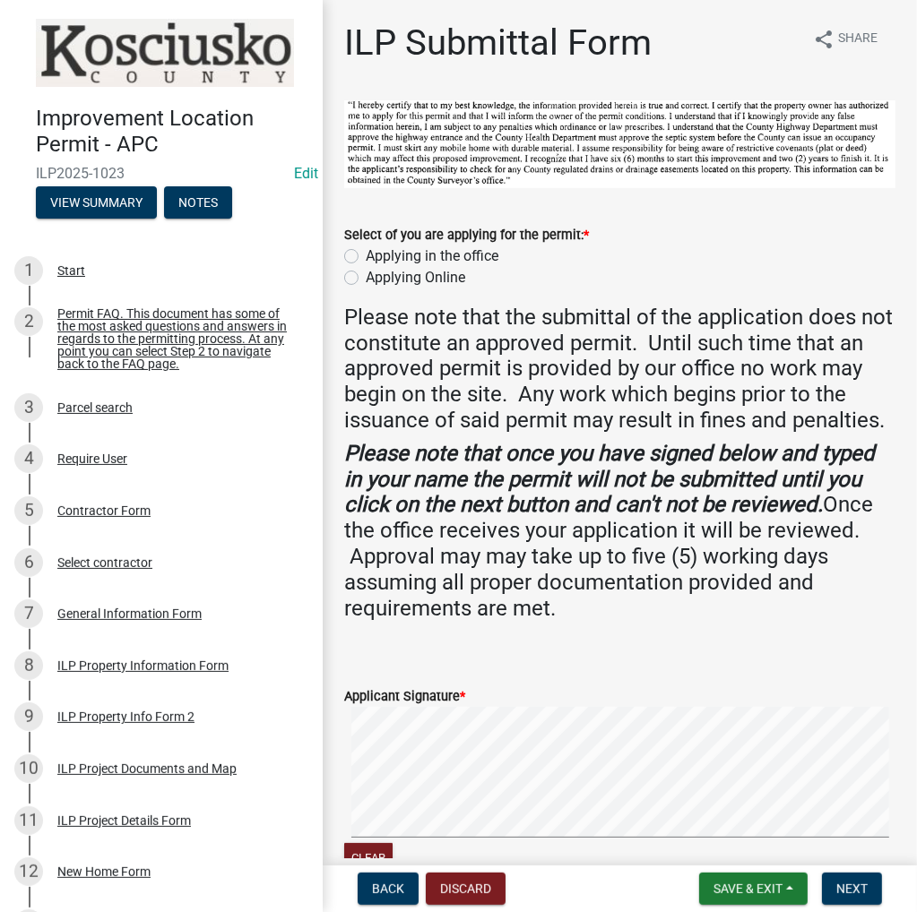
click at [366, 254] on label "Applying in the office" at bounding box center [432, 257] width 133 height 22
click at [366, 254] on input "Applying in the office" at bounding box center [372, 252] width 12 height 12
radio input "true"
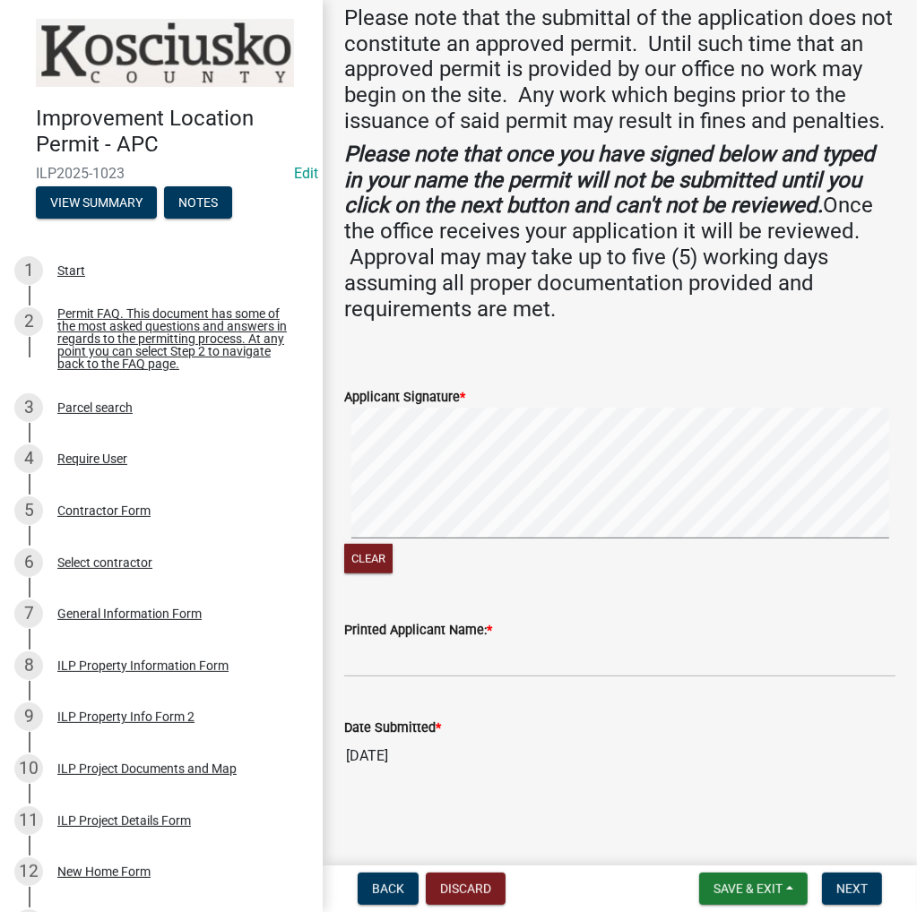
scroll to position [323, 0]
click at [916, 431] on html "Internet Explorer does NOT work with GeoPermits. Get a new browser for more sec…" at bounding box center [458, 456] width 917 height 912
click at [493, 664] on input "Printed Applicant Name: *" at bounding box center [619, 659] width 551 height 37
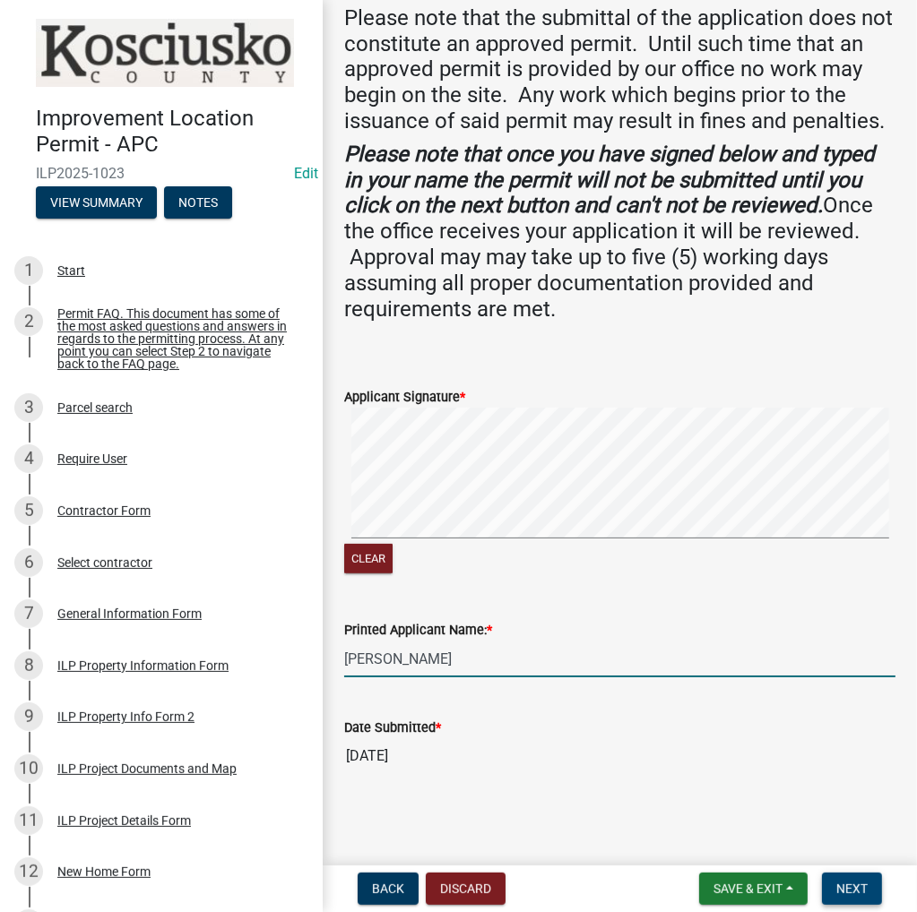
type input "[PERSON_NAME]"
click at [857, 895] on span "Next" at bounding box center [851, 889] width 31 height 14
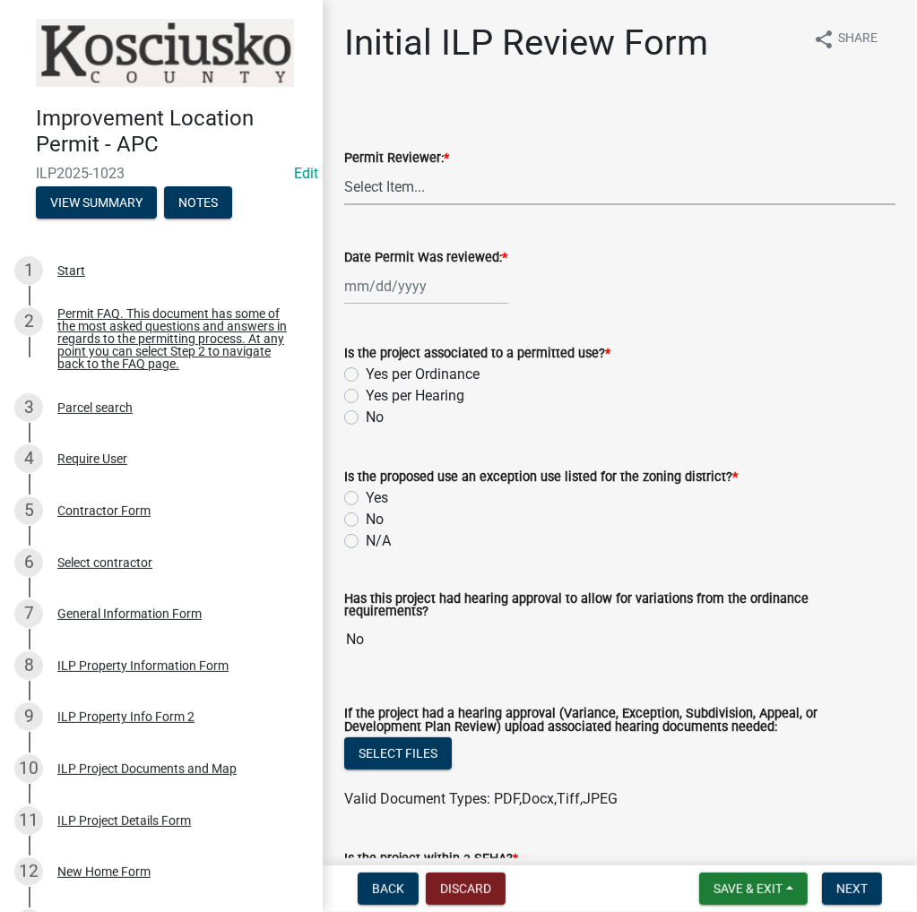
click at [391, 191] on select "Select Item... MMS LT AT CS [PERSON_NAME]" at bounding box center [619, 186] width 551 height 37
click at [344, 168] on select "Select Item... MMS LT AT CS [PERSON_NAME]" at bounding box center [619, 186] width 551 height 37
select select "4d3913d6-5a87-4fbb-afdb-cf4209782895"
click at [365, 288] on div at bounding box center [426, 286] width 164 height 37
select select "8"
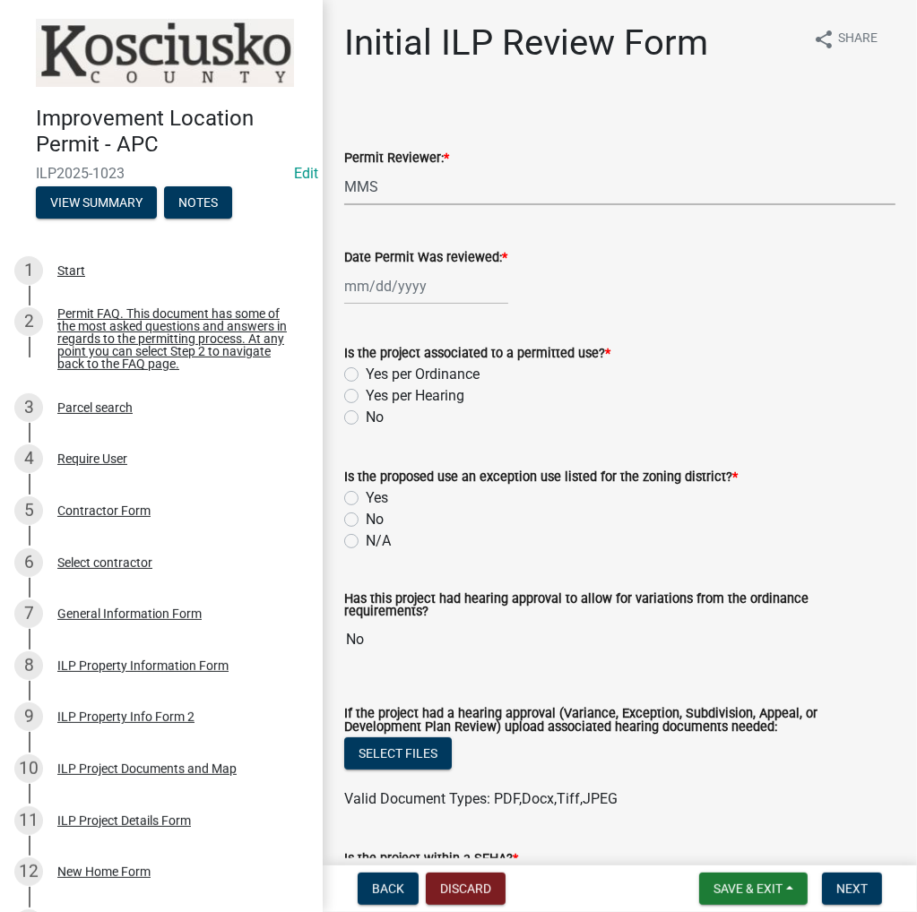
select select "2025"
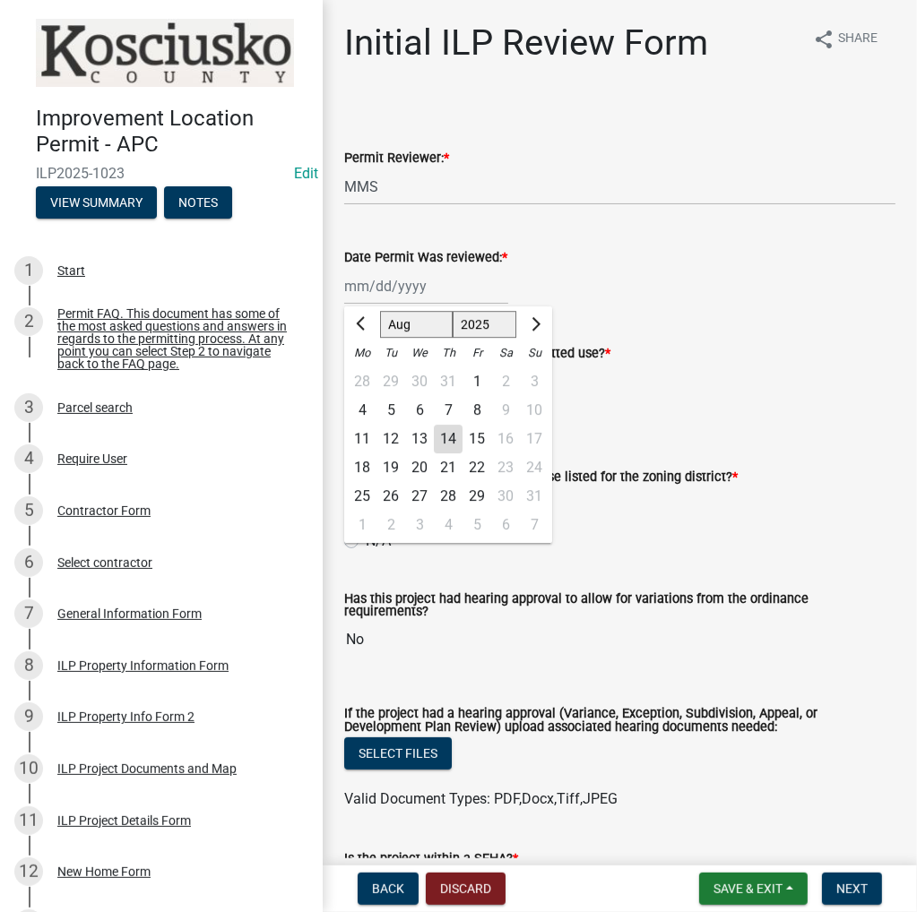
click at [448, 436] on div "14" at bounding box center [448, 439] width 29 height 29
type input "[DATE]"
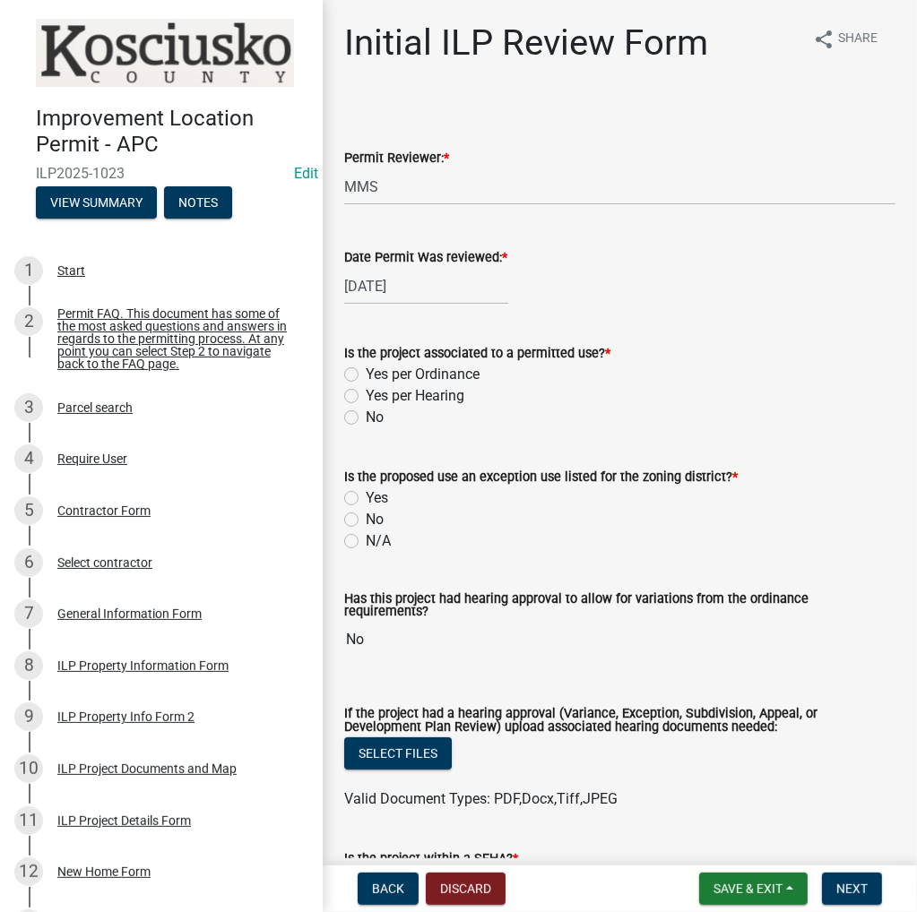
click at [366, 375] on label "Yes per Ordinance" at bounding box center [423, 375] width 114 height 22
click at [366, 375] on input "Yes per Ordinance" at bounding box center [372, 370] width 12 height 12
radio input "true"
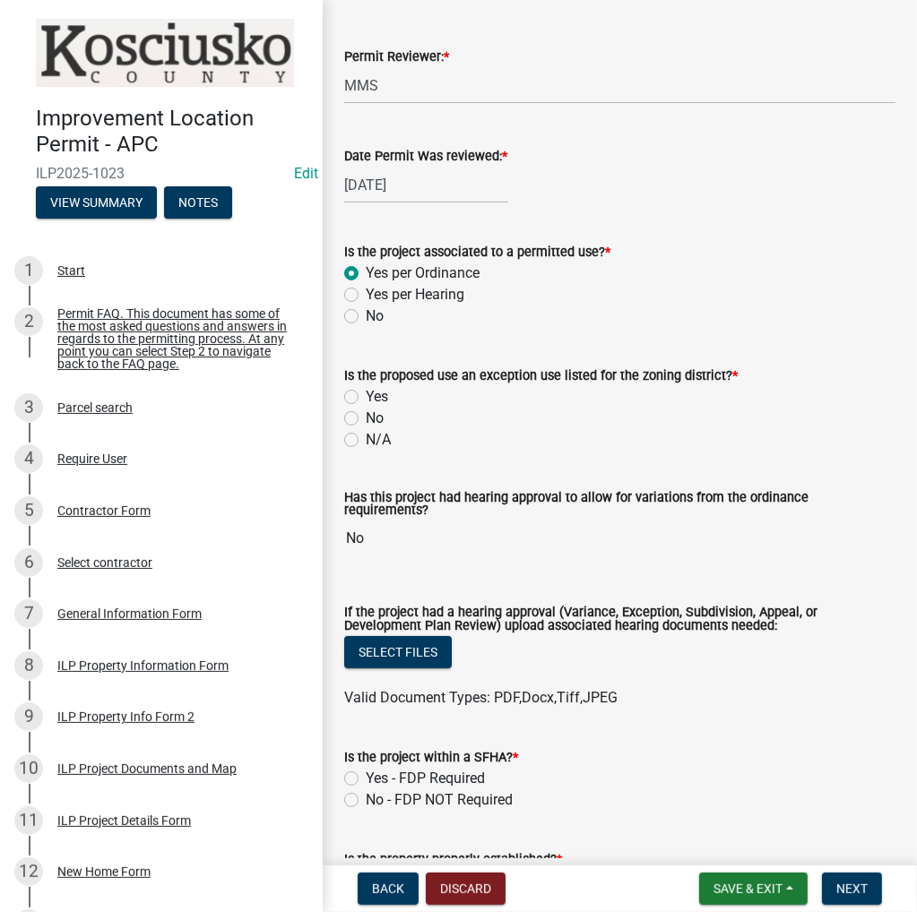
scroll to position [179, 0]
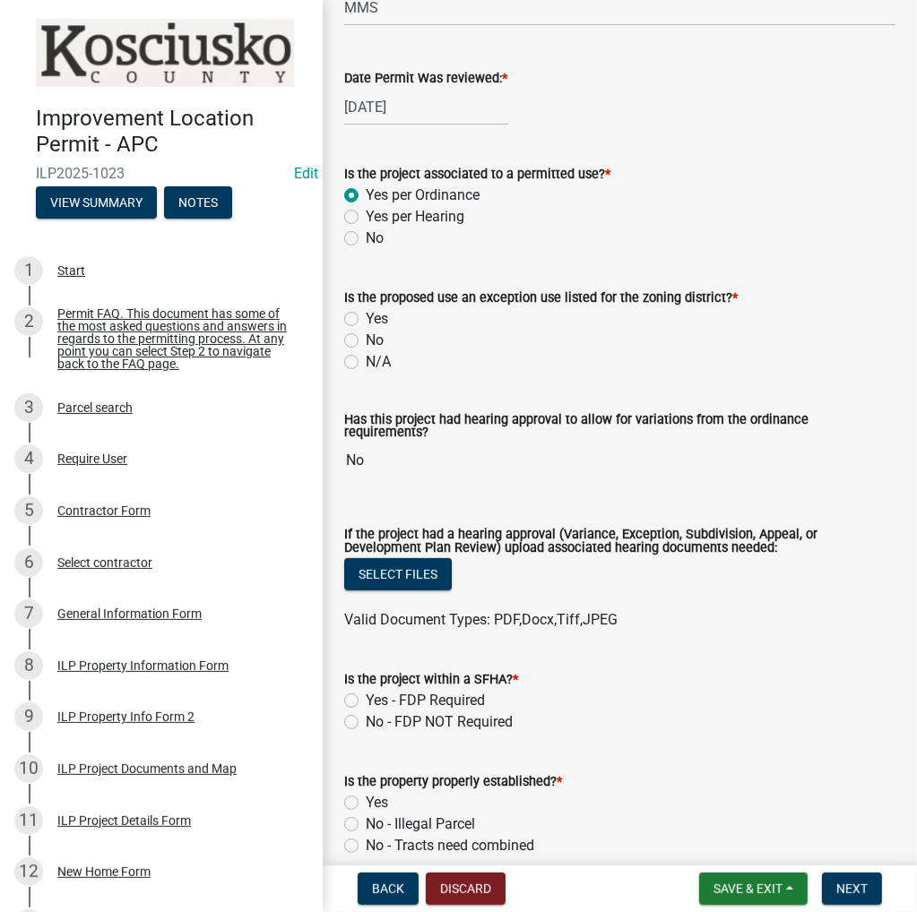
click at [366, 357] on label "N/A" at bounding box center [378, 362] width 25 height 22
click at [366, 357] on input "N/A" at bounding box center [372, 357] width 12 height 12
radio input "true"
click at [366, 333] on label "No" at bounding box center [375, 341] width 18 height 22
click at [366, 333] on input "No" at bounding box center [372, 336] width 12 height 12
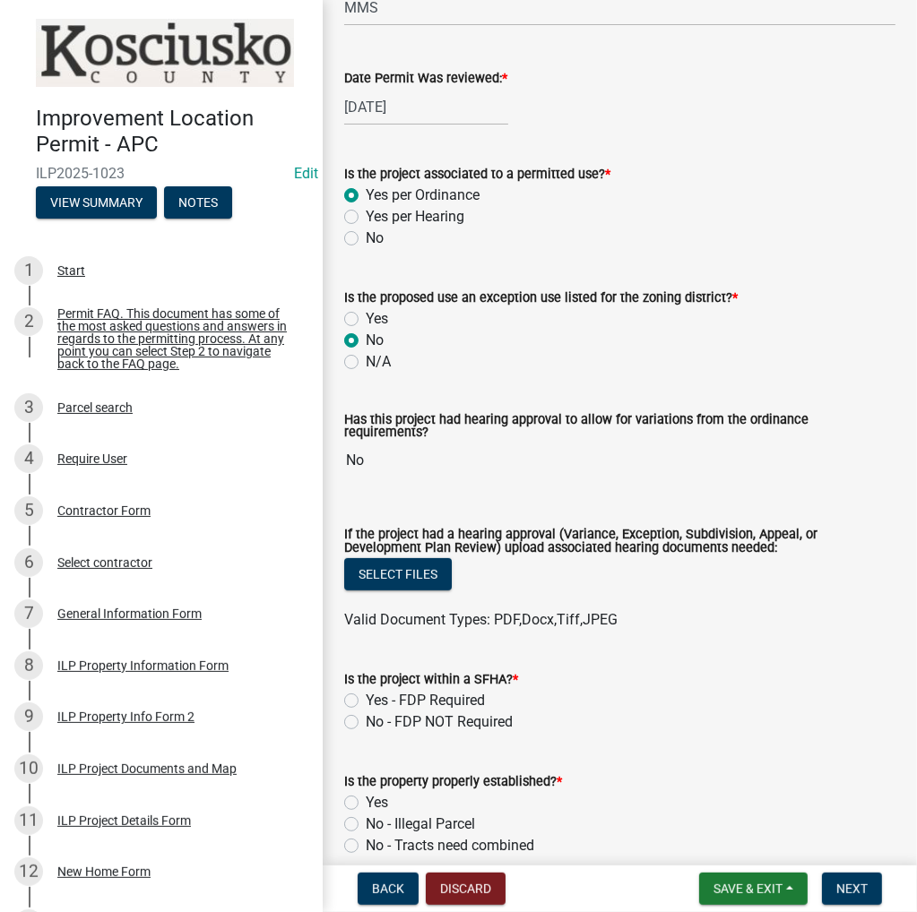
radio input "true"
click at [366, 361] on label "N/A" at bounding box center [378, 362] width 25 height 22
click at [366, 361] on input "N/A" at bounding box center [372, 357] width 12 height 12
radio input "true"
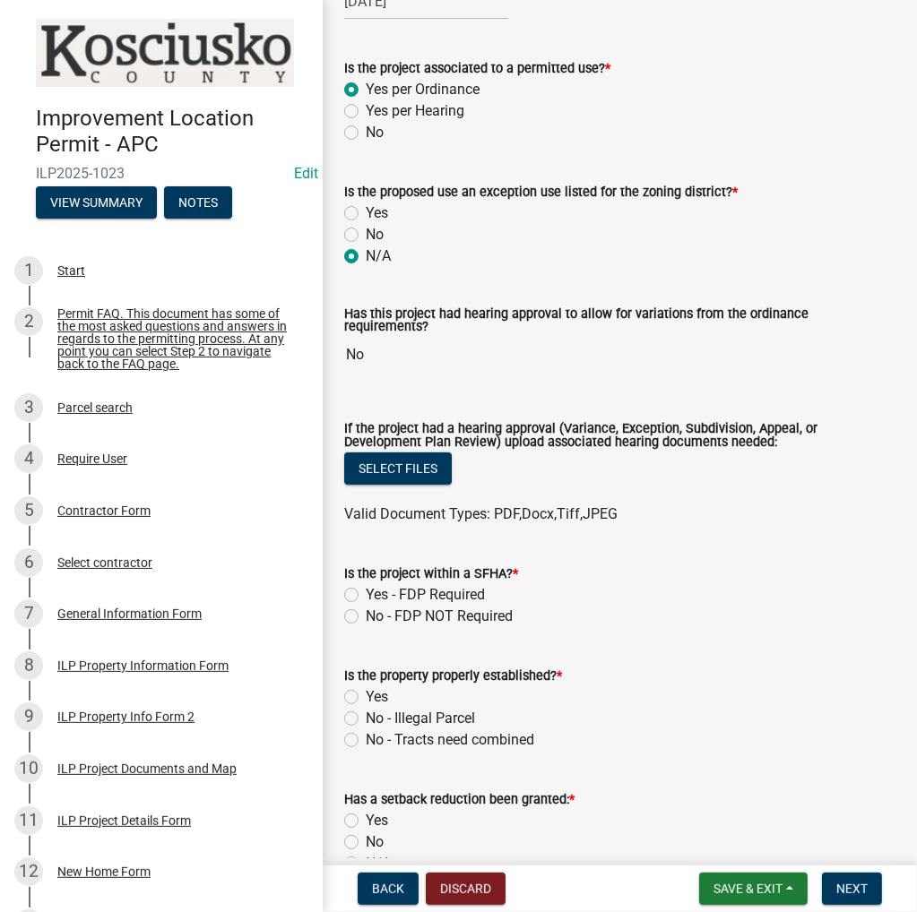
scroll to position [448, 0]
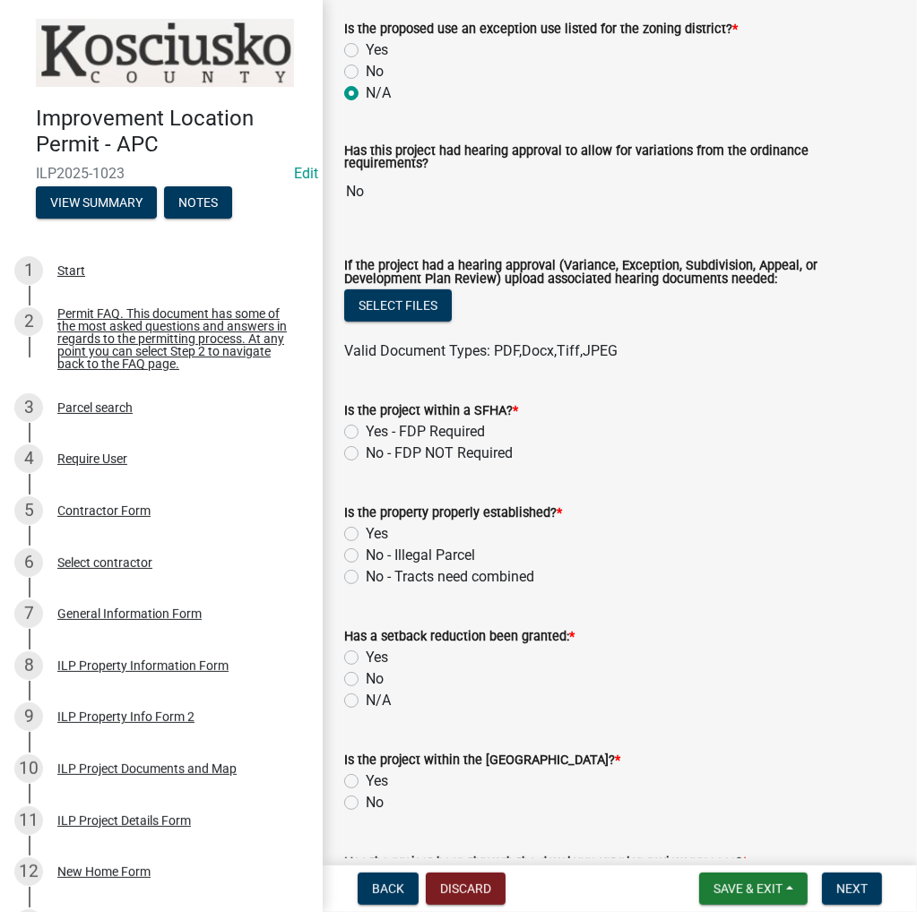
click at [366, 454] on label "No - FDP NOT Required" at bounding box center [439, 454] width 147 height 22
click at [366, 454] on input "No - FDP NOT Required" at bounding box center [372, 449] width 12 height 12
radio input "true"
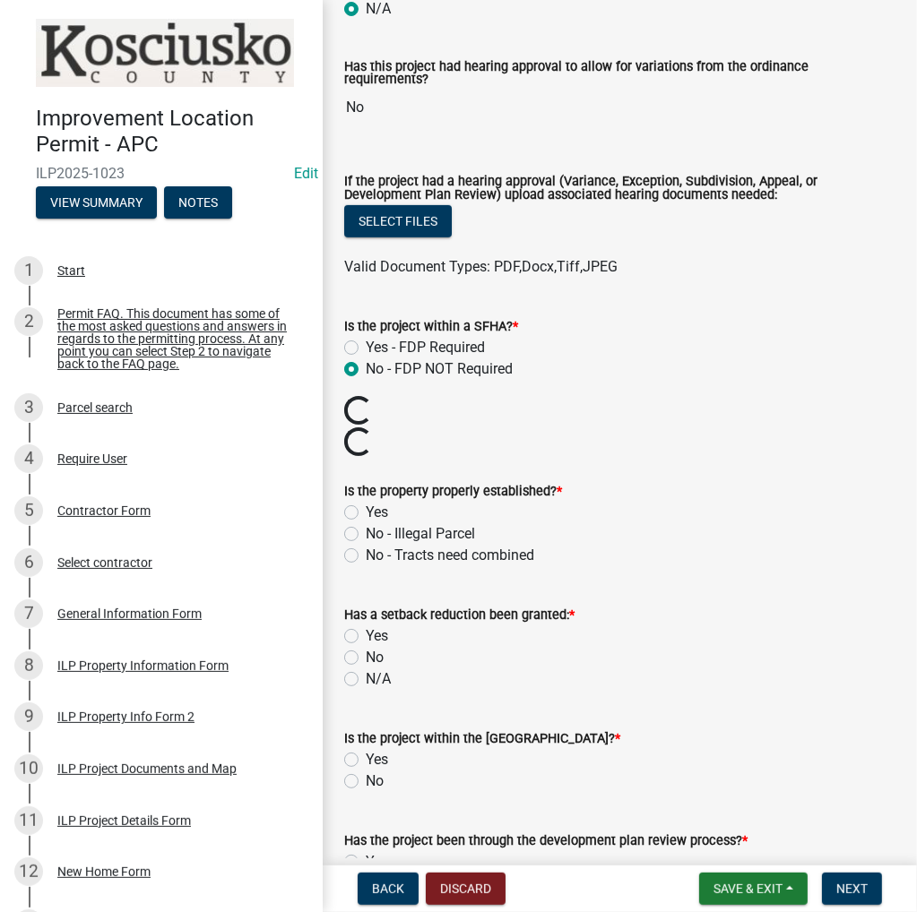
scroll to position [627, 0]
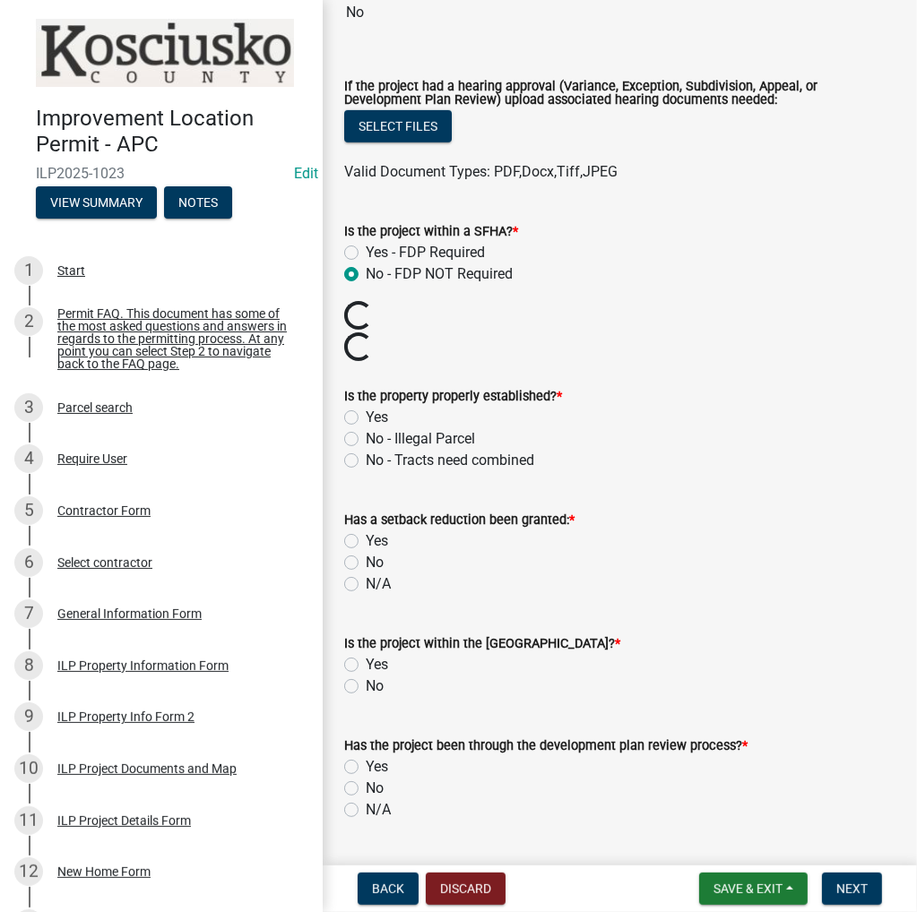
click at [355, 417] on wm-data-entity-input "Is the property properly established? * Yes No - Illegal Parcel No - Tracts nee…" at bounding box center [619, 426] width 551 height 124
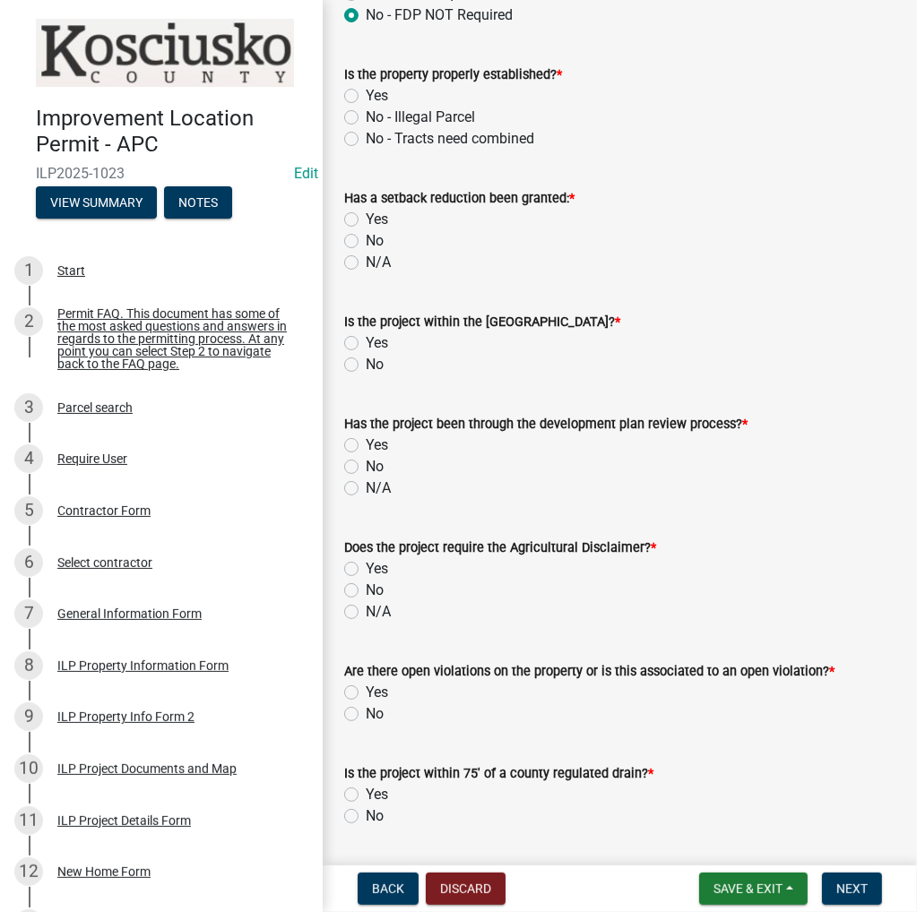
scroll to position [896, 0]
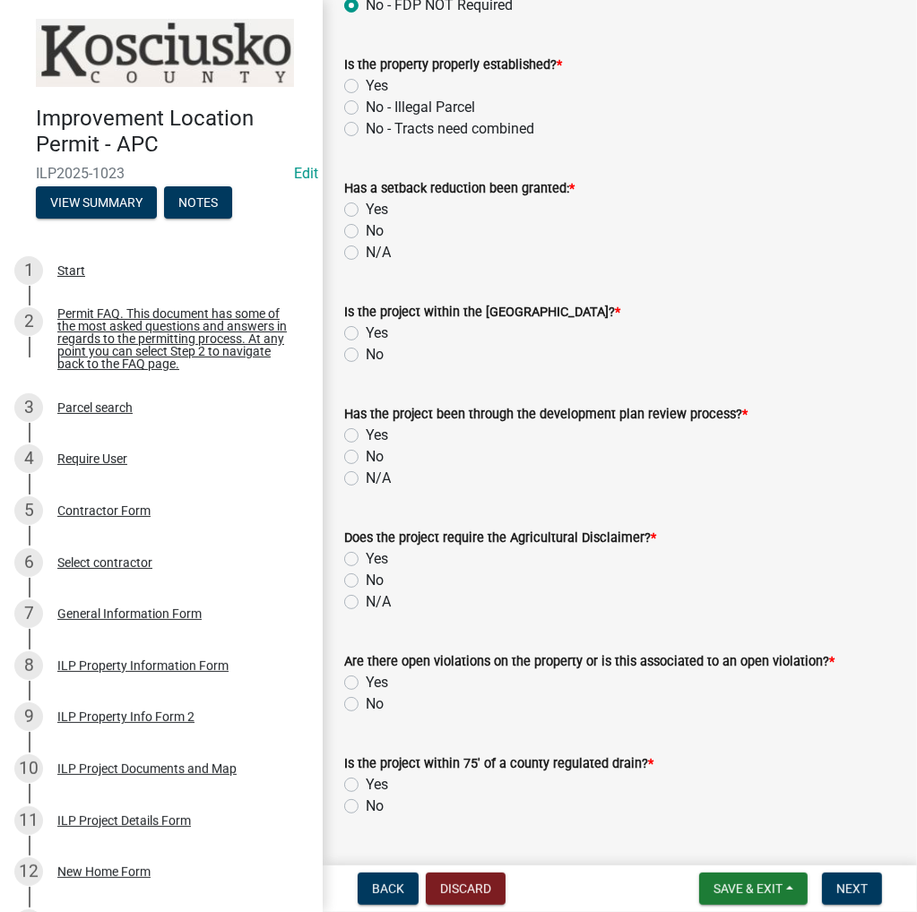
click at [366, 83] on label "Yes" at bounding box center [377, 86] width 22 height 22
click at [366, 83] on input "Yes" at bounding box center [372, 81] width 12 height 12
radio input "true"
click at [366, 255] on label "N/A" at bounding box center [378, 253] width 25 height 22
click at [366, 254] on input "N/A" at bounding box center [372, 248] width 12 height 12
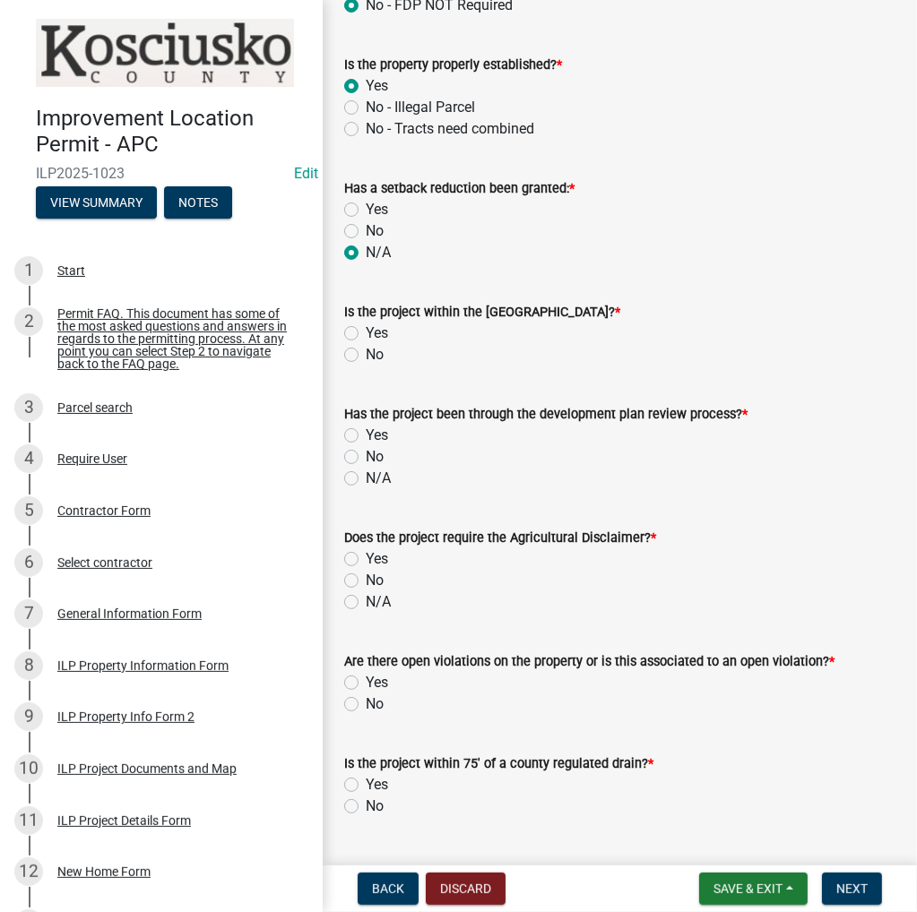
radio input "true"
click at [366, 356] on label "No" at bounding box center [375, 355] width 18 height 22
click at [366, 356] on input "No" at bounding box center [372, 350] width 12 height 12
radio input "true"
click at [366, 479] on label "N/A" at bounding box center [378, 479] width 25 height 22
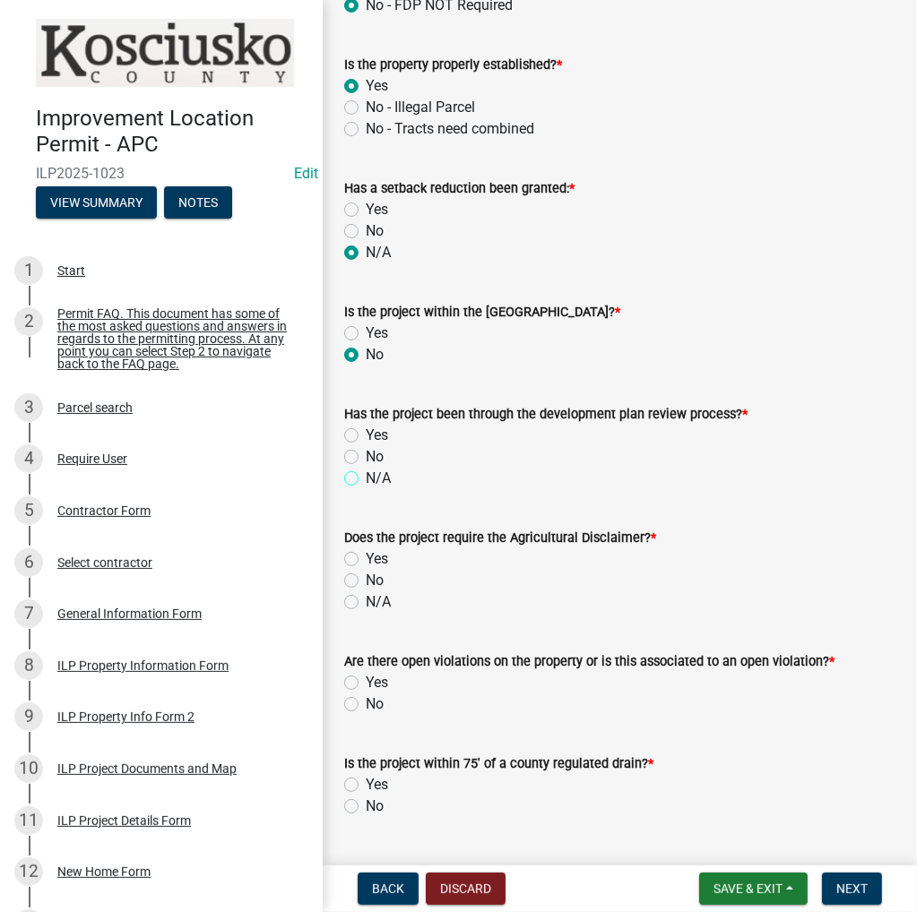
click at [366, 479] on input "N/A" at bounding box center [372, 474] width 12 height 12
radio input "true"
click at [366, 560] on label "Yes" at bounding box center [377, 559] width 22 height 22
click at [366, 560] on input "Yes" at bounding box center [372, 554] width 12 height 12
radio input "true"
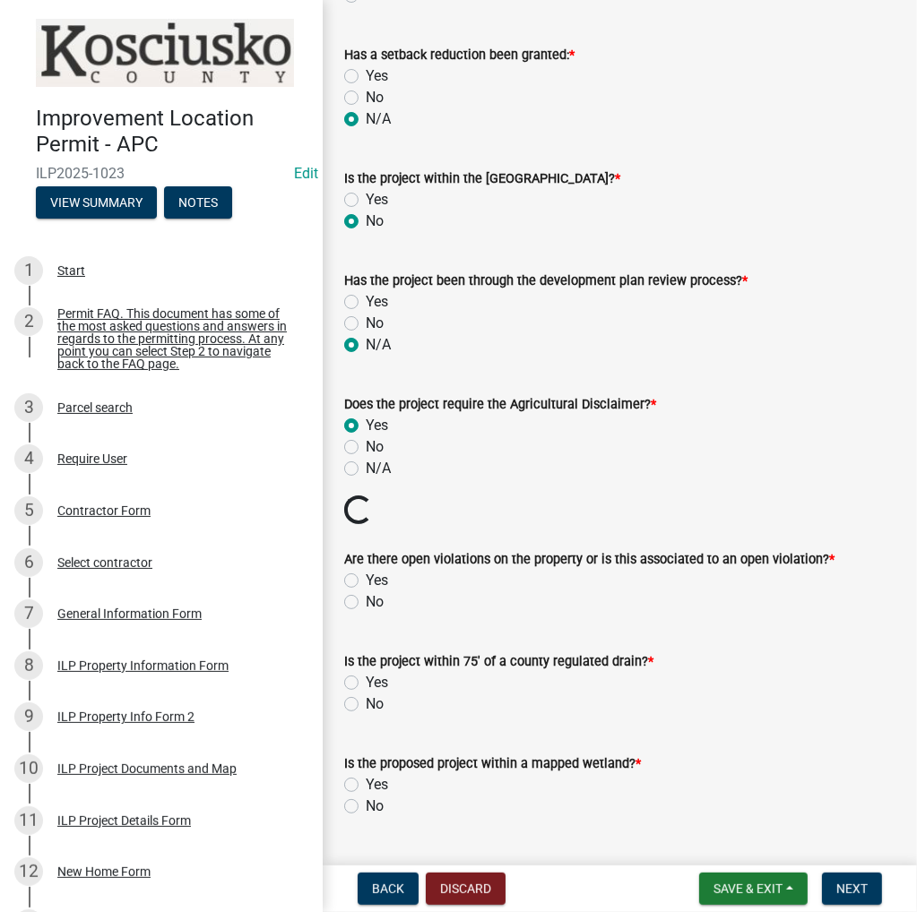
scroll to position [1075, 0]
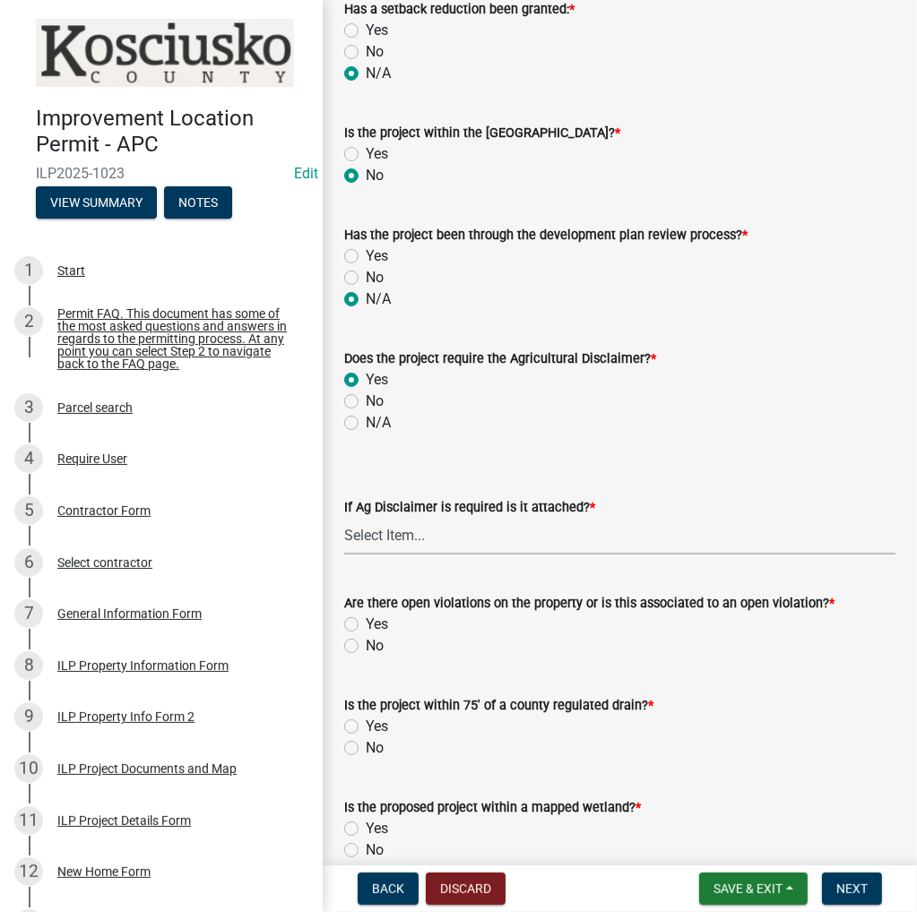
click at [351, 542] on select "Select Item... Yes No" at bounding box center [619, 536] width 551 height 37
click at [344, 518] on select "Select Item... Yes No" at bounding box center [619, 536] width 551 height 37
select select "c0fa77dd-9ee0-4144-9979-eb2eebb8c086"
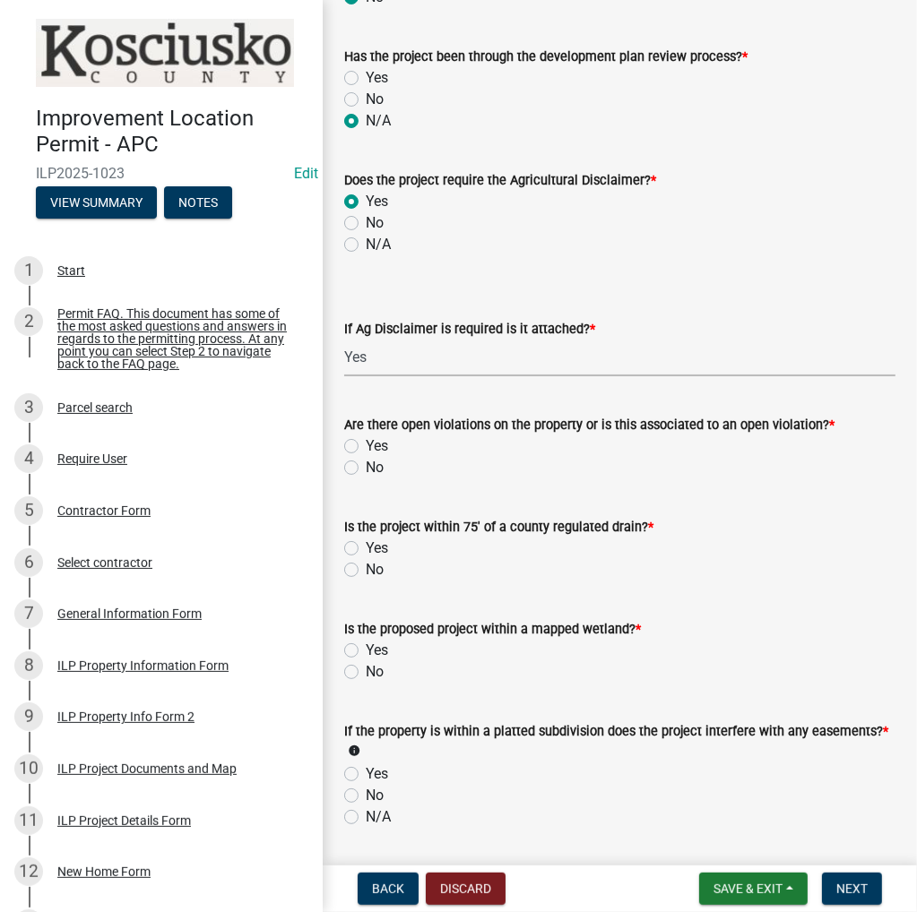
scroll to position [1255, 0]
click at [366, 467] on label "No" at bounding box center [375, 467] width 18 height 22
click at [366, 467] on input "No" at bounding box center [372, 462] width 12 height 12
radio input "true"
click at [366, 571] on label "No" at bounding box center [375, 569] width 18 height 22
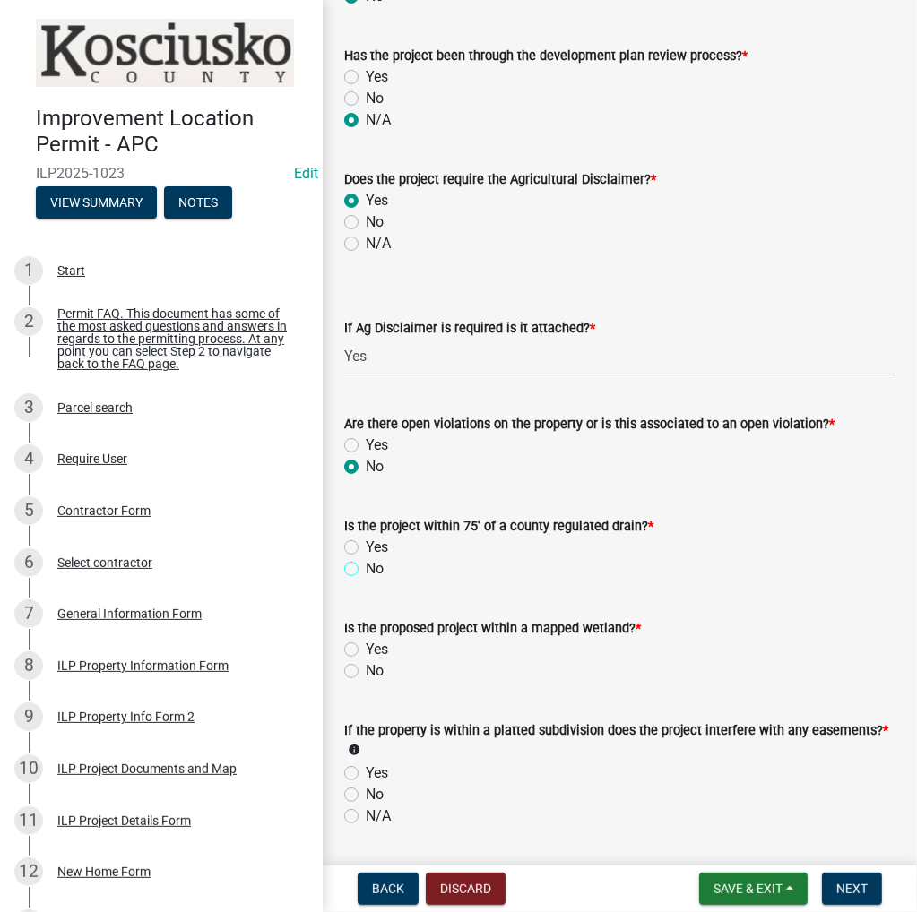
click at [366, 570] on input "No" at bounding box center [372, 564] width 12 height 12
radio input "true"
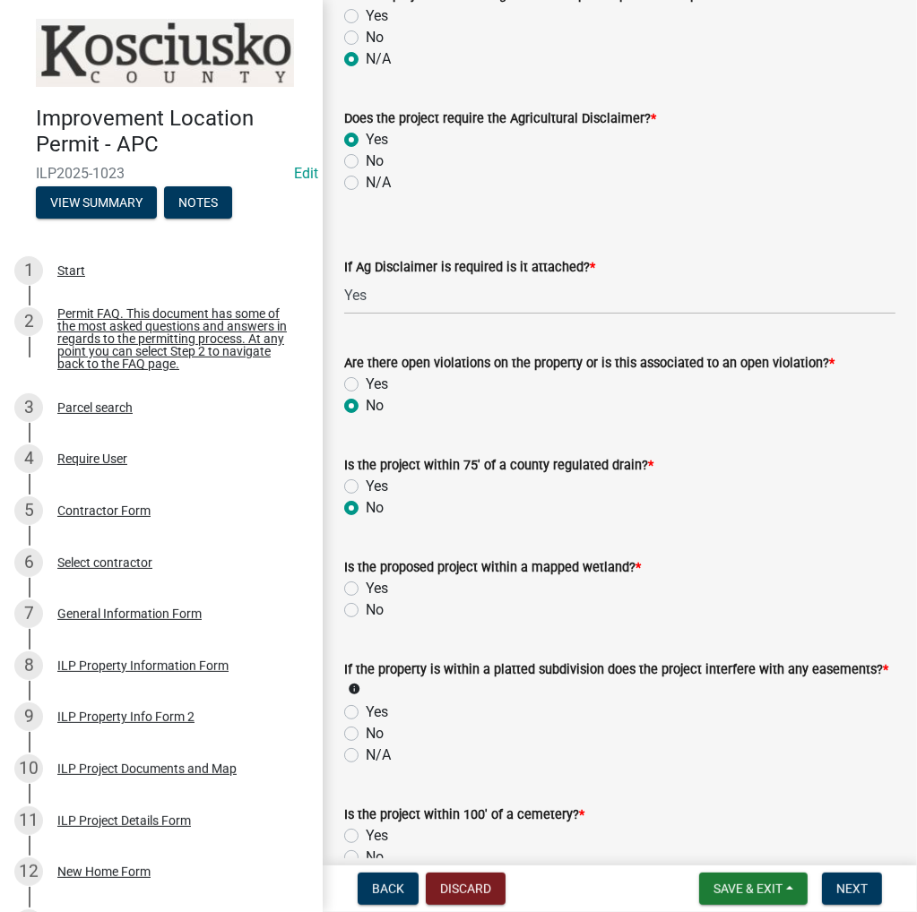
scroll to position [1344, 0]
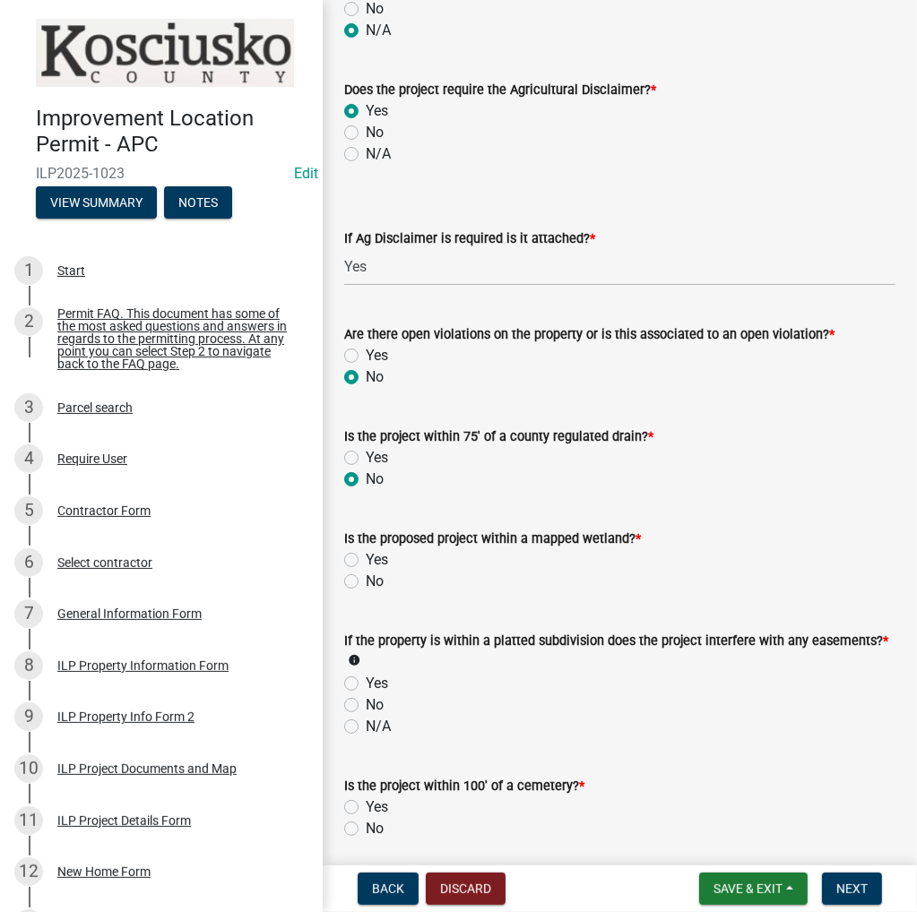
click at [366, 582] on label "No" at bounding box center [375, 582] width 18 height 22
click at [366, 582] on input "No" at bounding box center [372, 577] width 12 height 12
radio input "true"
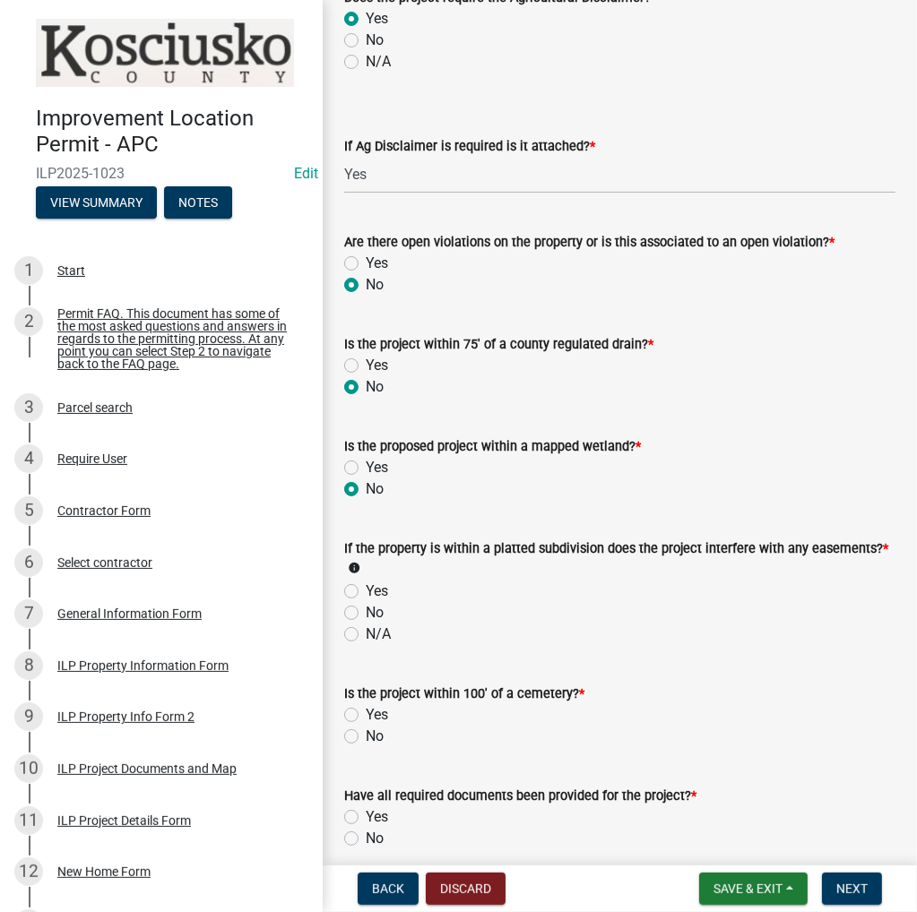
scroll to position [1523, 0]
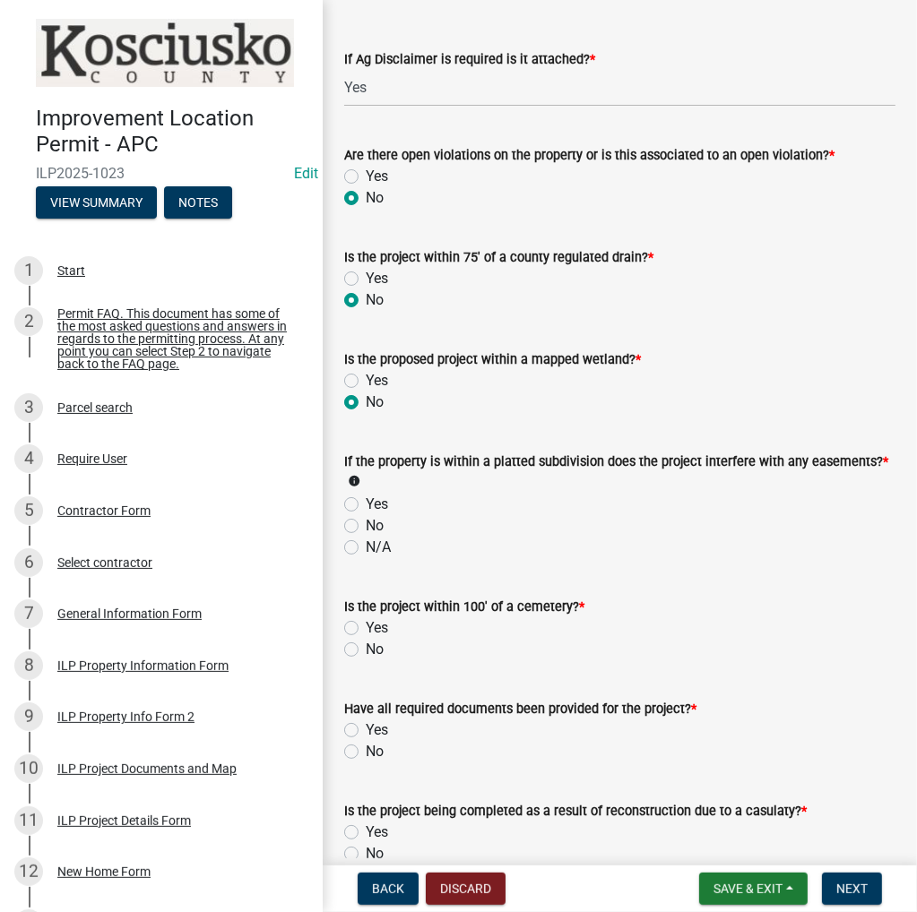
click at [366, 548] on label "N/A" at bounding box center [378, 548] width 25 height 22
click at [366, 548] on input "N/A" at bounding box center [372, 543] width 12 height 12
radio input "true"
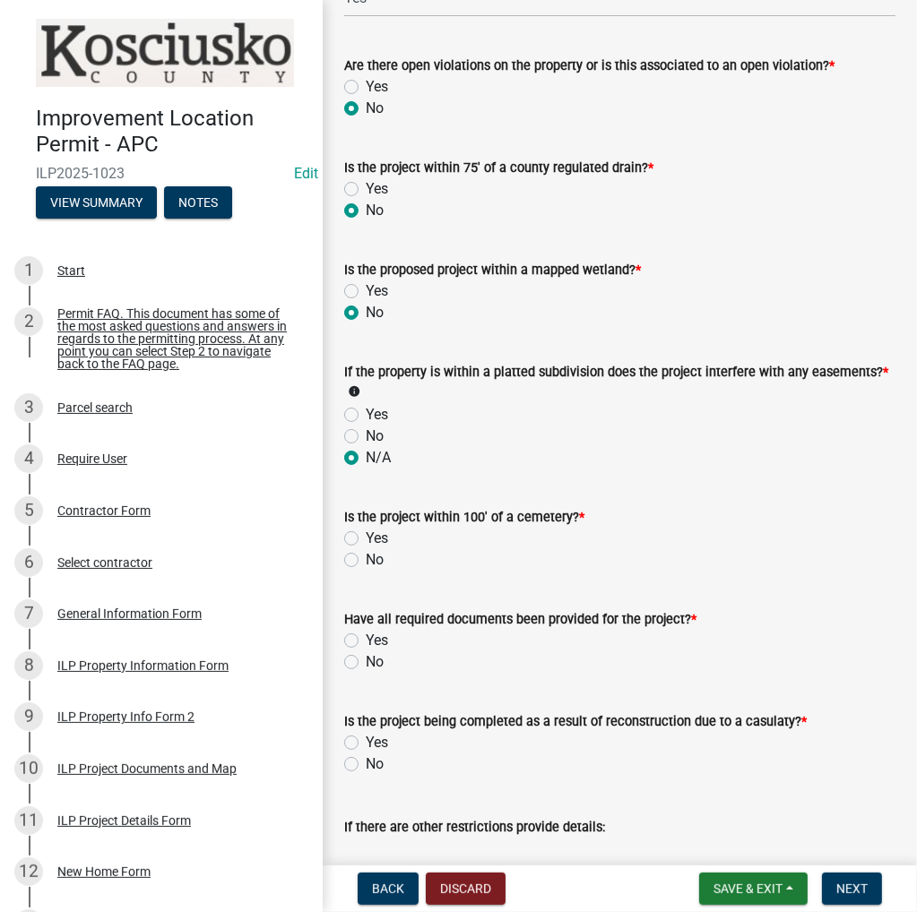
click at [366, 564] on label "No" at bounding box center [375, 560] width 18 height 22
click at [366, 561] on input "No" at bounding box center [372, 555] width 12 height 12
radio input "true"
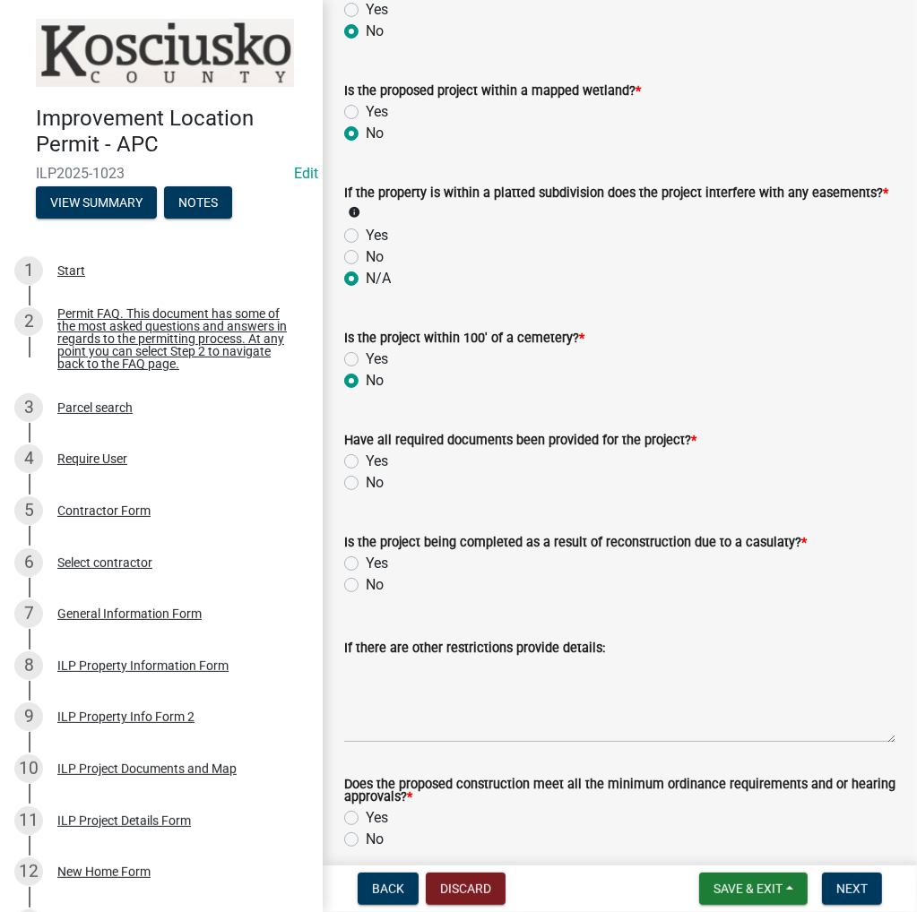
click at [366, 456] on label "Yes" at bounding box center [377, 462] width 22 height 22
click at [366, 456] on input "Yes" at bounding box center [372, 457] width 12 height 12
radio input "true"
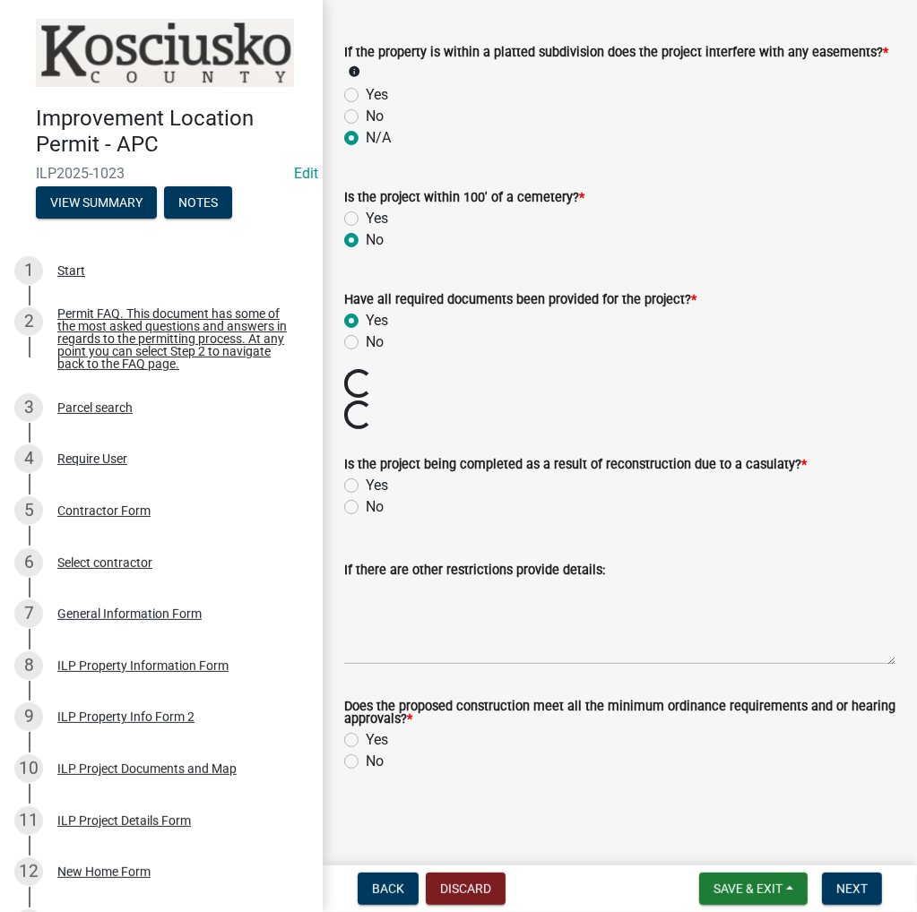
scroll to position [1902, 0]
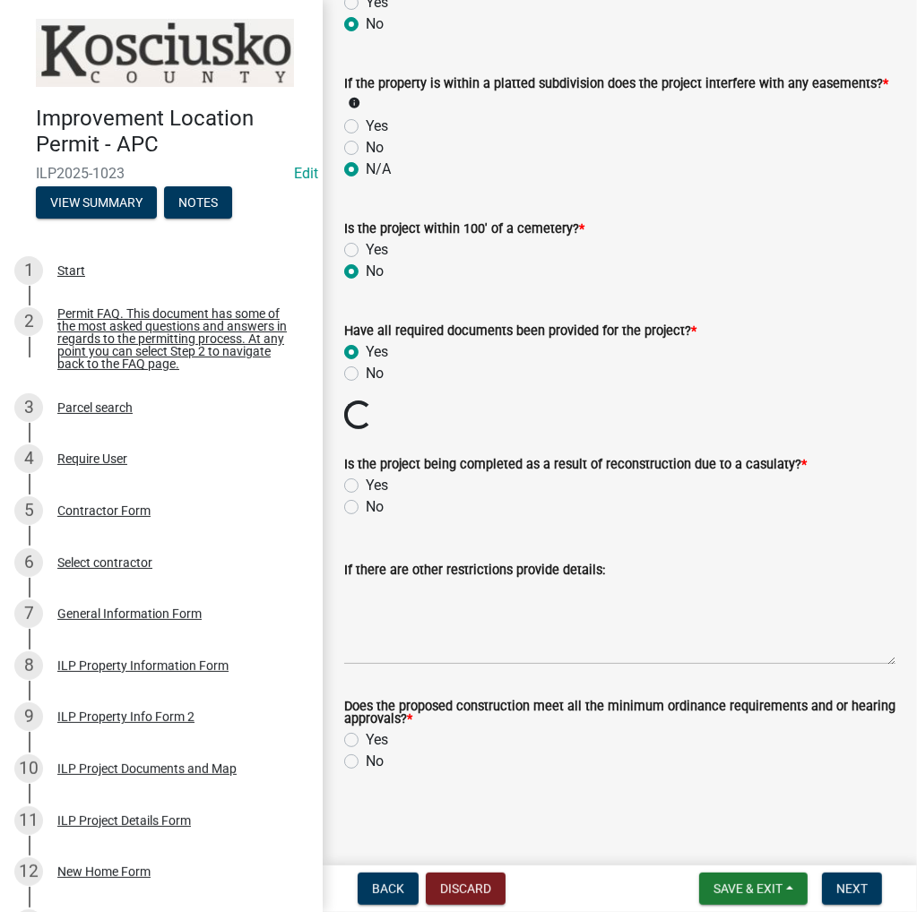
click at [366, 507] on label "No" at bounding box center [375, 507] width 18 height 22
click at [366, 507] on input "No" at bounding box center [372, 502] width 12 height 12
radio input "true"
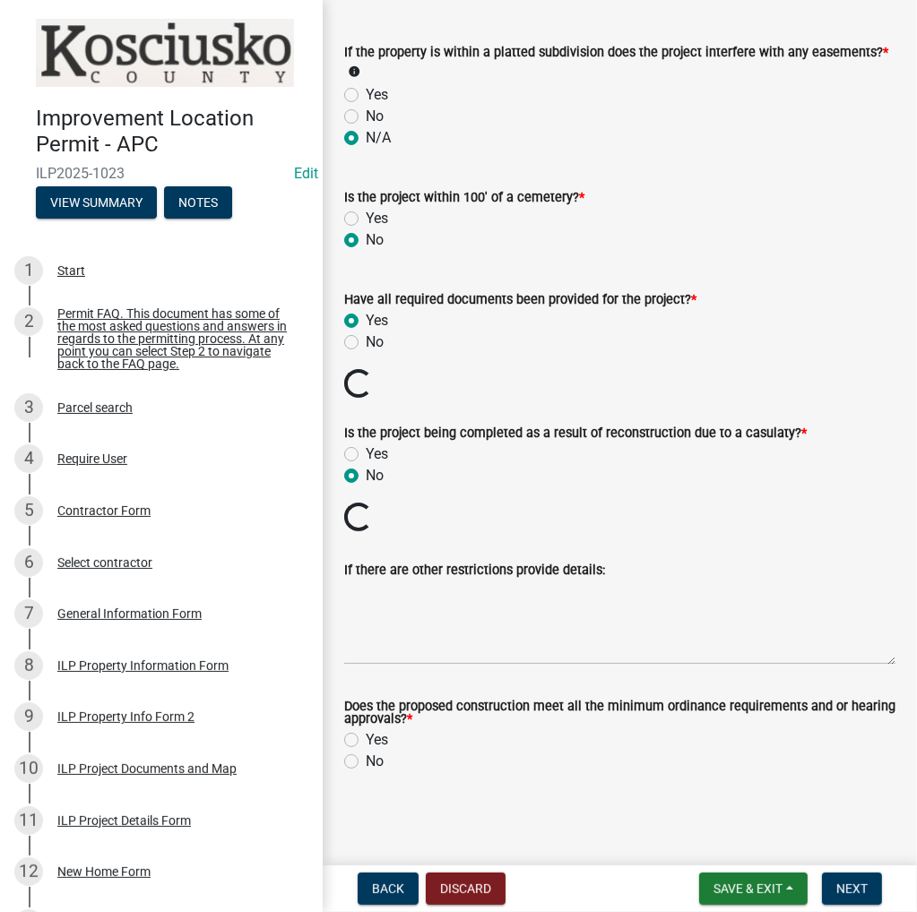
scroll to position [1871, 0]
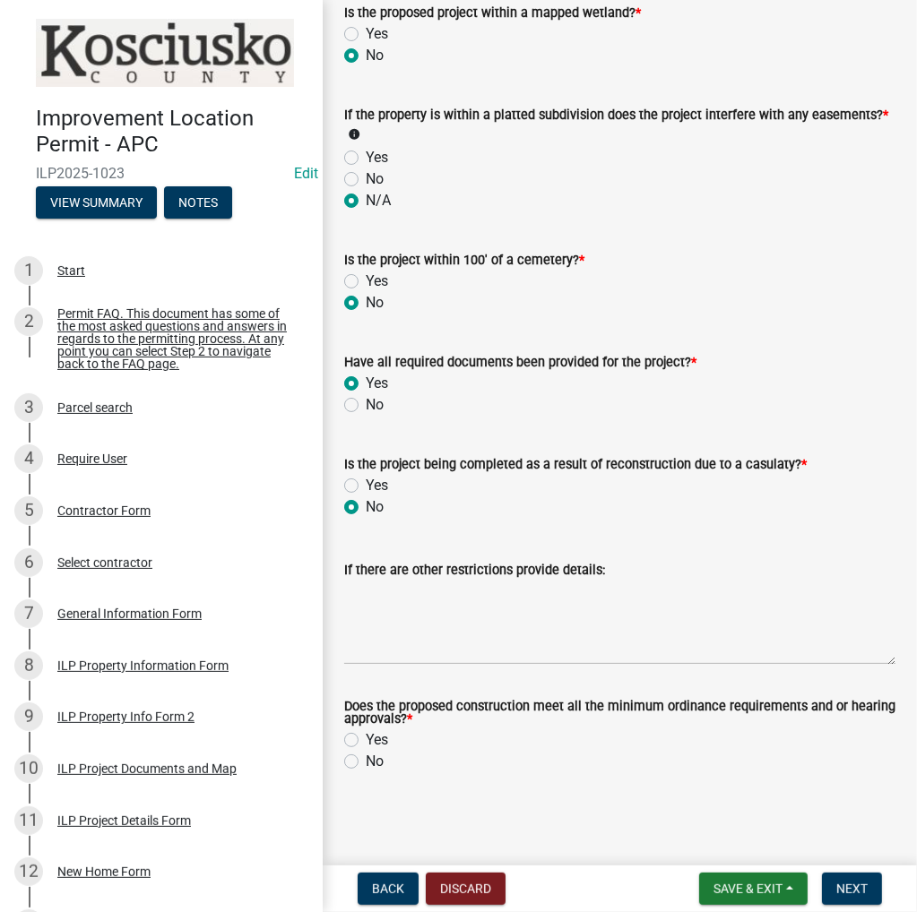
click at [366, 733] on label "Yes" at bounding box center [377, 740] width 22 height 22
click at [366, 733] on input "Yes" at bounding box center [372, 735] width 12 height 12
radio input "true"
click at [845, 875] on button "Next" at bounding box center [852, 889] width 60 height 32
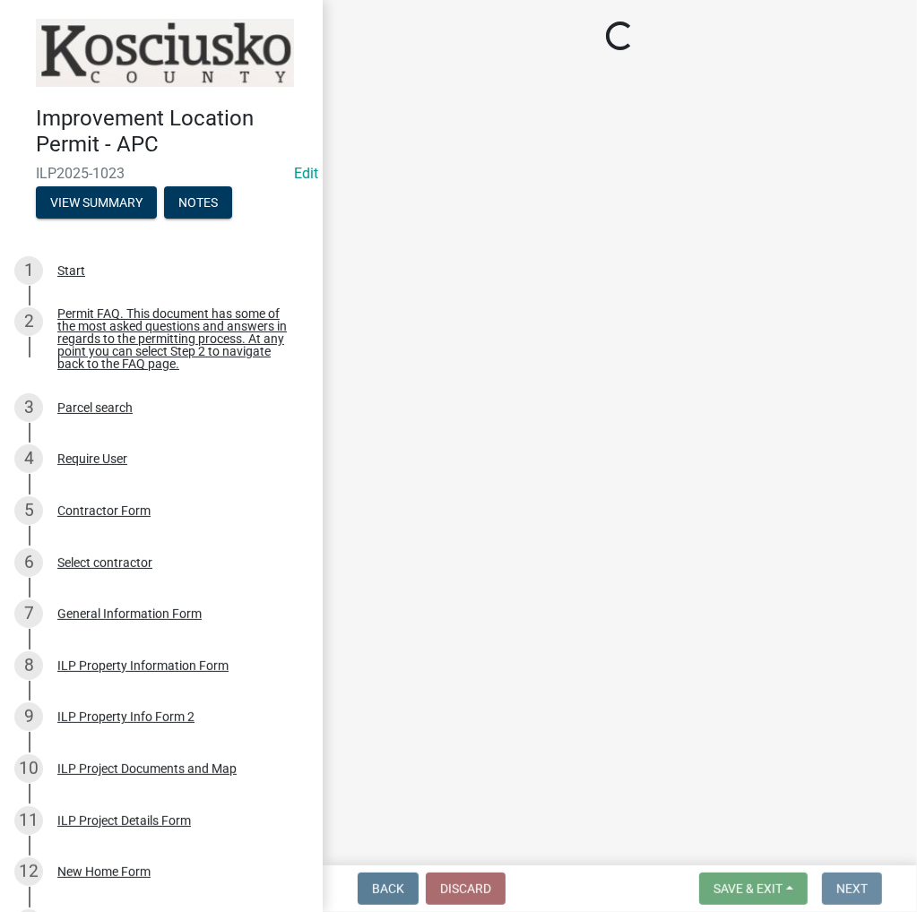
scroll to position [0, 0]
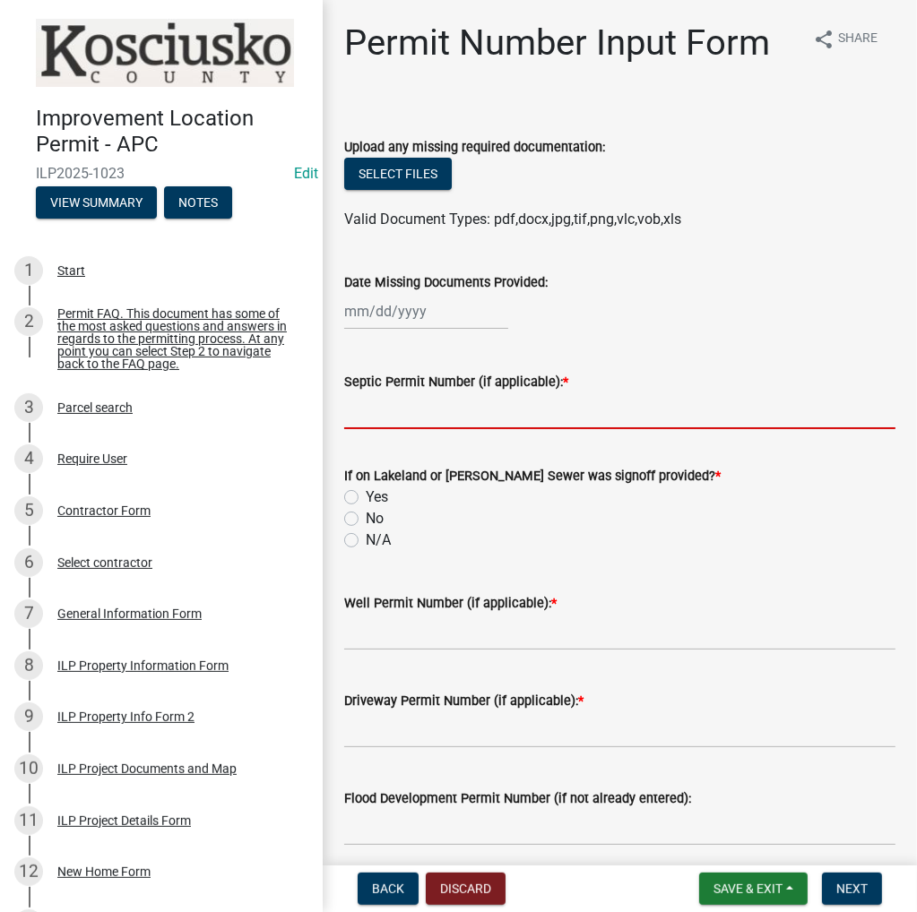
drag, startPoint x: 375, startPoint y: 402, endPoint x: 373, endPoint y: 389, distance: 13.6
click at [377, 399] on input "Septic Permit Number (if applicable): *" at bounding box center [619, 410] width 551 height 37
type input "21263"
click at [366, 538] on label "N/A" at bounding box center [378, 541] width 25 height 22
click at [366, 538] on input "N/A" at bounding box center [372, 536] width 12 height 12
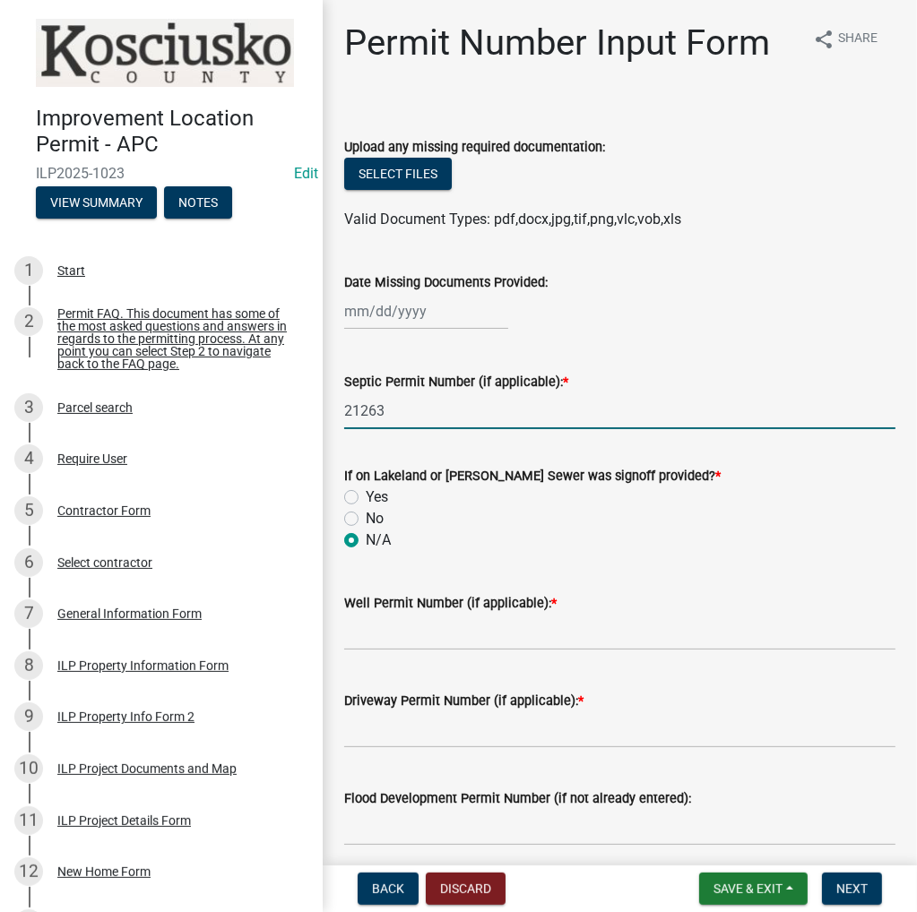
radio input "true"
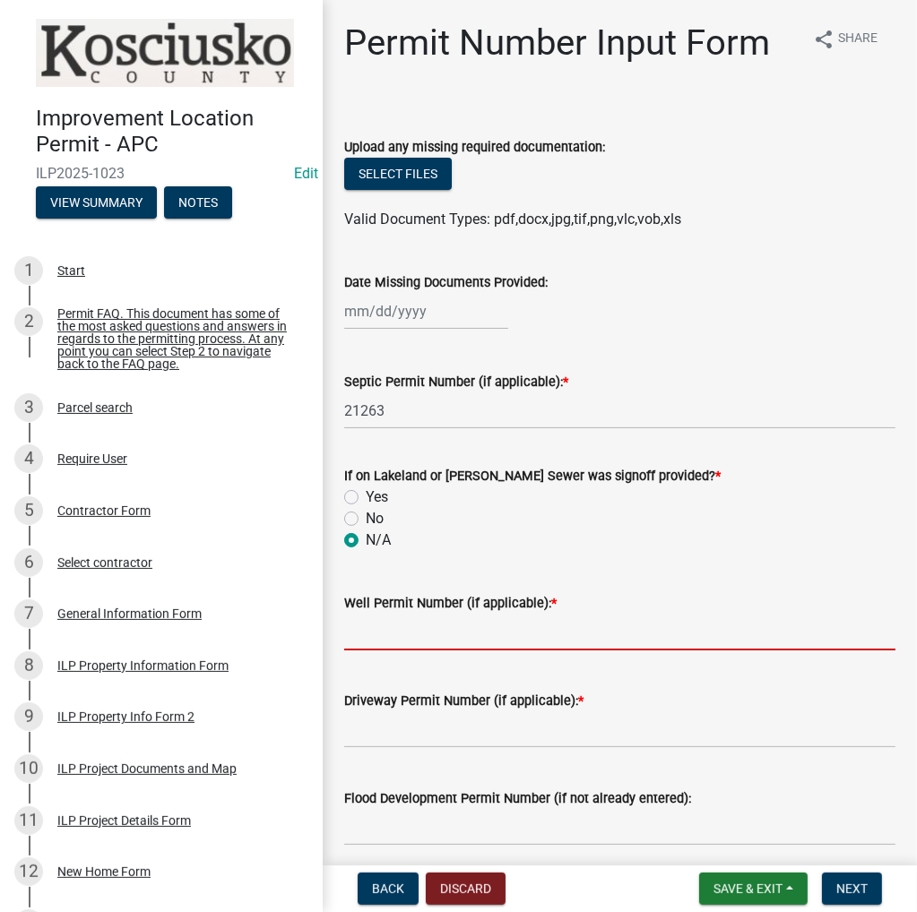
click at [409, 625] on input "Well Permit Number (if applicable): *" at bounding box center [619, 632] width 551 height 37
type input "16689"
click at [407, 729] on input "Driveway Permit Number (if applicable): *" at bounding box center [619, 730] width 551 height 37
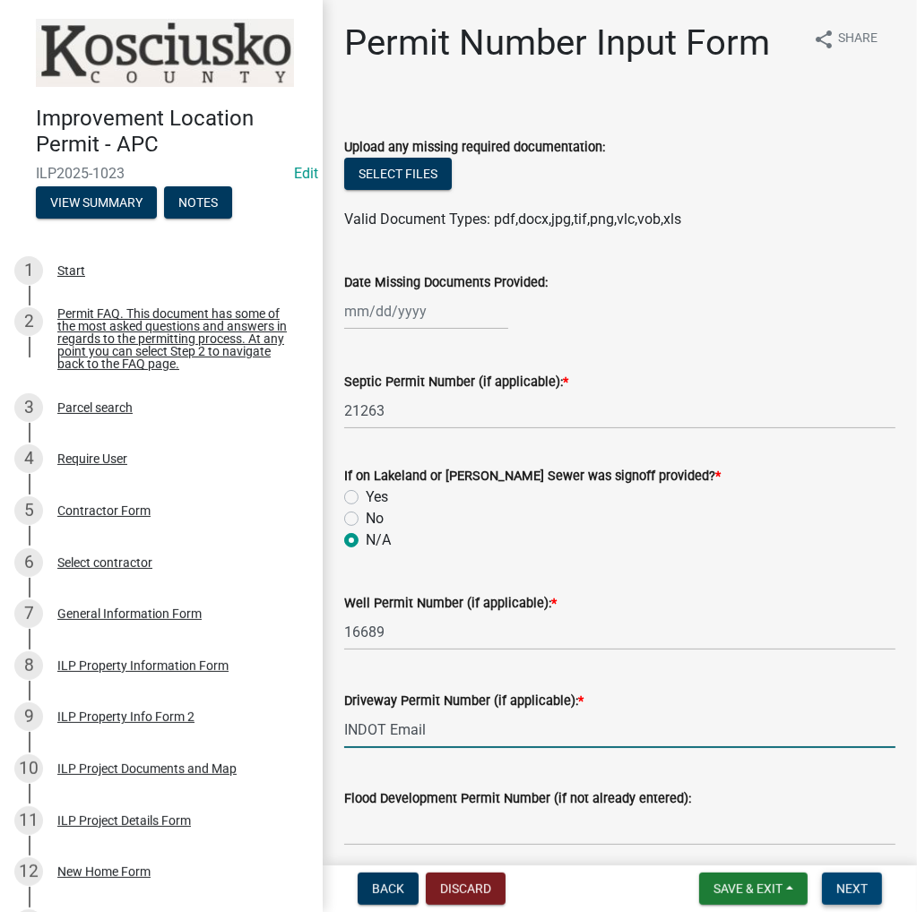
type input "INDOT Email"
click at [848, 891] on span "Next" at bounding box center [851, 889] width 31 height 14
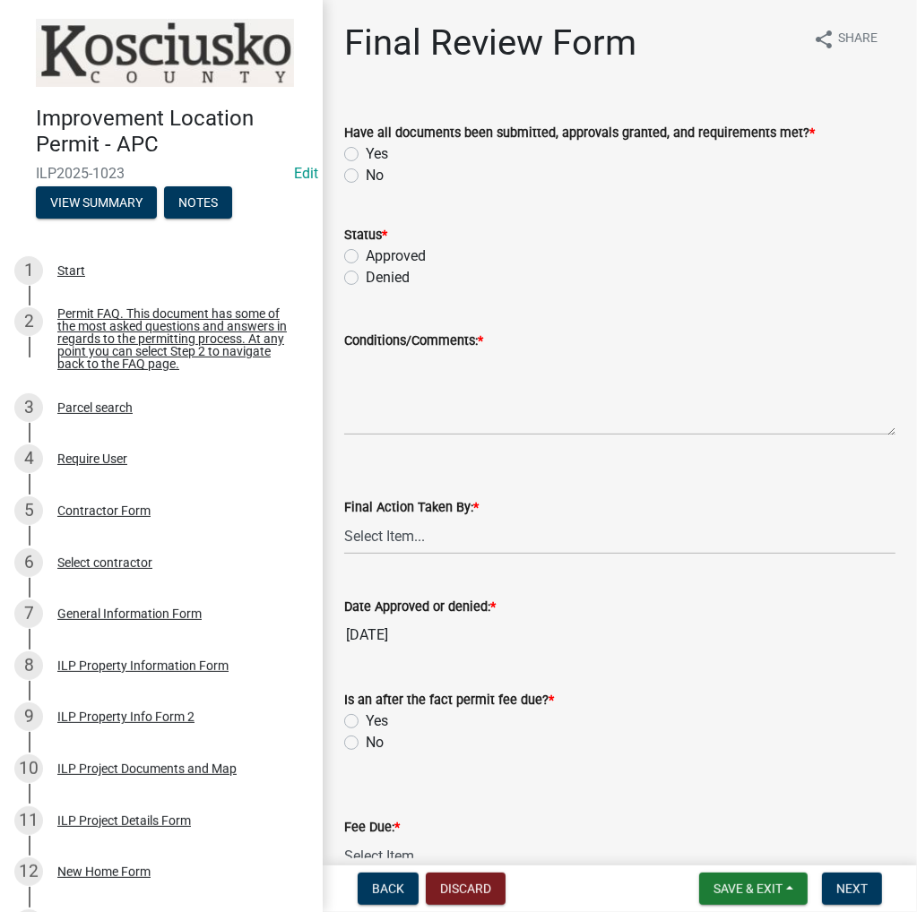
click at [366, 148] on label "Yes" at bounding box center [377, 154] width 22 height 22
click at [366, 148] on input "Yes" at bounding box center [372, 149] width 12 height 12
radio input "true"
drag, startPoint x: 348, startPoint y: 259, endPoint x: 365, endPoint y: 268, distance: 19.2
click at [366, 259] on label "Approved" at bounding box center [396, 257] width 60 height 22
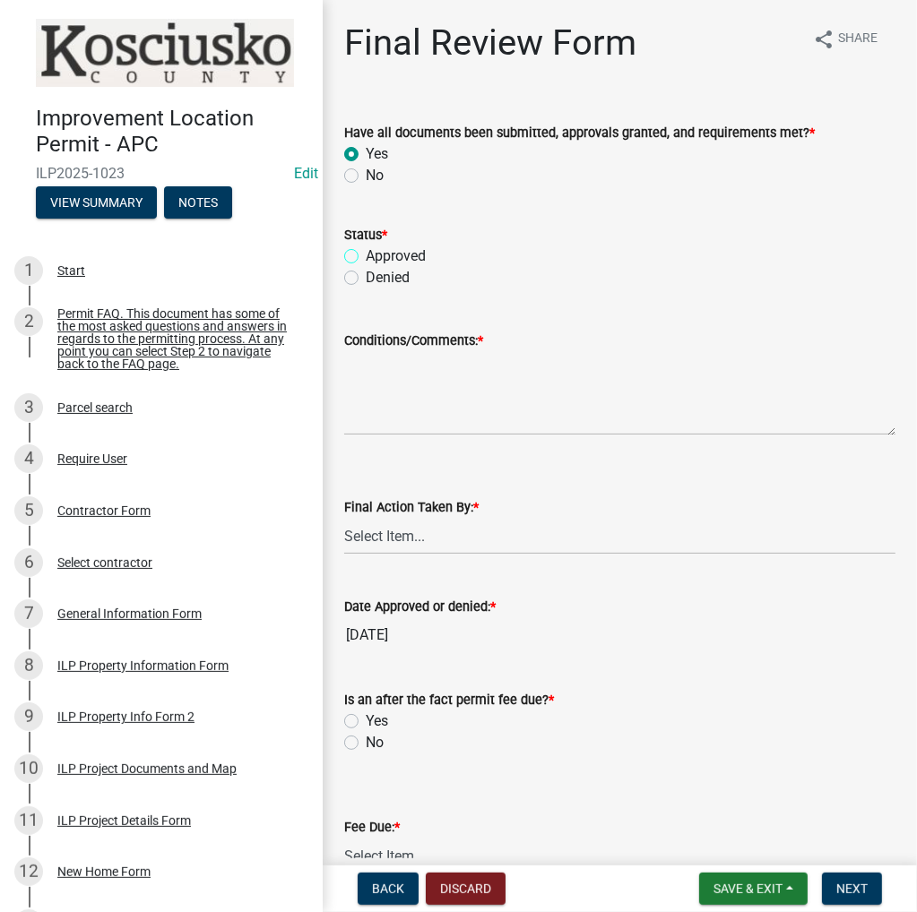
click at [366, 257] on input "Approved" at bounding box center [372, 252] width 12 height 12
radio input "true"
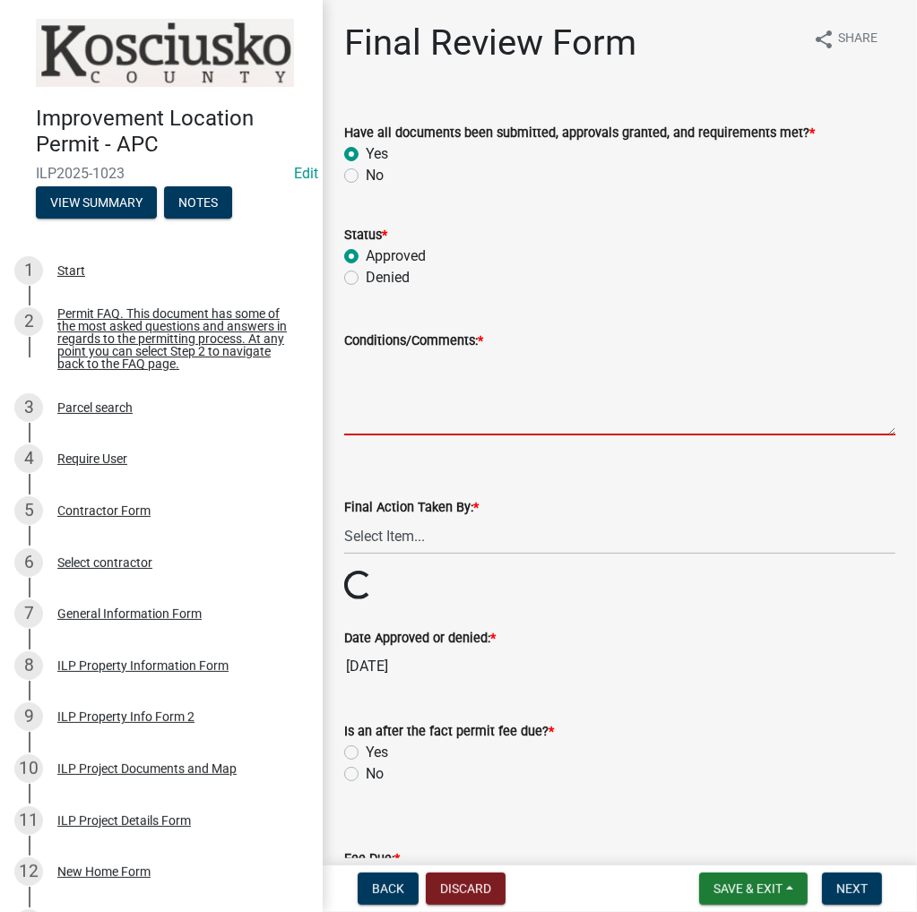
click at [387, 380] on textarea "Conditions/Comments: *" at bounding box center [619, 393] width 551 height 84
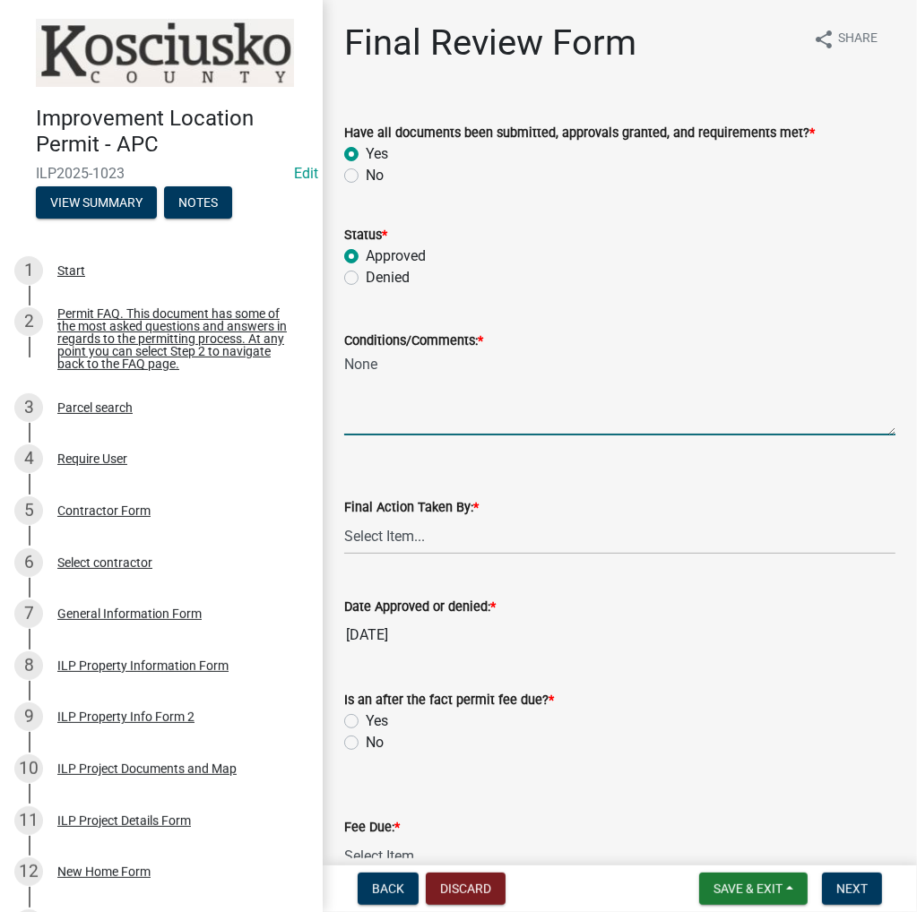
type textarea "None"
click at [397, 540] on select "Select Item... MMS LT AT CS [PERSON_NAME]" at bounding box center [619, 536] width 551 height 37
click at [344, 518] on select "Select Item... MMS LT AT CS [PERSON_NAME]" at bounding box center [619, 536] width 551 height 37
select select "4d3913d6-5a87-4fbb-afdb-cf4209782895"
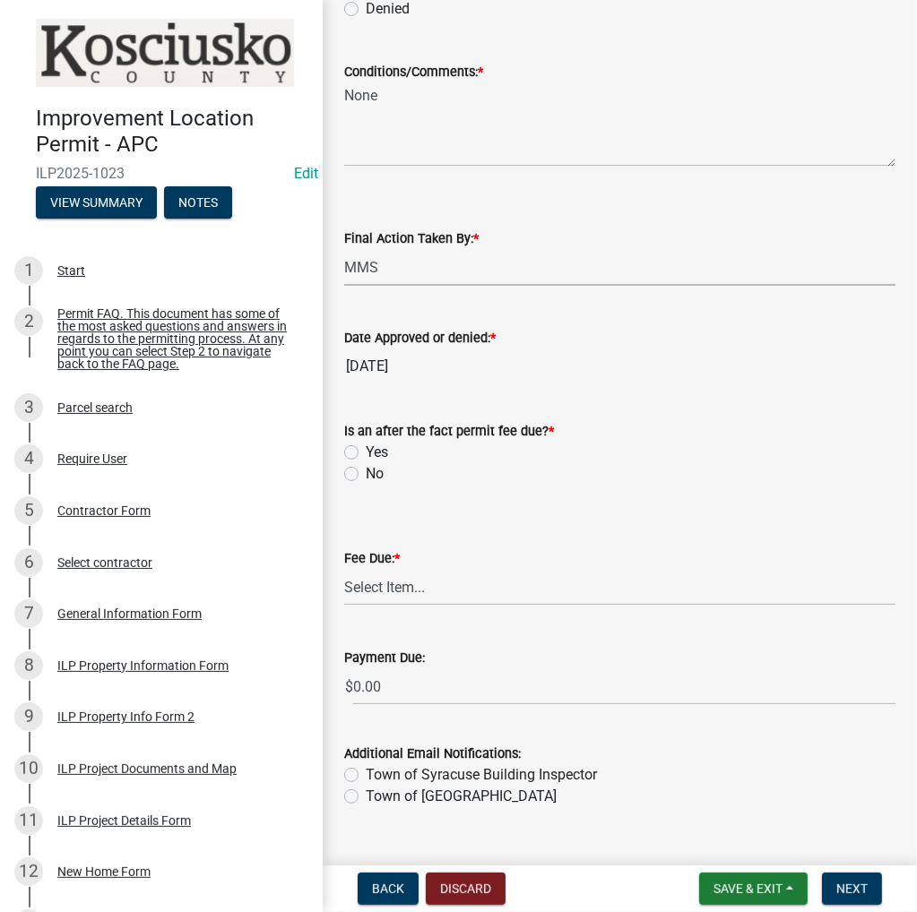
click at [366, 477] on label "No" at bounding box center [375, 474] width 18 height 22
click at [366, 475] on input "No" at bounding box center [372, 469] width 12 height 12
radio input "true"
click at [380, 590] on select "Select Item... N/A $10.00 $25.00 $125.00 $250 $500 $500 + $10.00 for every 10 s…" at bounding box center [619, 587] width 551 height 37
click at [344, 606] on select "Select Item... N/A $10.00 $25.00 $125.00 $250 $500 $500 + $10.00 for every 10 s…" at bounding box center [619, 587] width 551 height 37
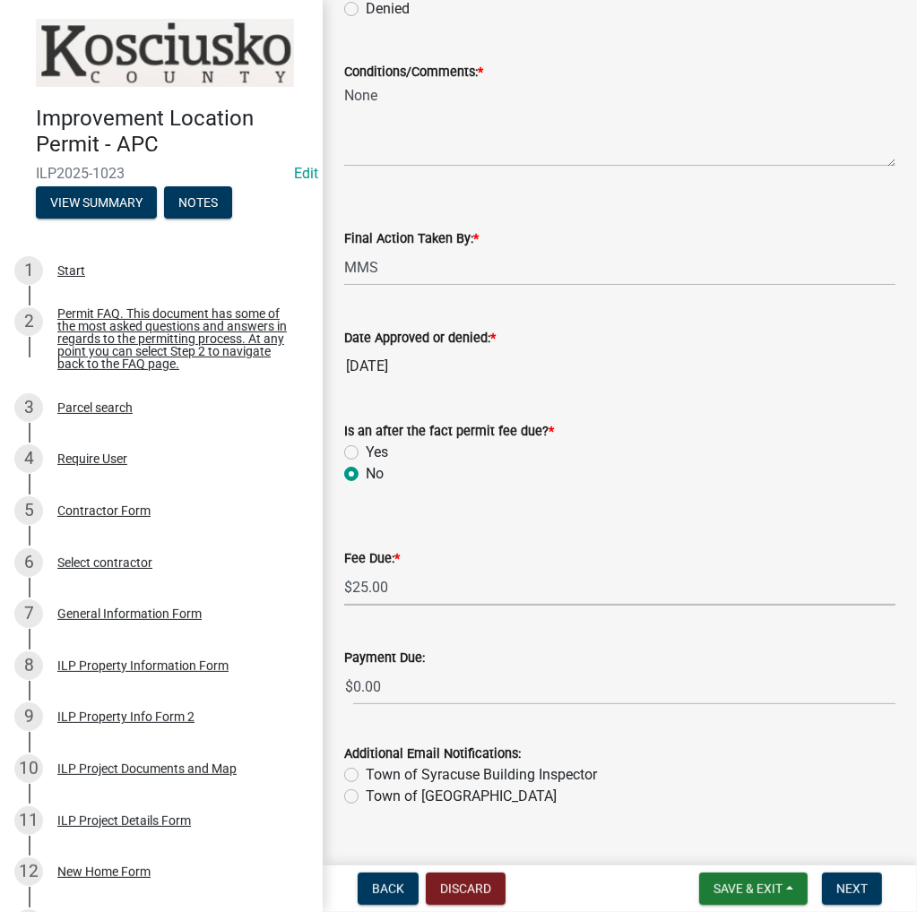
select select "71256567-8c52-414d-b434-ae6b266e1a0e"
click at [847, 889] on span "Next" at bounding box center [851, 889] width 31 height 14
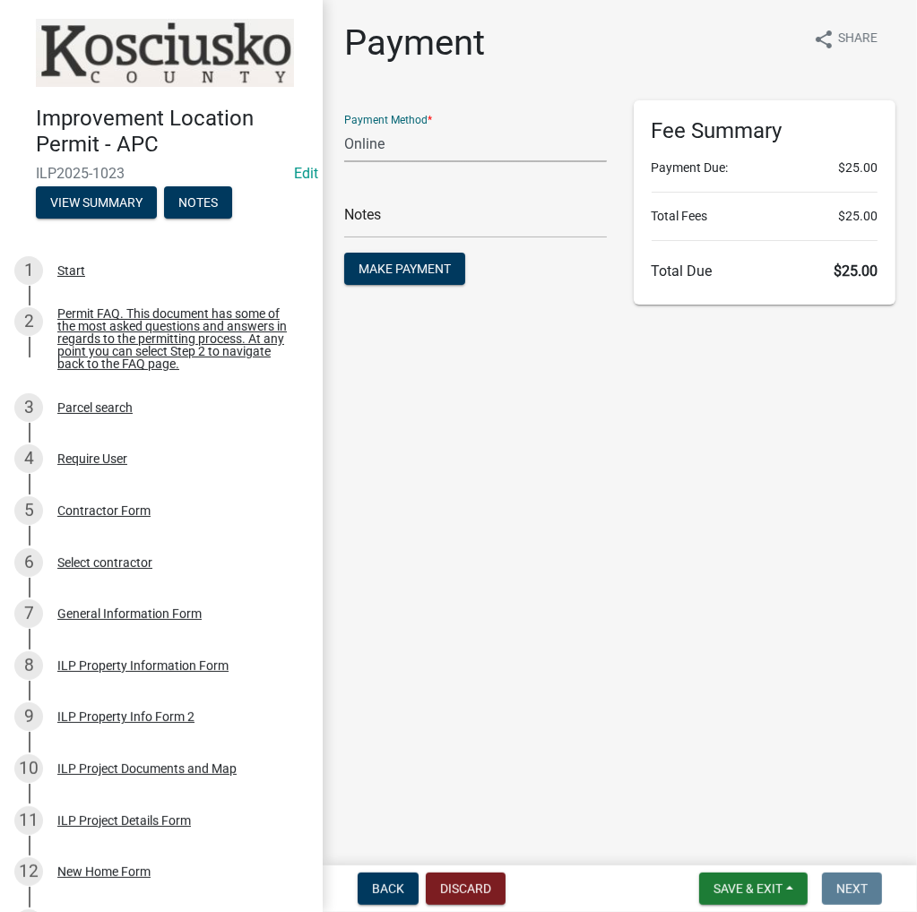
click at [380, 143] on select "Credit Card POS Check Cash Online" at bounding box center [475, 143] width 263 height 37
select select "0: 2"
click at [344, 125] on select "Credit Card POS Check Cash Online" at bounding box center [475, 143] width 263 height 37
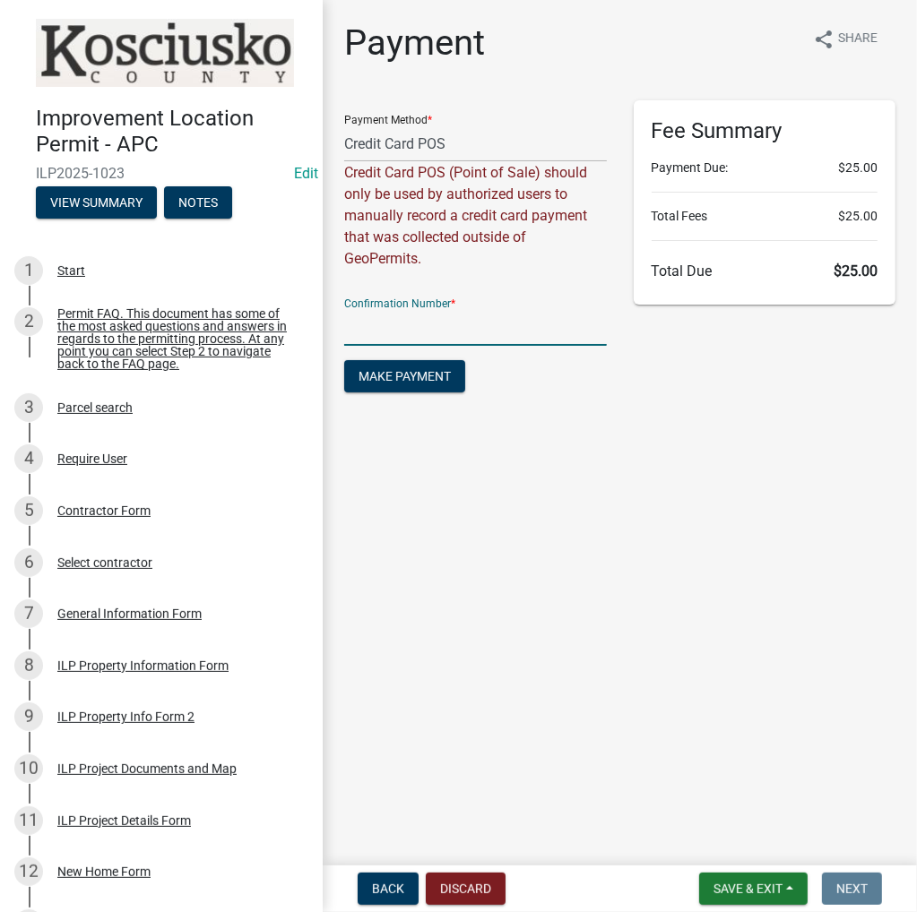
click at [410, 333] on input "text" at bounding box center [475, 327] width 263 height 37
type input "14818005"
click at [398, 377] on span "Make Payment" at bounding box center [404, 376] width 92 height 14
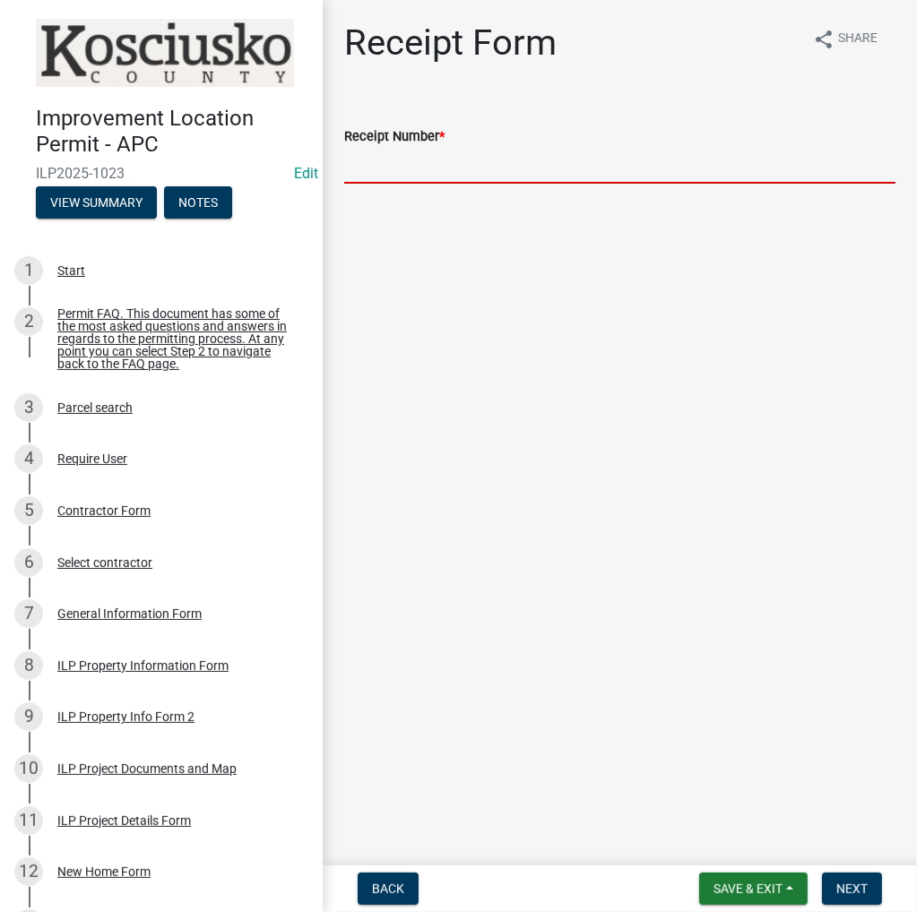
click at [513, 177] on input "Receipt Number *" at bounding box center [619, 165] width 551 height 37
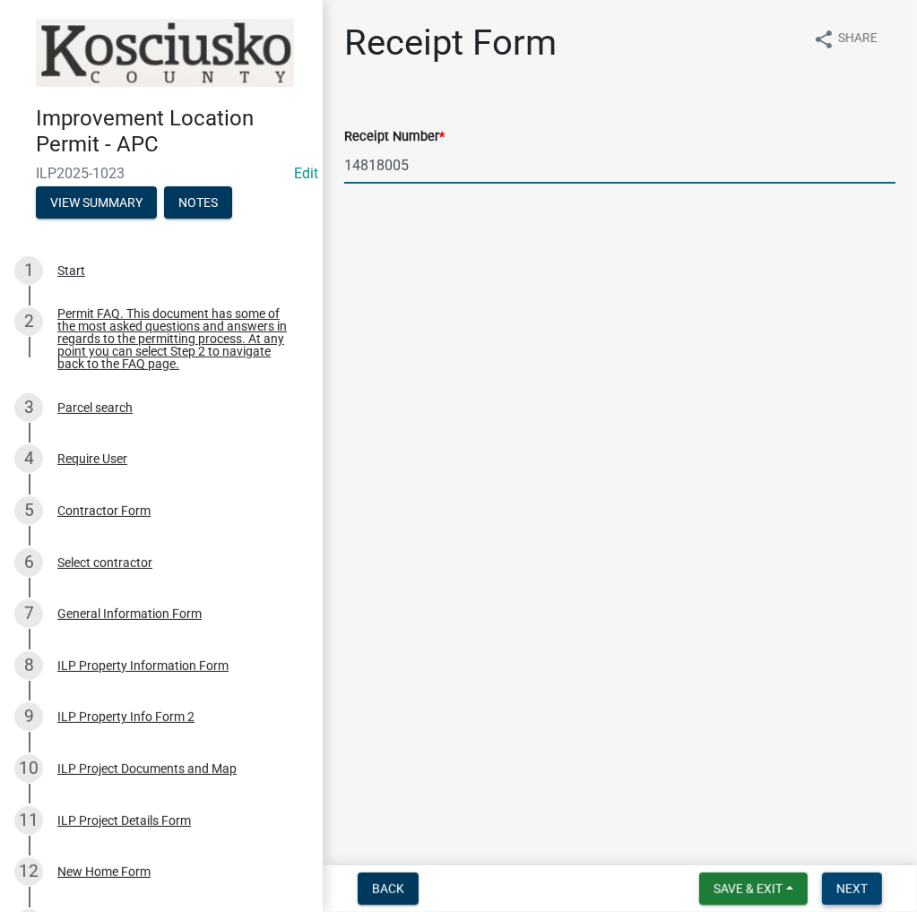
type input "14818005"
click at [843, 884] on span "Next" at bounding box center [851, 889] width 31 height 14
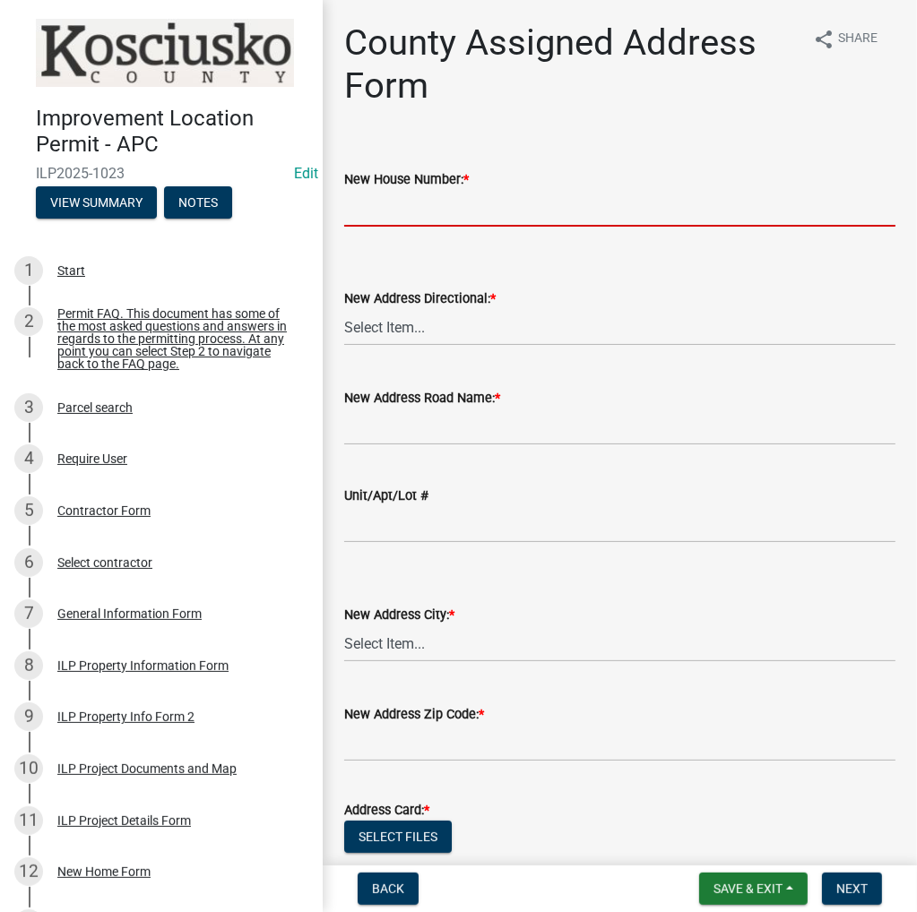
click at [358, 208] on input "New House Number: *" at bounding box center [619, 208] width 551 height 37
type input "3213"
click at [388, 331] on select "Select Item... N E S W" at bounding box center [619, 327] width 551 height 37
click at [344, 309] on select "Select Item... N E S W" at bounding box center [619, 327] width 551 height 37
select select "fd4312bc-1a8c-4cdf-b7c8-58224cec2bb3"
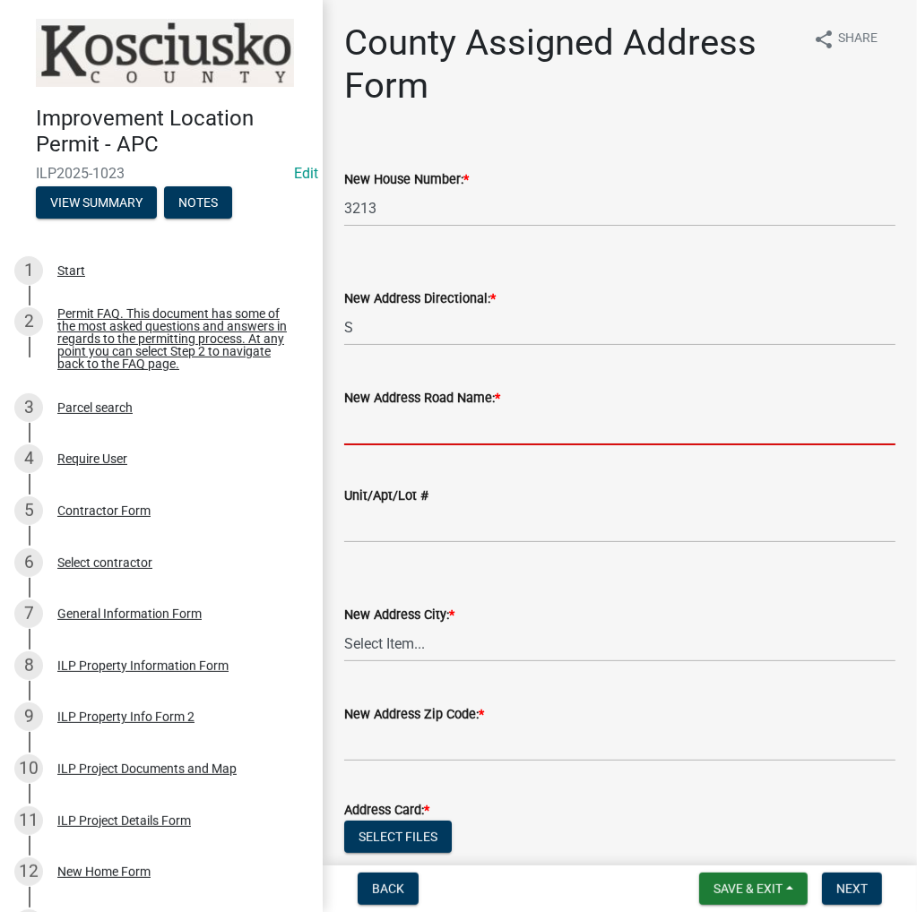
click at [377, 422] on input "New Address Road Name: *" at bounding box center [619, 427] width 551 height 37
type input "SR 19"
click at [388, 643] on select "Select Item... Akron Breman Bourbon [PERSON_NAME][GEOGRAPHIC_DATA] [GEOGRAPHIC_…" at bounding box center [619, 643] width 551 height 37
click at [344, 625] on select "Select Item... Akron Breman Bourbon [PERSON_NAME][GEOGRAPHIC_DATA] [GEOGRAPHIC_…" at bounding box center [619, 643] width 551 height 37
select select "40f33094-e6f7-4ded-999b-31a1d0e85cdd"
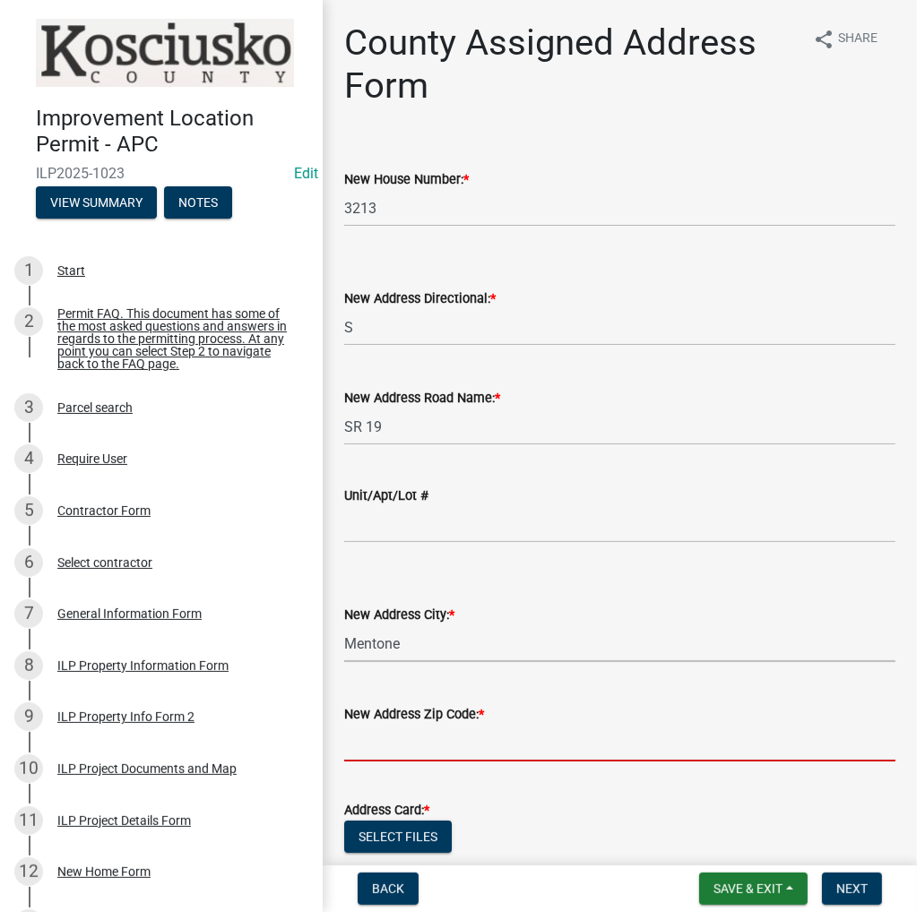
click at [387, 736] on input "text" at bounding box center [619, 743] width 551 height 37
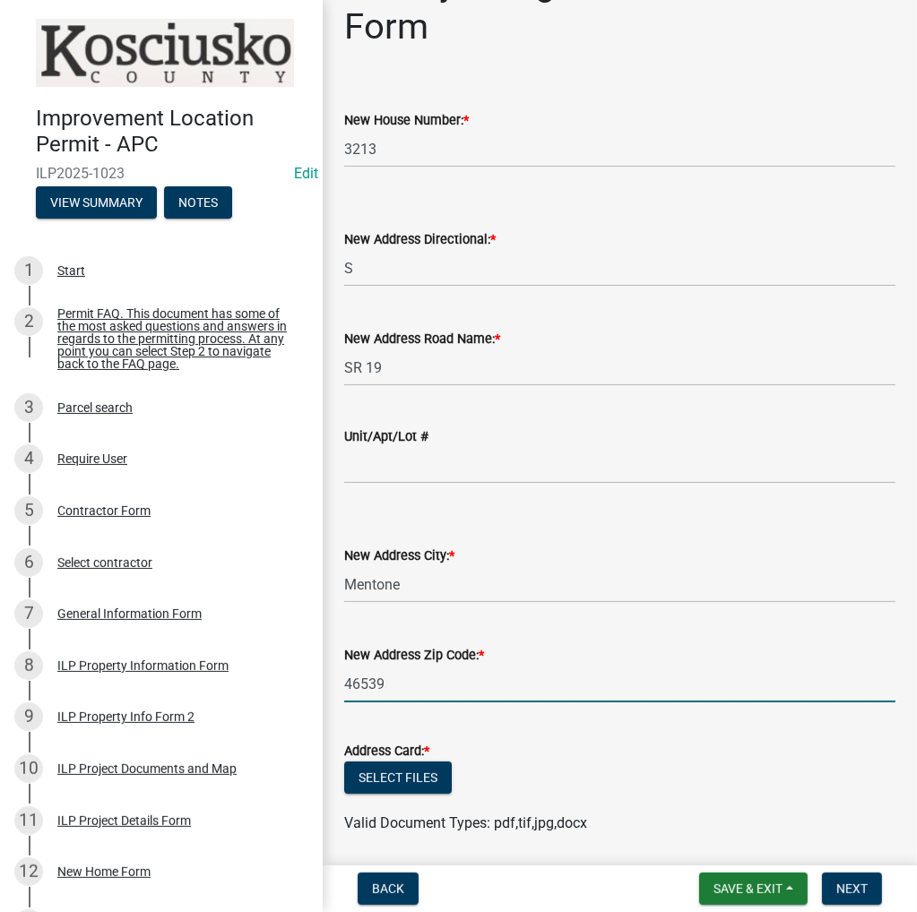
scroll to position [121, 0]
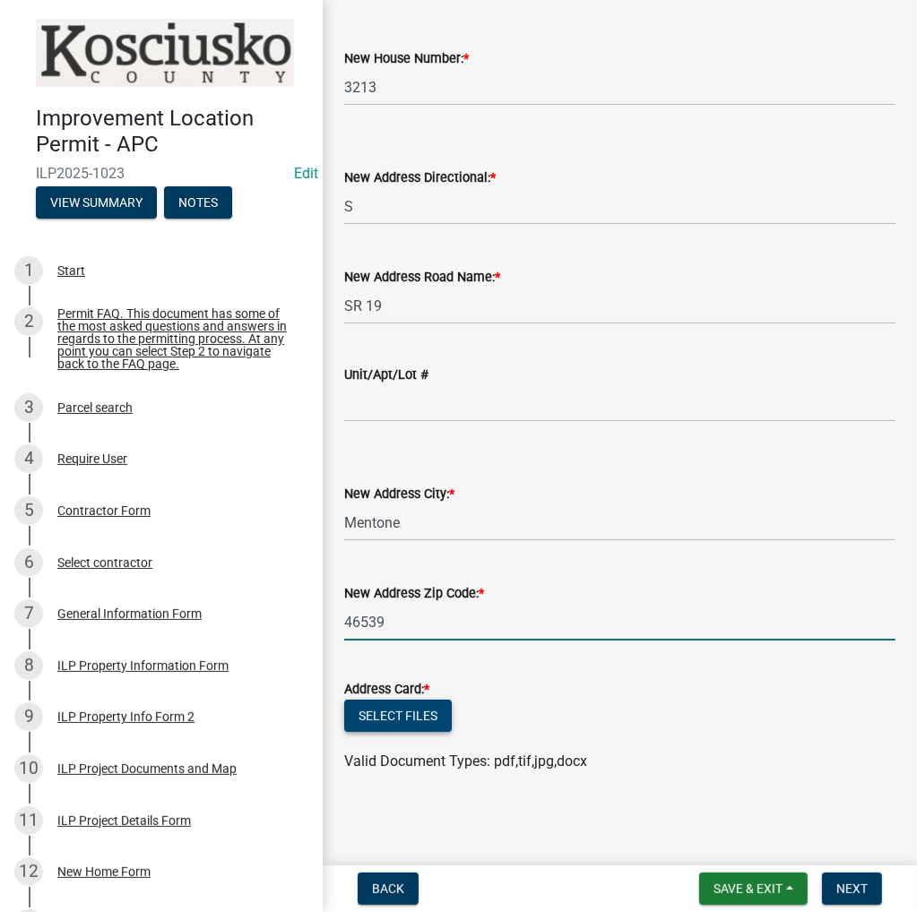
type input "46539"
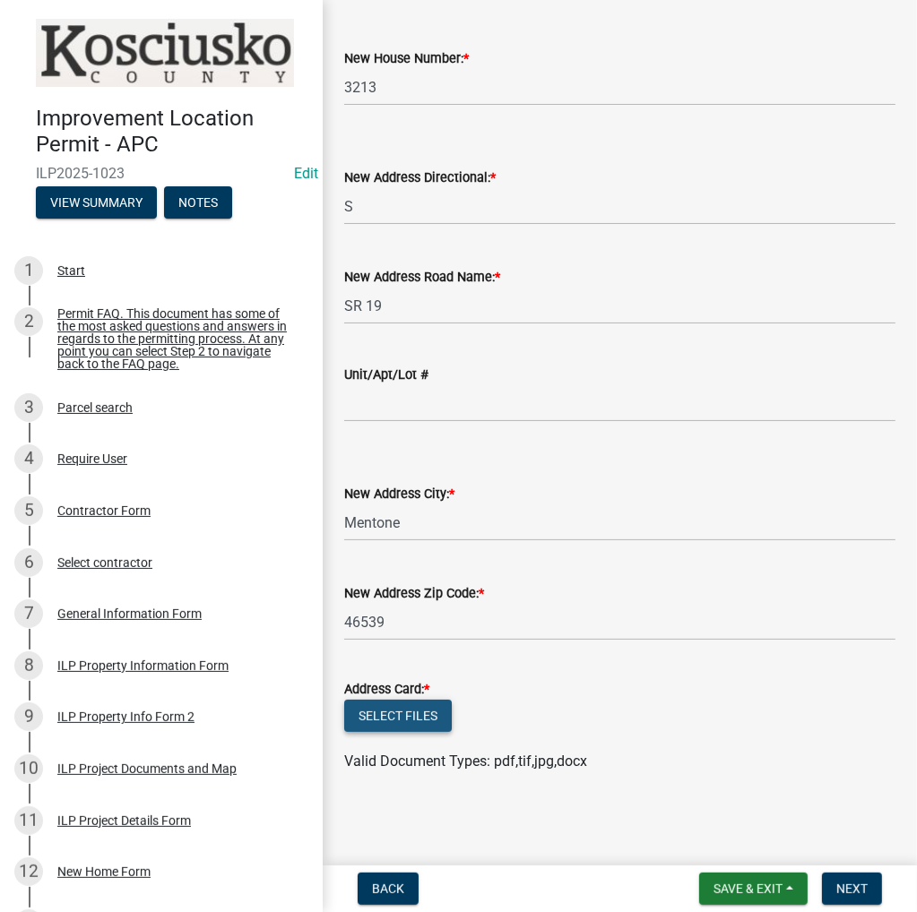
click at [411, 719] on button "Select files" at bounding box center [398, 716] width 108 height 32
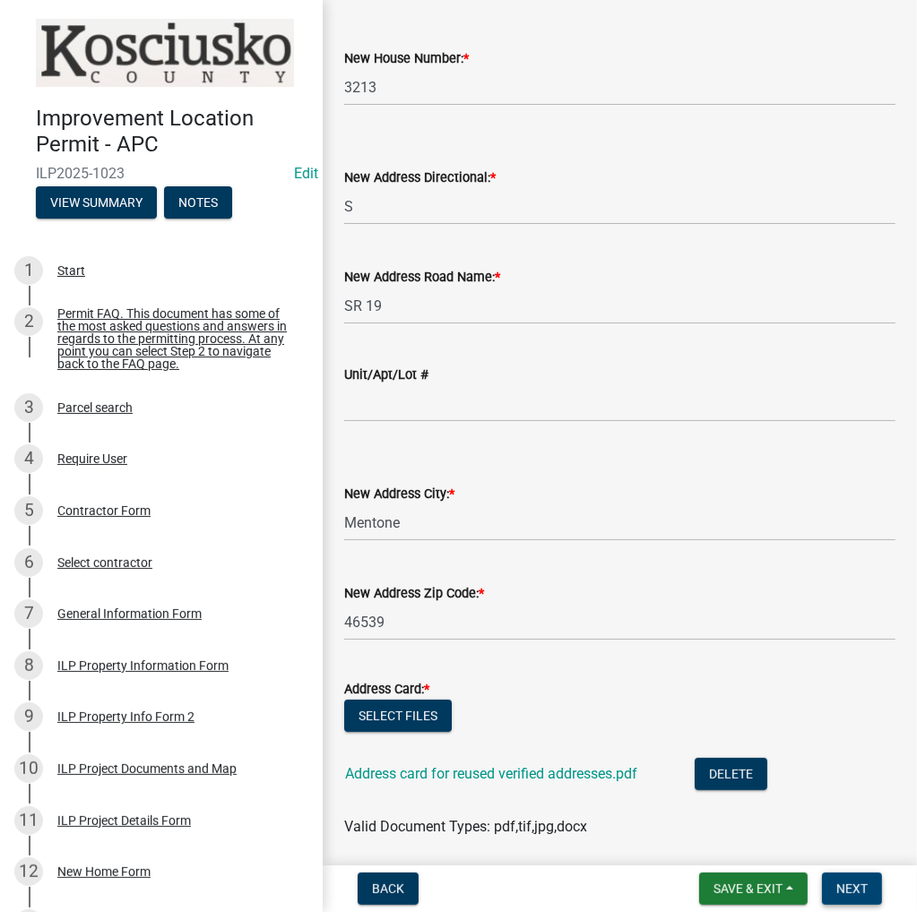
click at [851, 888] on span "Next" at bounding box center [851, 889] width 31 height 14
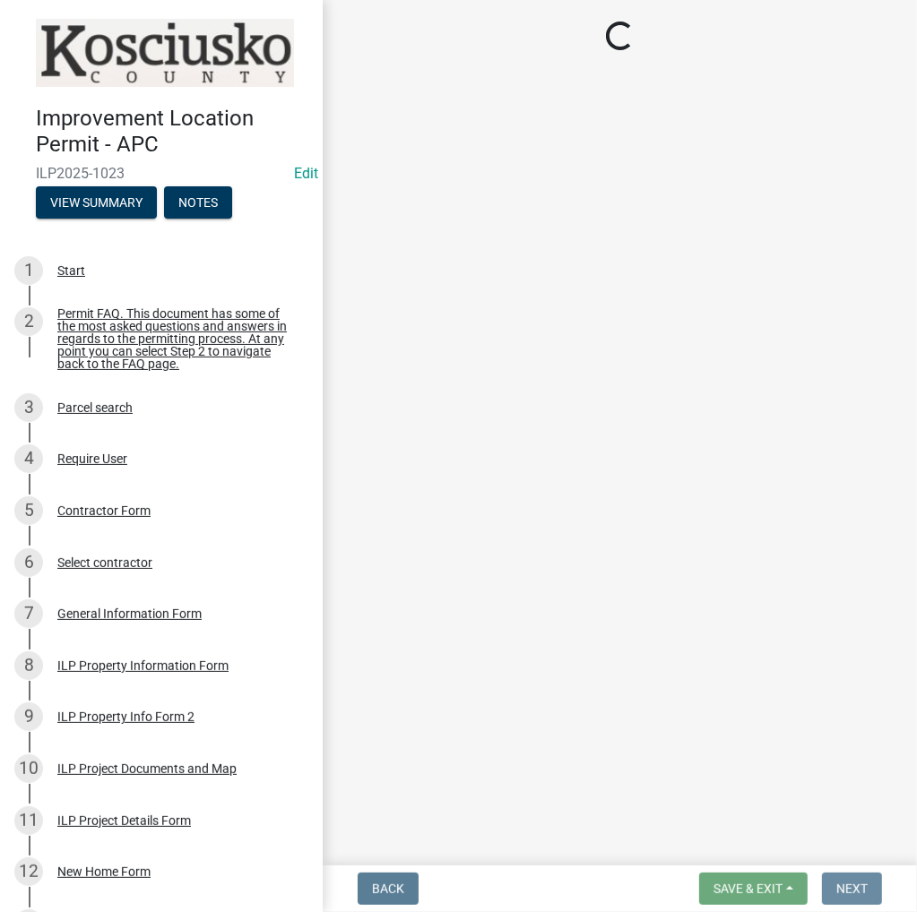
scroll to position [0, 0]
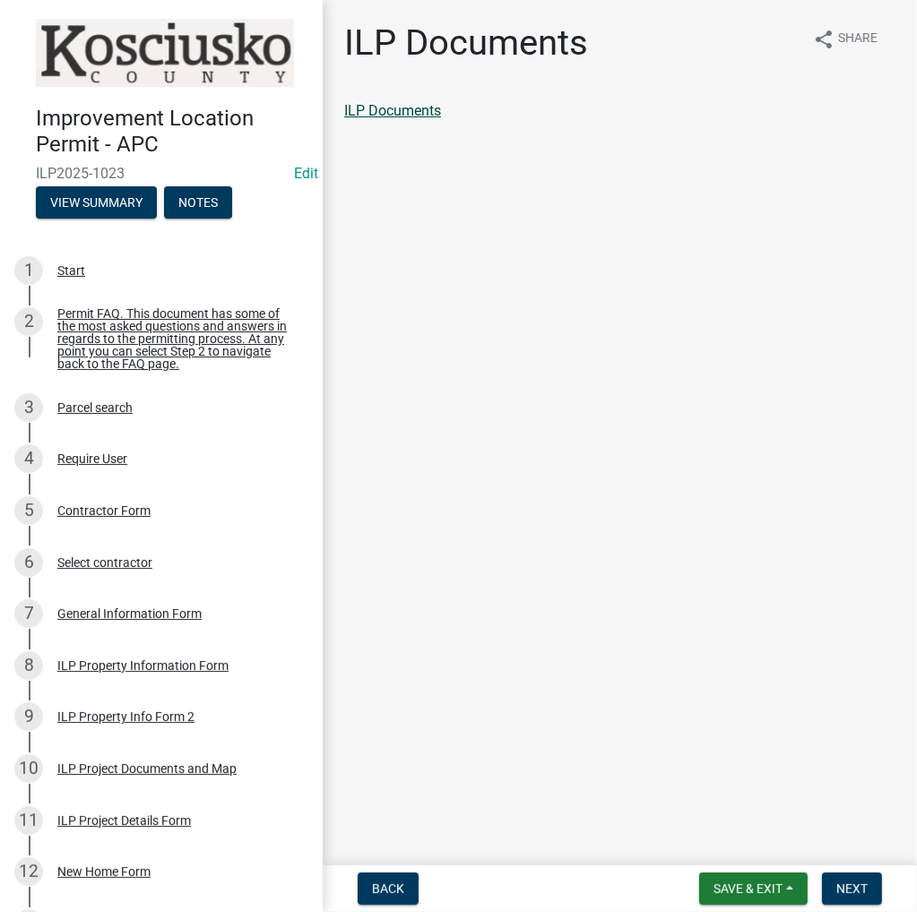
click at [390, 110] on link "ILP Documents" at bounding box center [392, 110] width 97 height 17
